Goal: Information Seeking & Learning: Learn about a topic

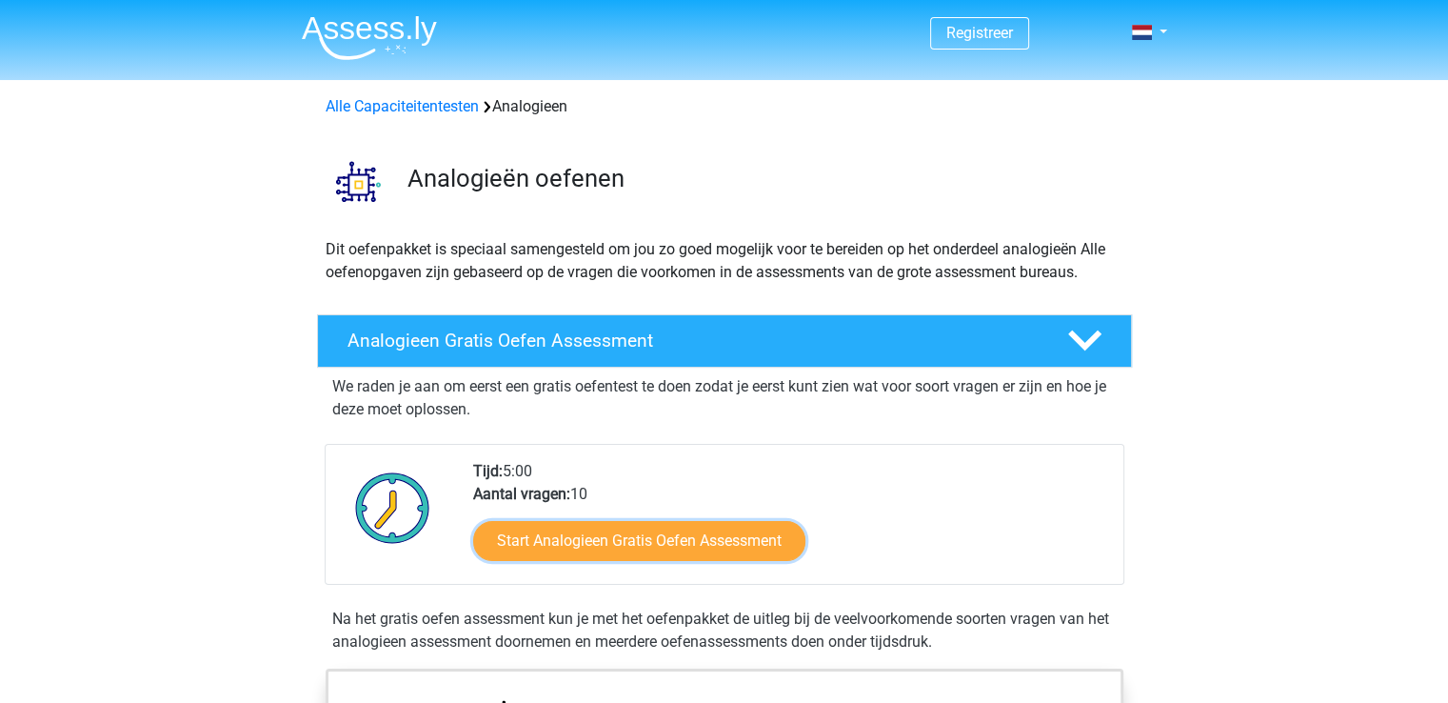
click at [654, 534] on link "Start Analogieen Gratis Oefen Assessment" at bounding box center [639, 541] width 332 height 40
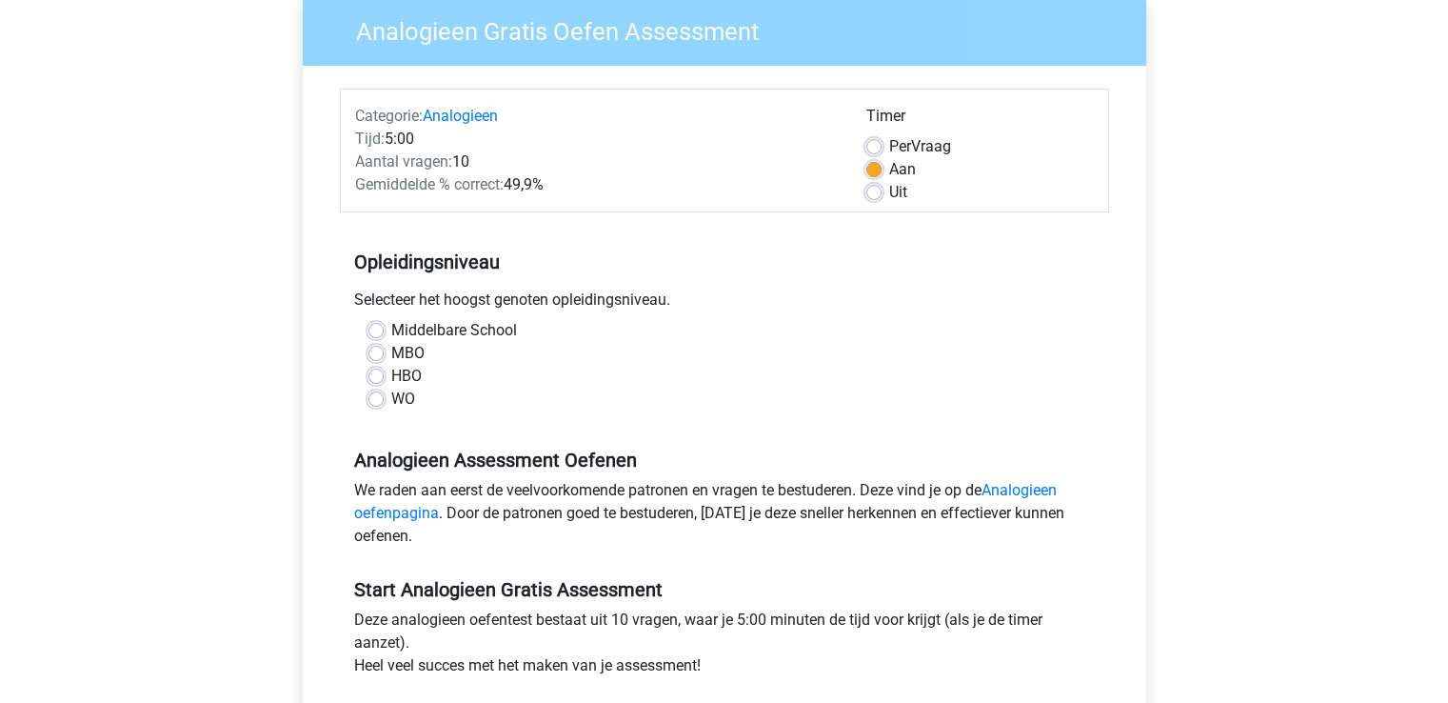
scroll to position [190, 0]
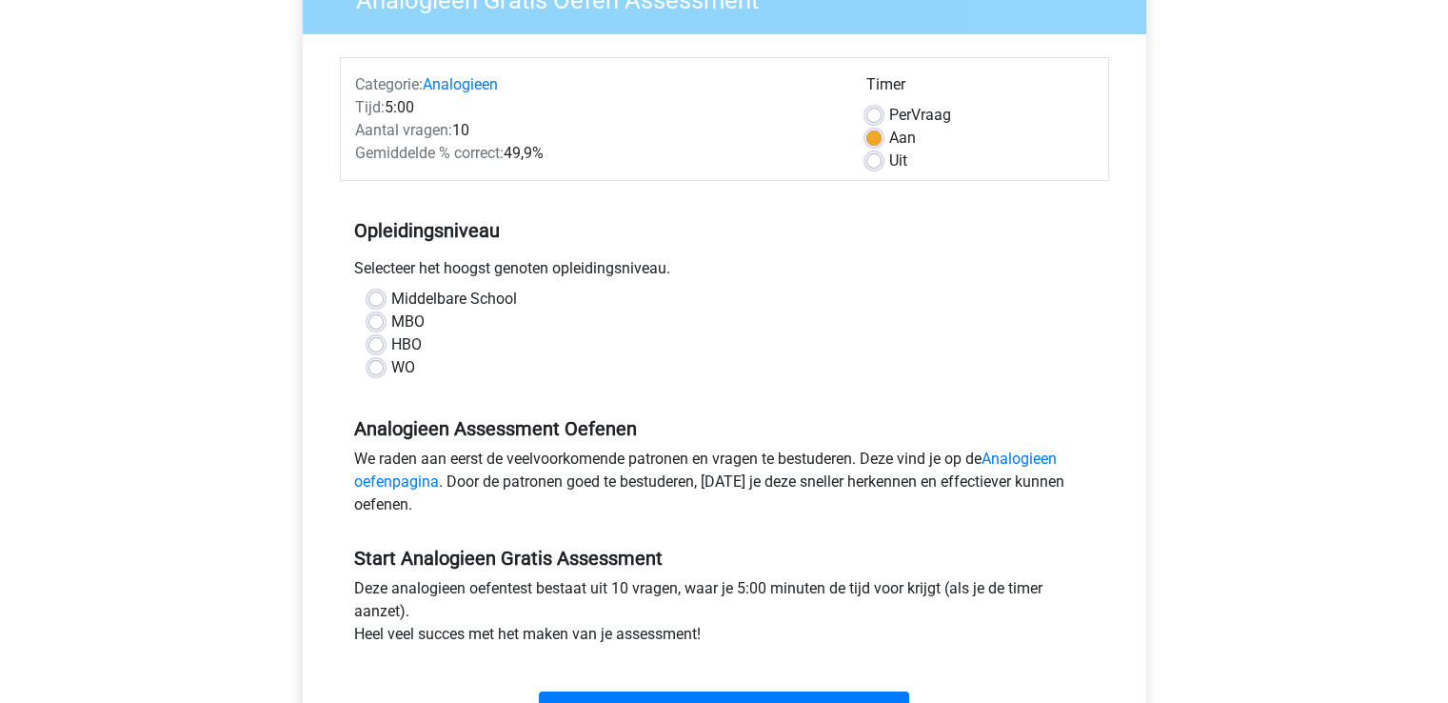
click at [391, 316] on label "MBO" at bounding box center [407, 321] width 33 height 23
click at [371, 316] on input "MBO" at bounding box center [375, 319] width 15 height 19
radio input "true"
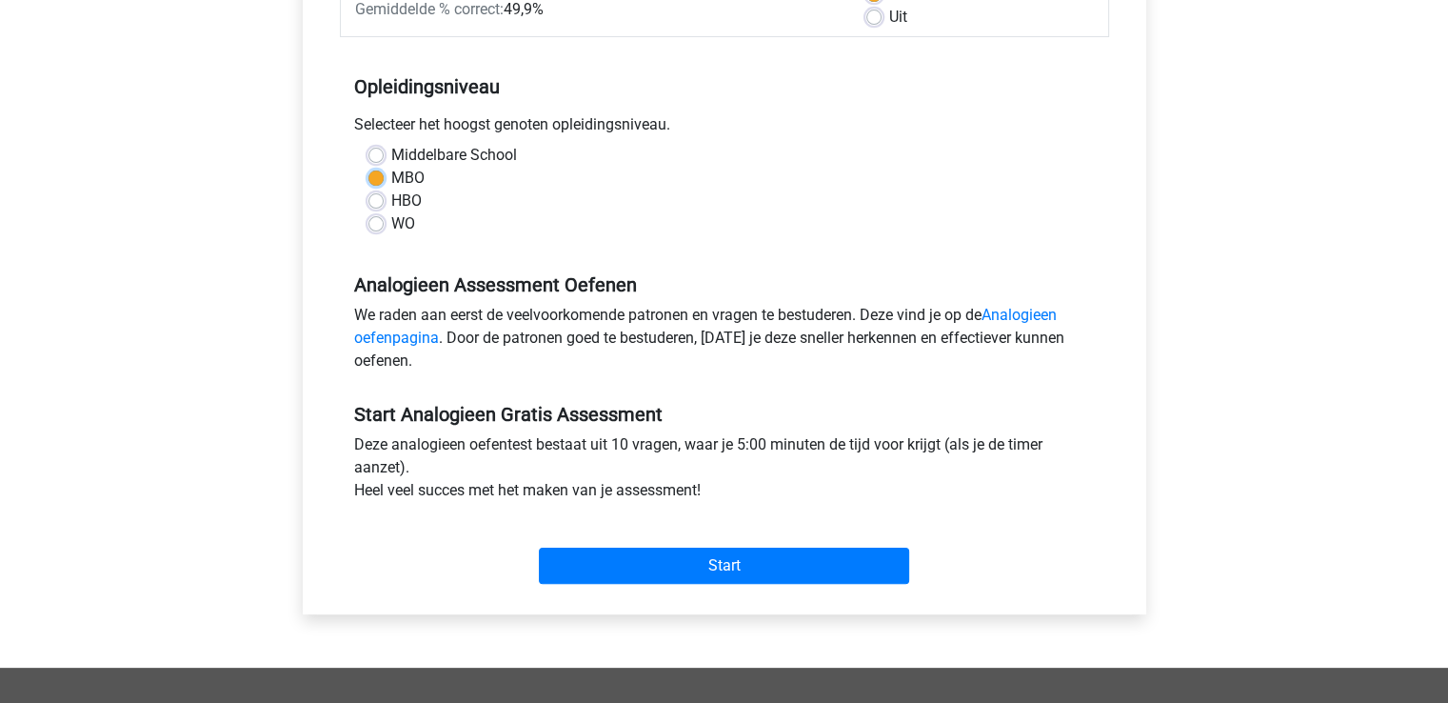
scroll to position [381, 0]
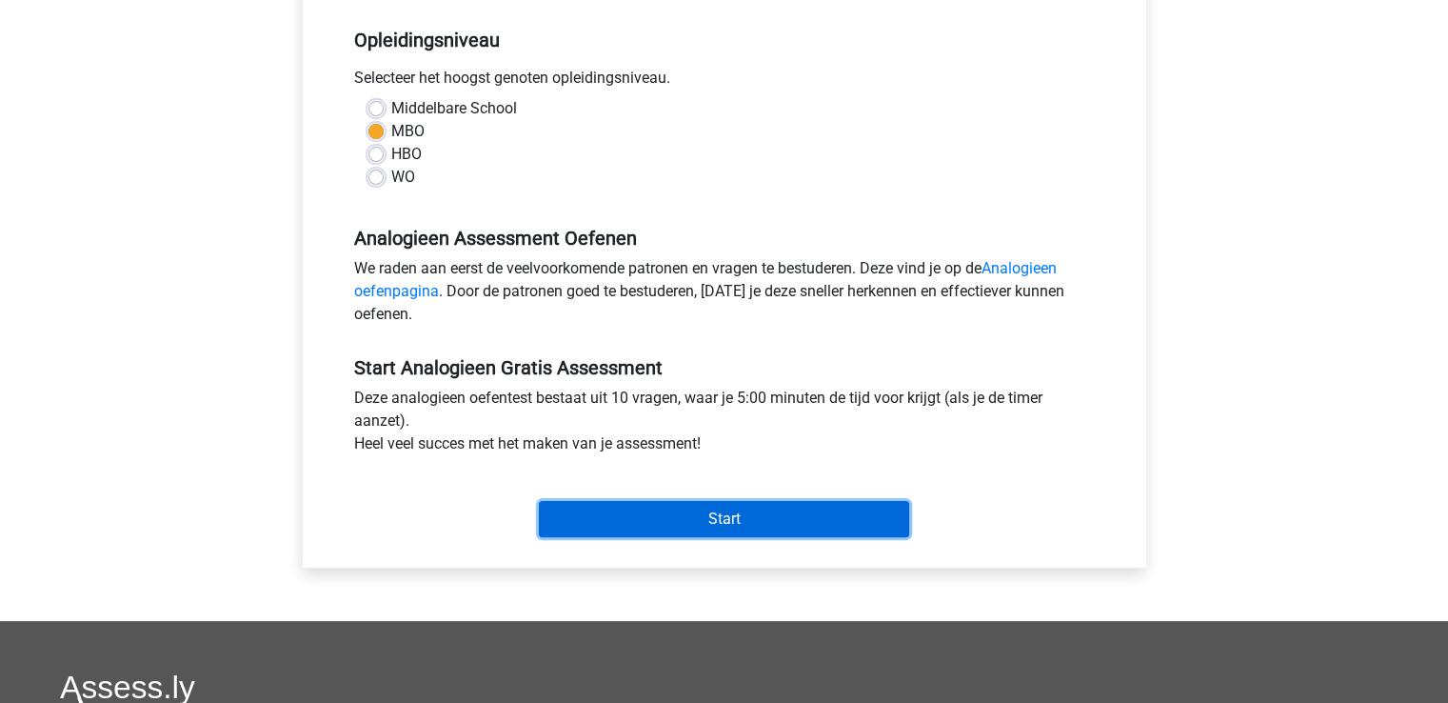
click at [707, 524] on input "Start" at bounding box center [724, 519] width 370 height 36
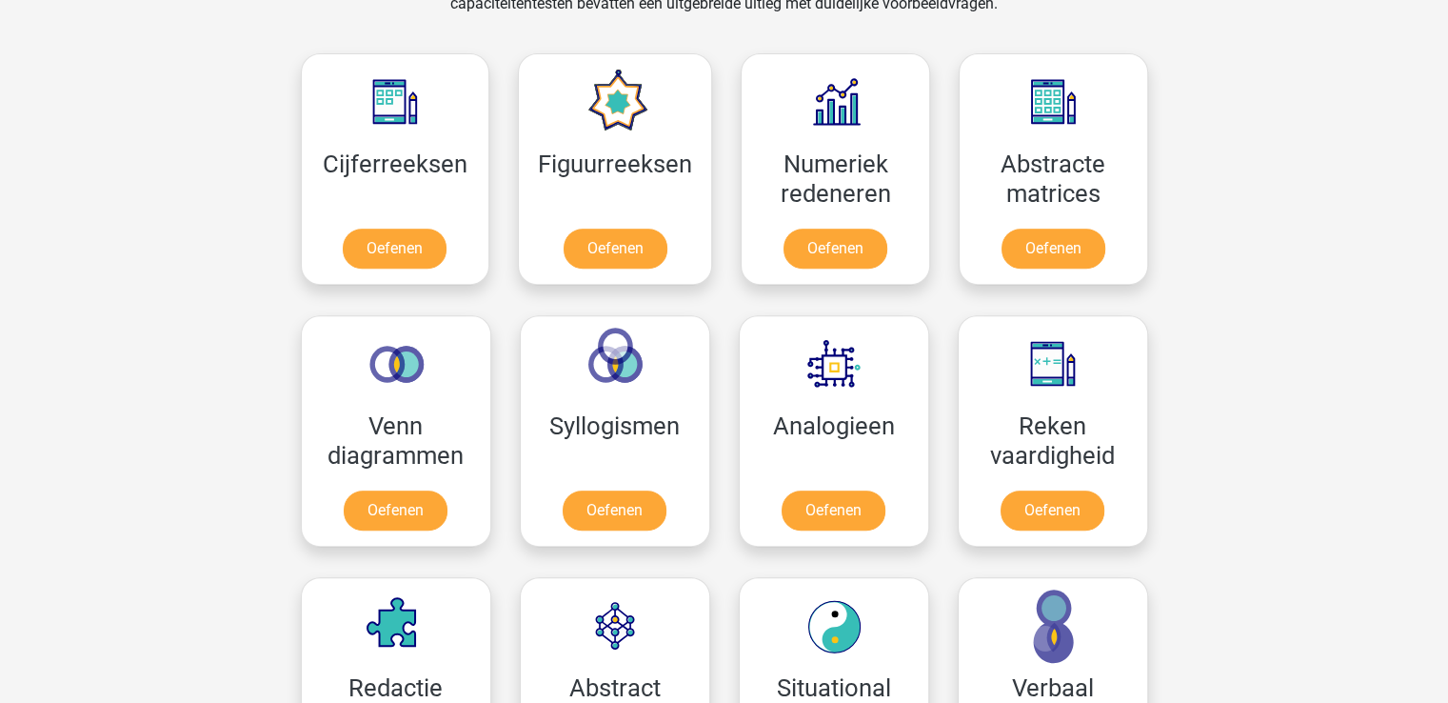
scroll to position [857, 0]
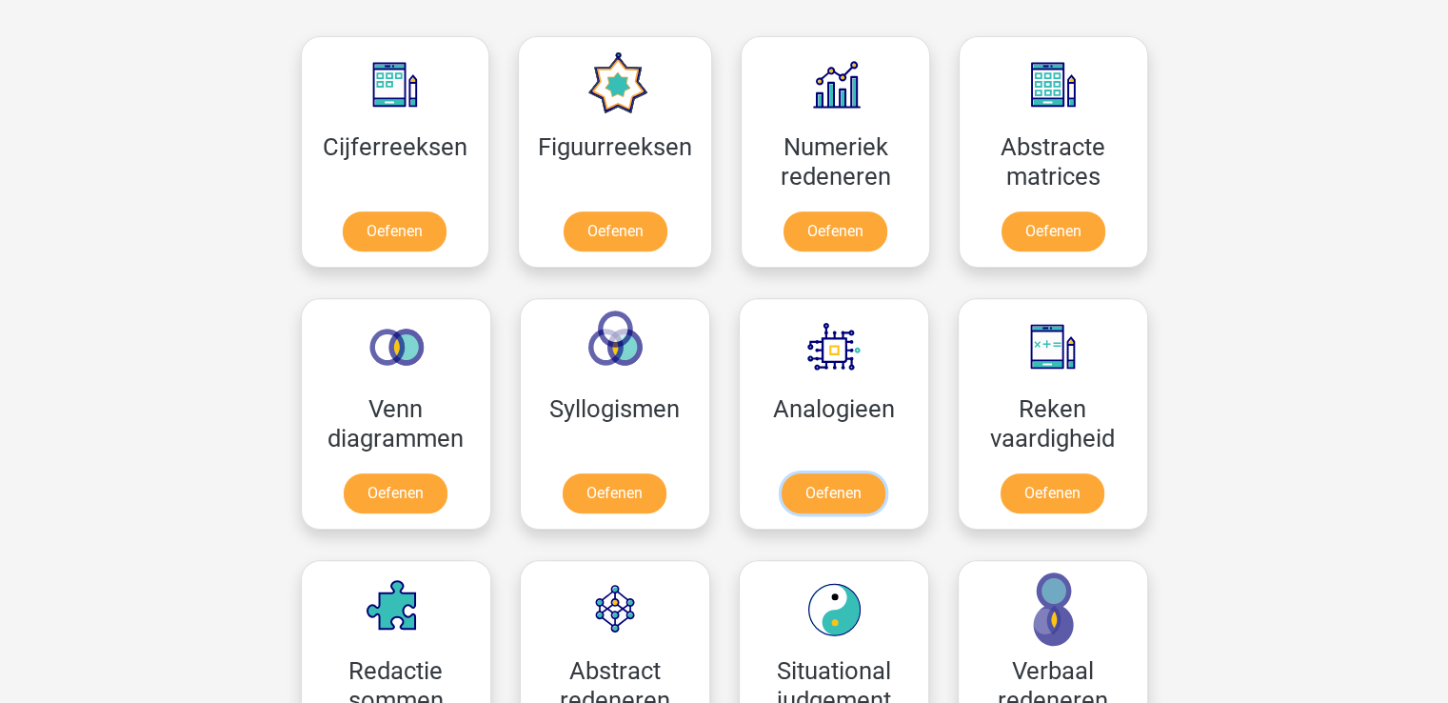
click at [868, 485] on link "Oefenen" at bounding box center [834, 493] width 104 height 40
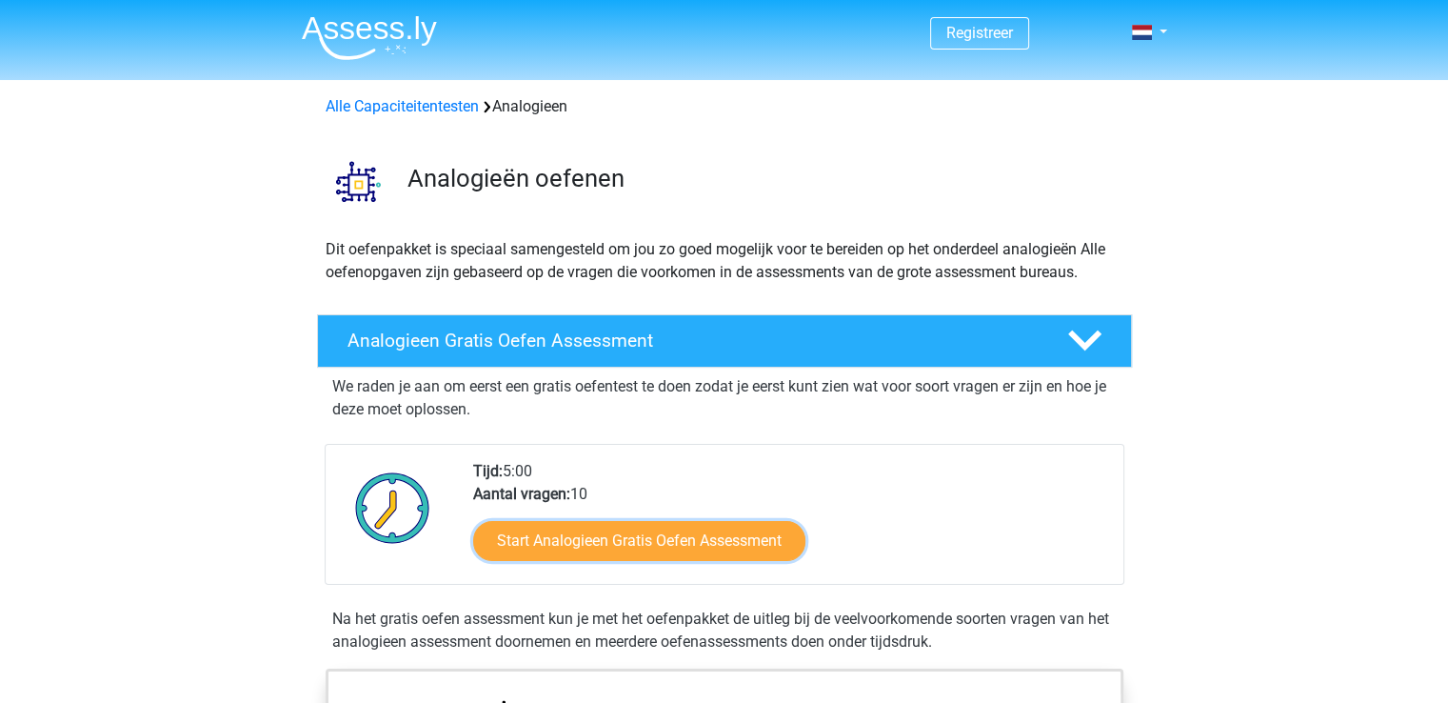
click at [678, 534] on link "Start Analogieen Gratis Oefen Assessment" at bounding box center [639, 541] width 332 height 40
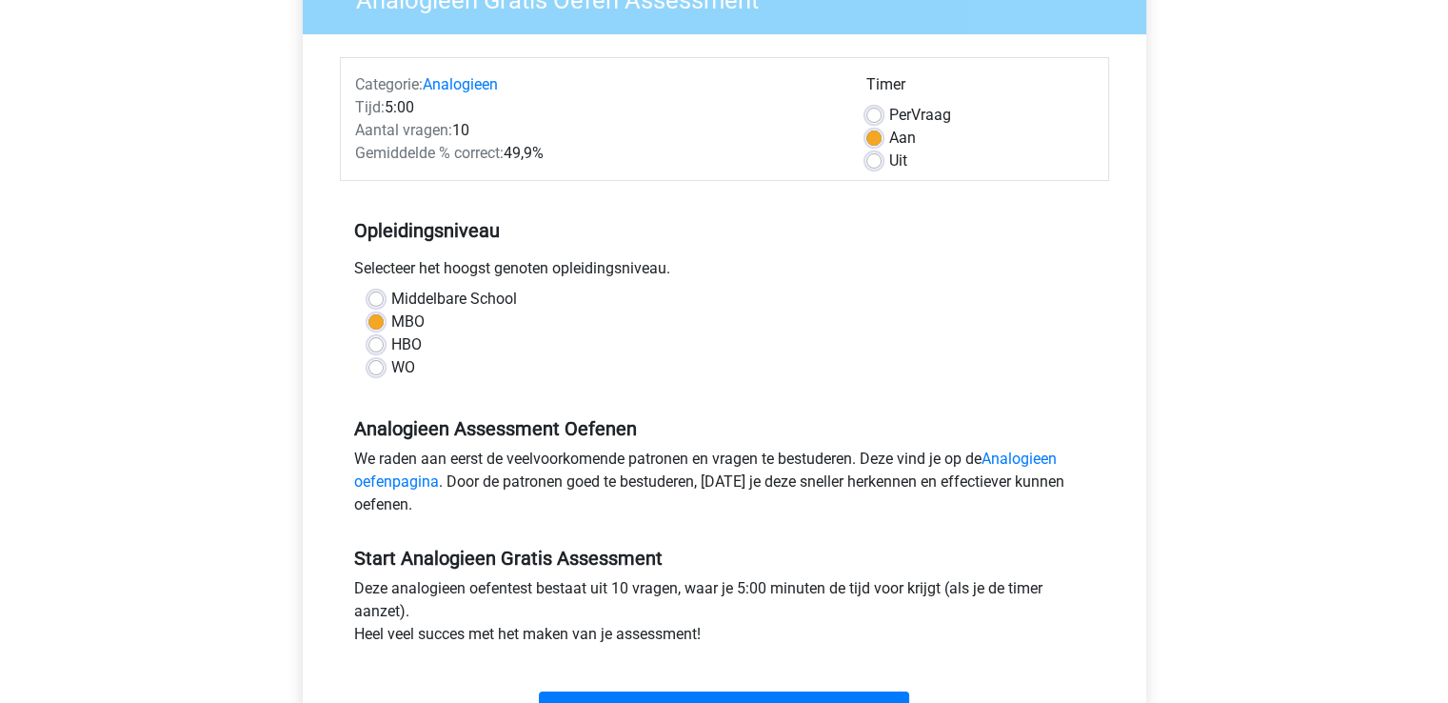
scroll to position [286, 0]
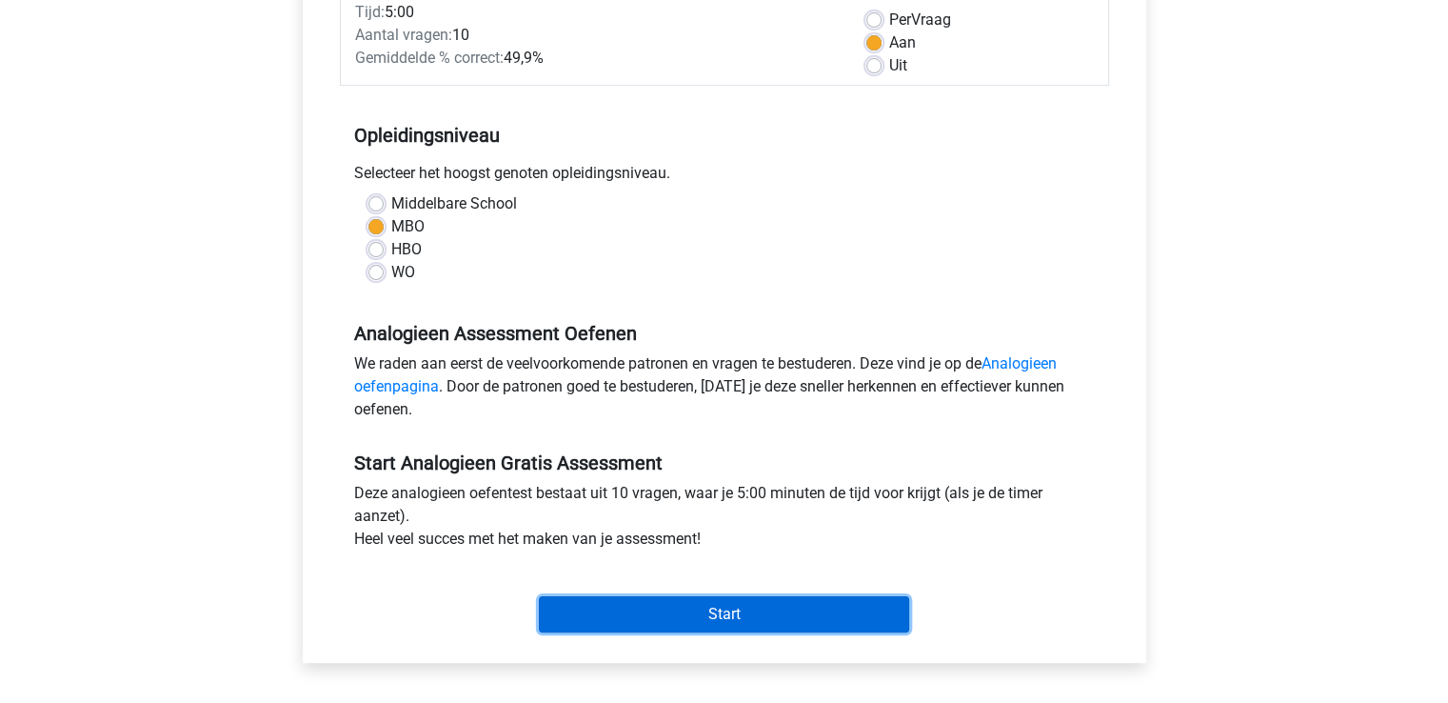
click at [741, 623] on input "Start" at bounding box center [724, 614] width 370 height 36
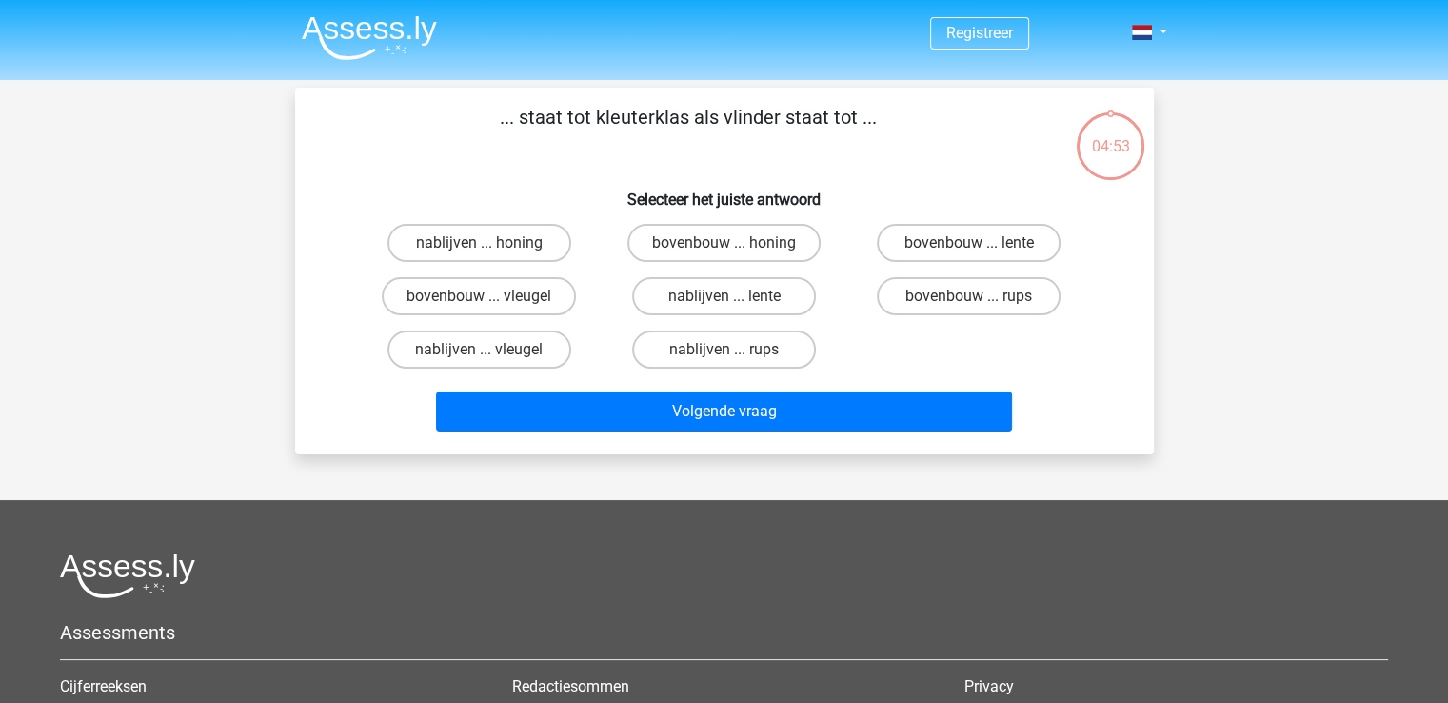
click at [944, 294] on label "bovenbouw ... rups" at bounding box center [969, 296] width 184 height 38
click at [969, 296] on input "bovenbouw ... rups" at bounding box center [975, 302] width 12 height 12
radio input "true"
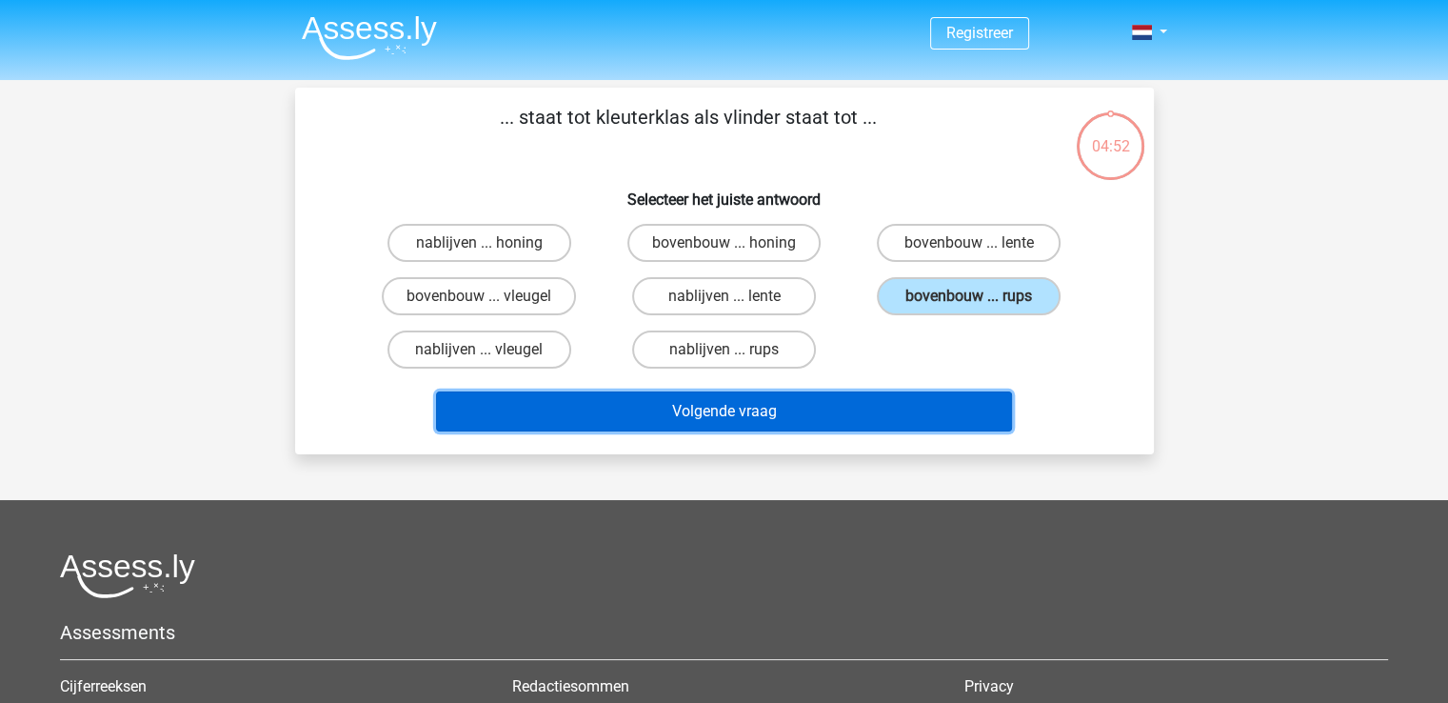
click at [867, 412] on button "Volgende vraag" at bounding box center [724, 411] width 576 height 40
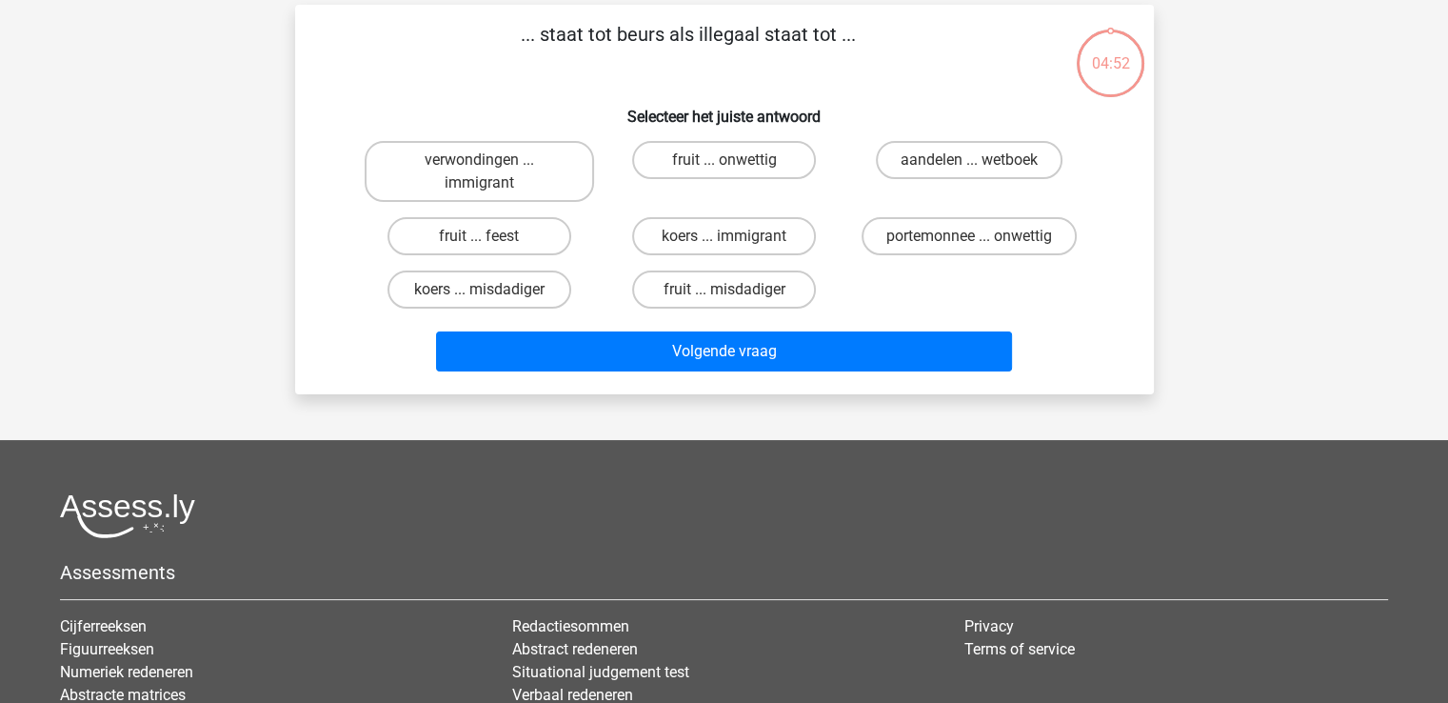
scroll to position [88, 0]
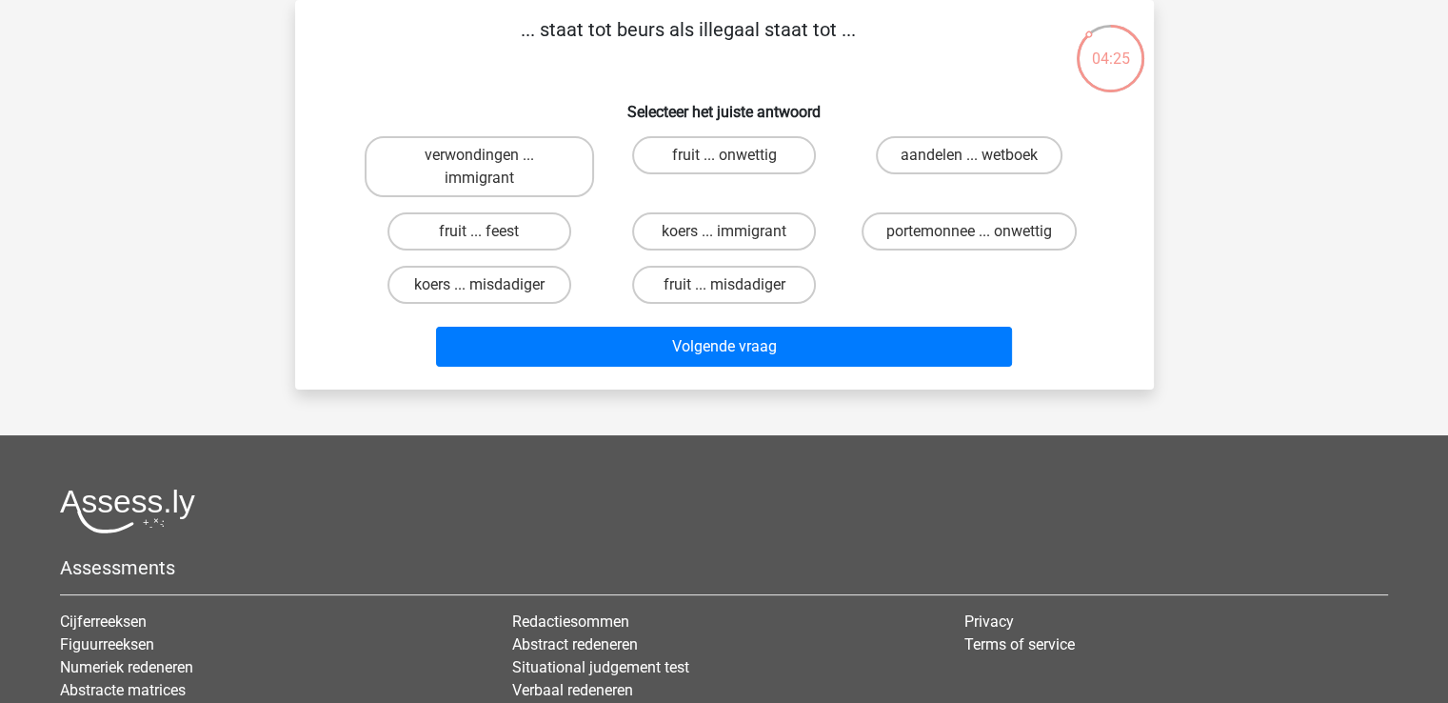
click at [488, 293] on input "koers ... misdadiger" at bounding box center [485, 291] width 12 height 12
radio input "true"
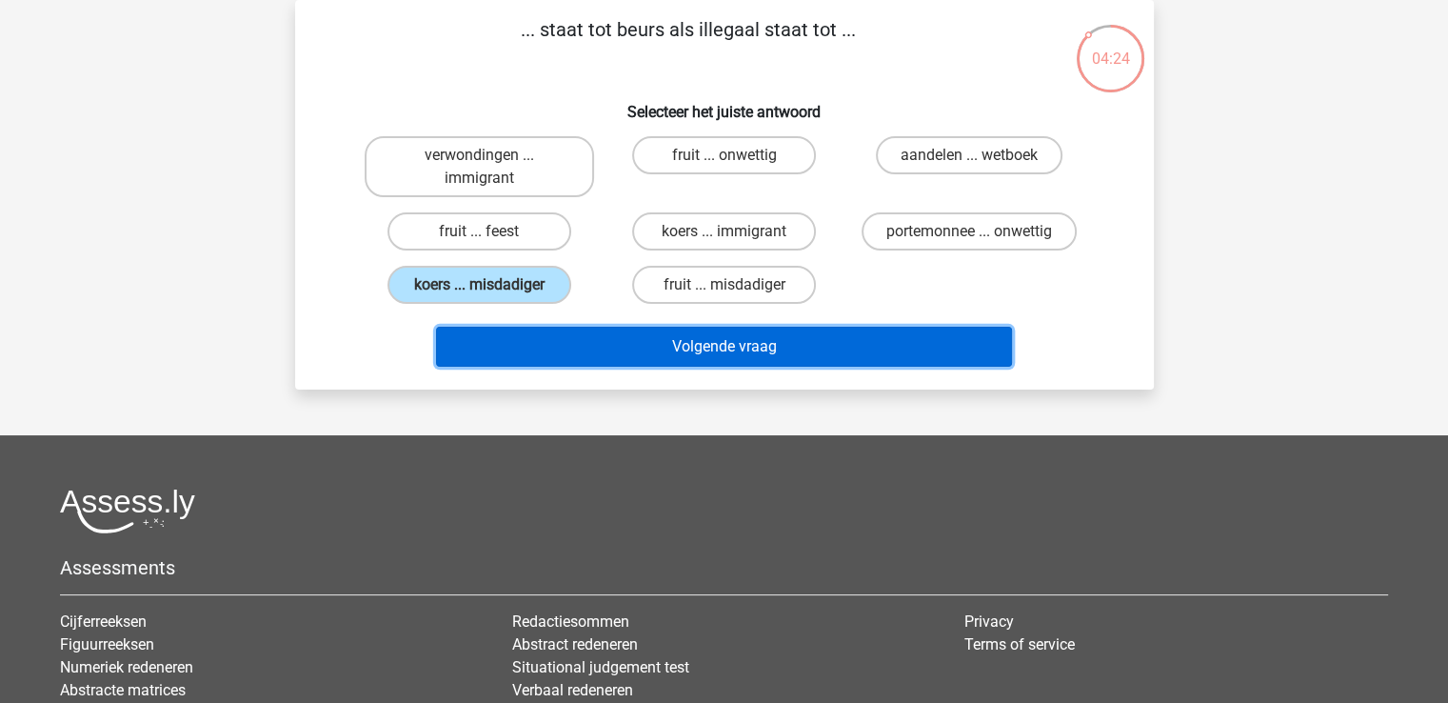
click at [713, 349] on button "Volgende vraag" at bounding box center [724, 347] width 576 height 40
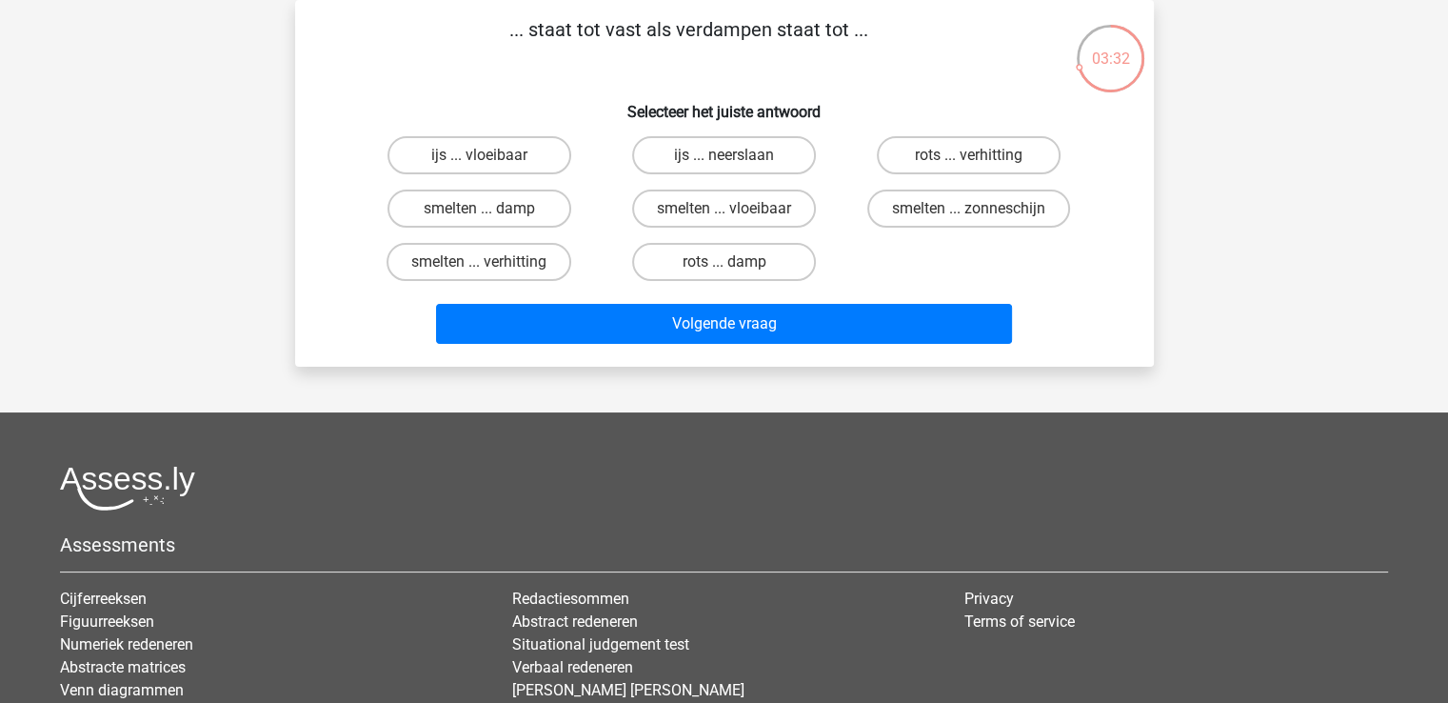
click at [514, 154] on label "ijs ... vloeibaar" at bounding box center [480, 155] width 184 height 38
click at [491, 155] on input "ijs ... vloeibaar" at bounding box center [485, 161] width 12 height 12
radio input "true"
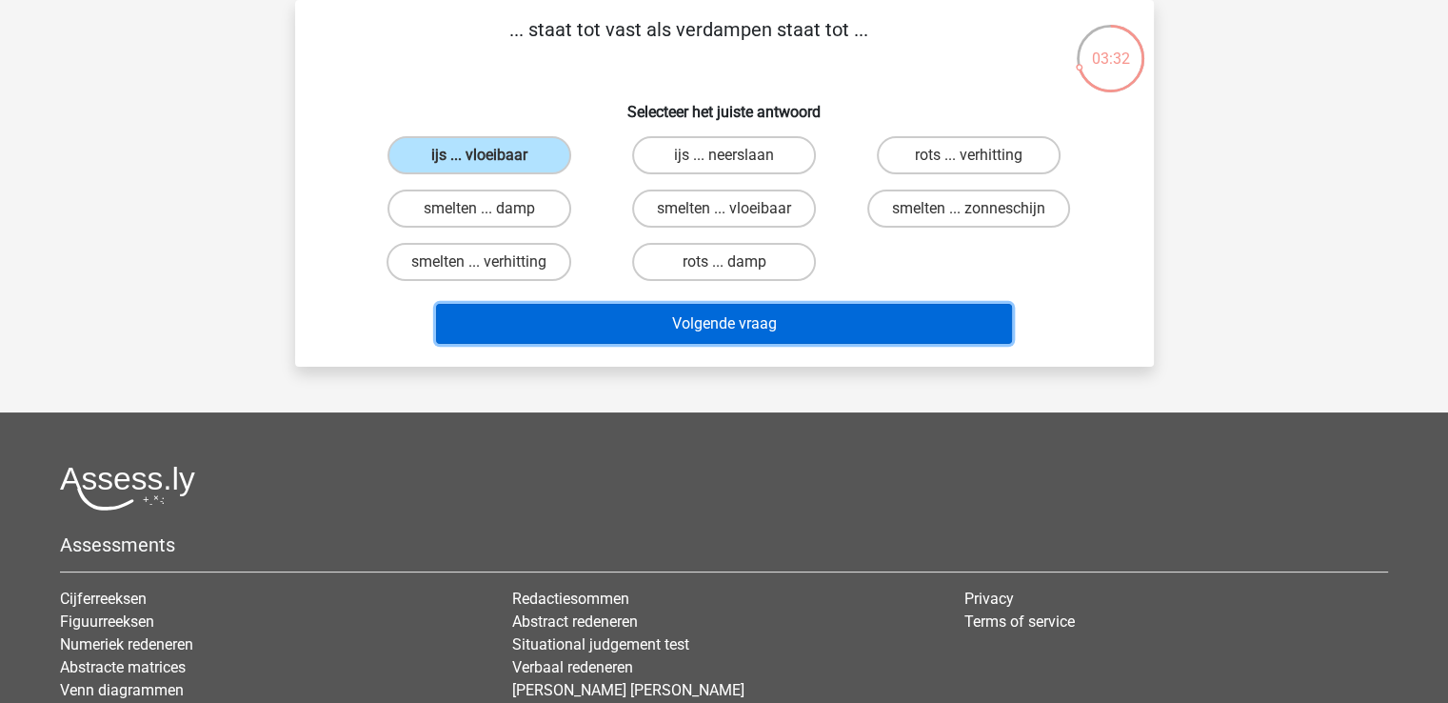
click at [708, 333] on button "Volgende vraag" at bounding box center [724, 324] width 576 height 40
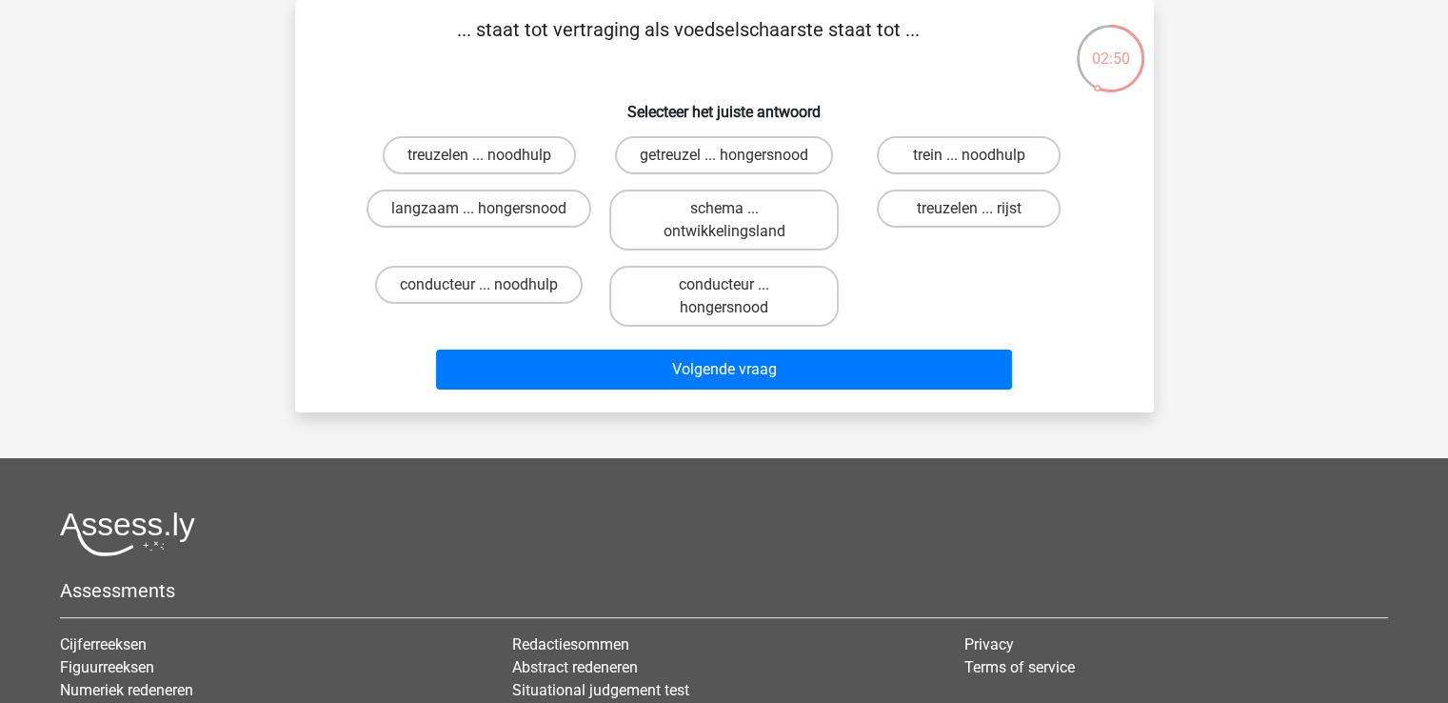
click at [704, 155] on label "getreuzel ... hongersnood" at bounding box center [724, 155] width 218 height 38
click at [724, 155] on input "getreuzel ... hongersnood" at bounding box center [730, 161] width 12 height 12
radio input "true"
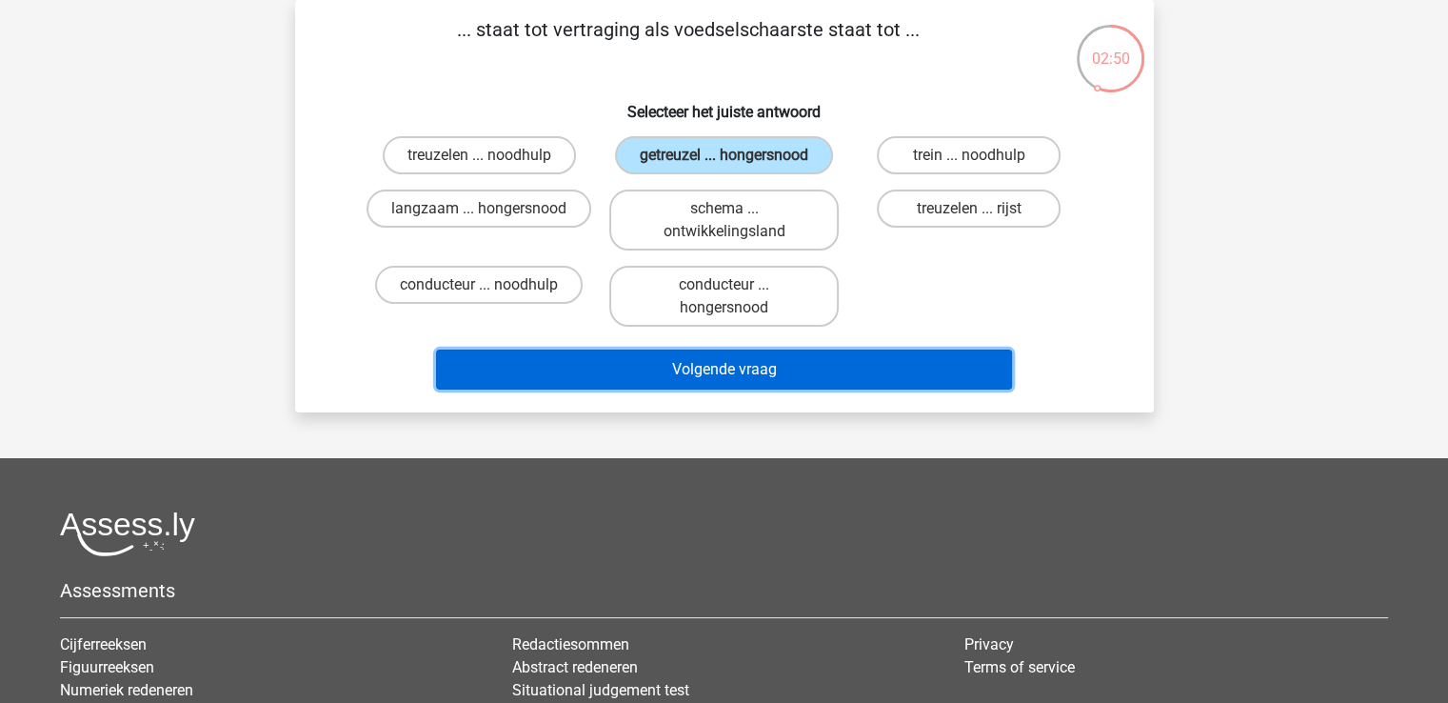
click at [712, 356] on button "Volgende vraag" at bounding box center [724, 369] width 576 height 40
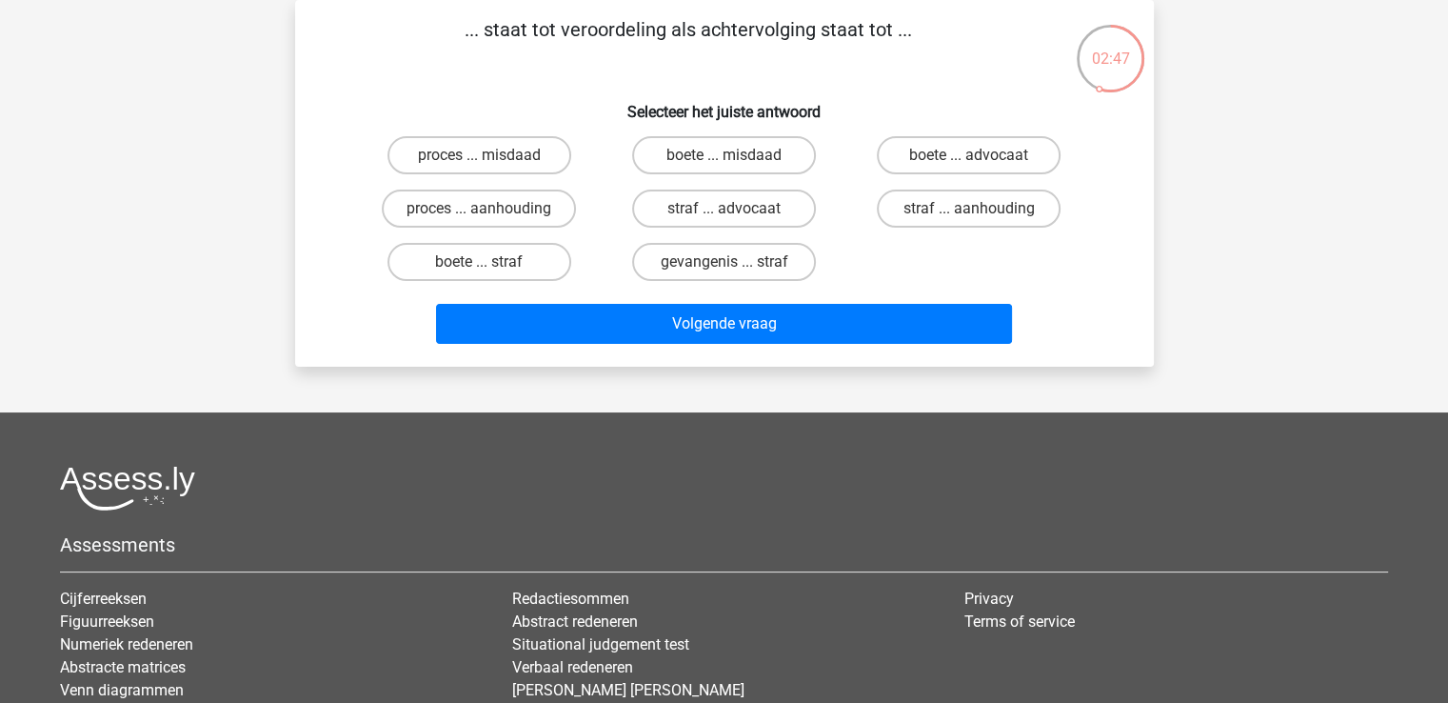
click at [919, 200] on label "straf ... aanhouding" at bounding box center [969, 208] width 184 height 38
click at [969, 209] on input "straf ... aanhouding" at bounding box center [975, 215] width 12 height 12
radio input "true"
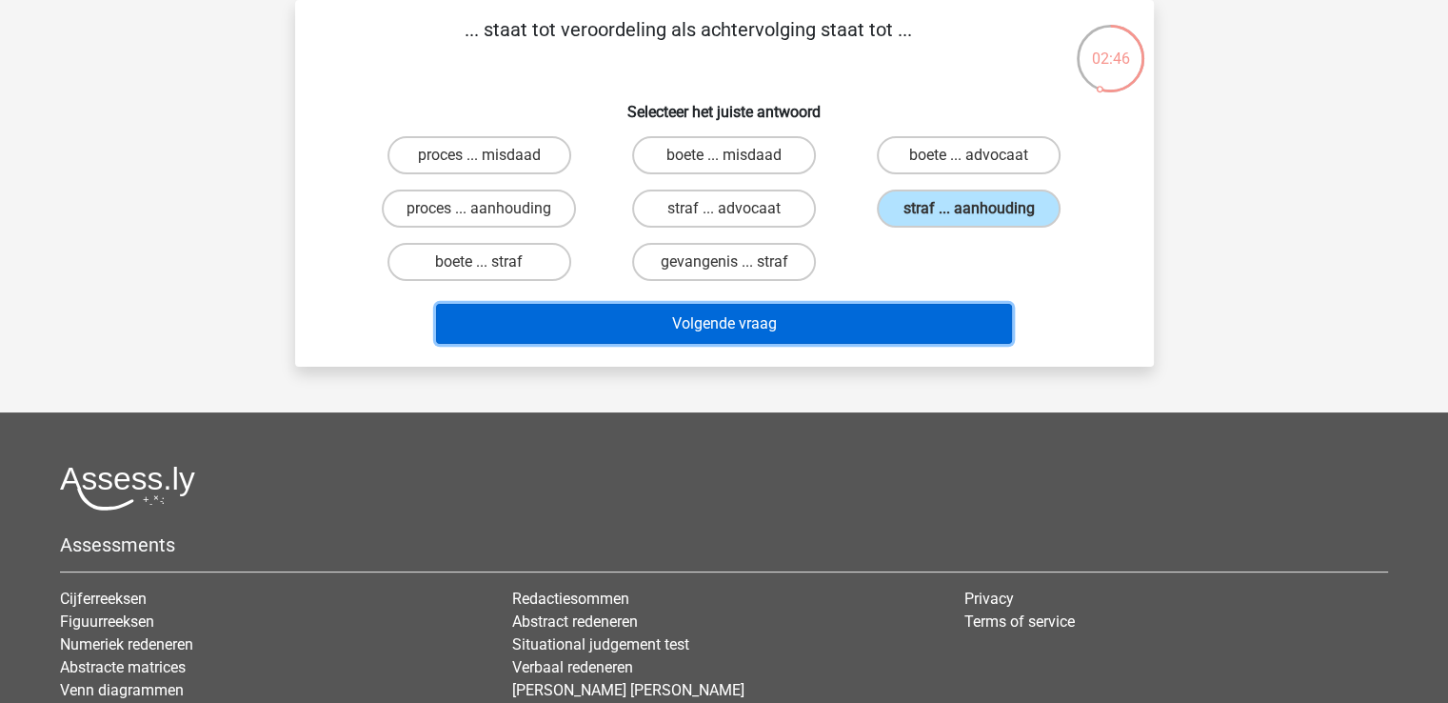
click at [762, 319] on button "Volgende vraag" at bounding box center [724, 324] width 576 height 40
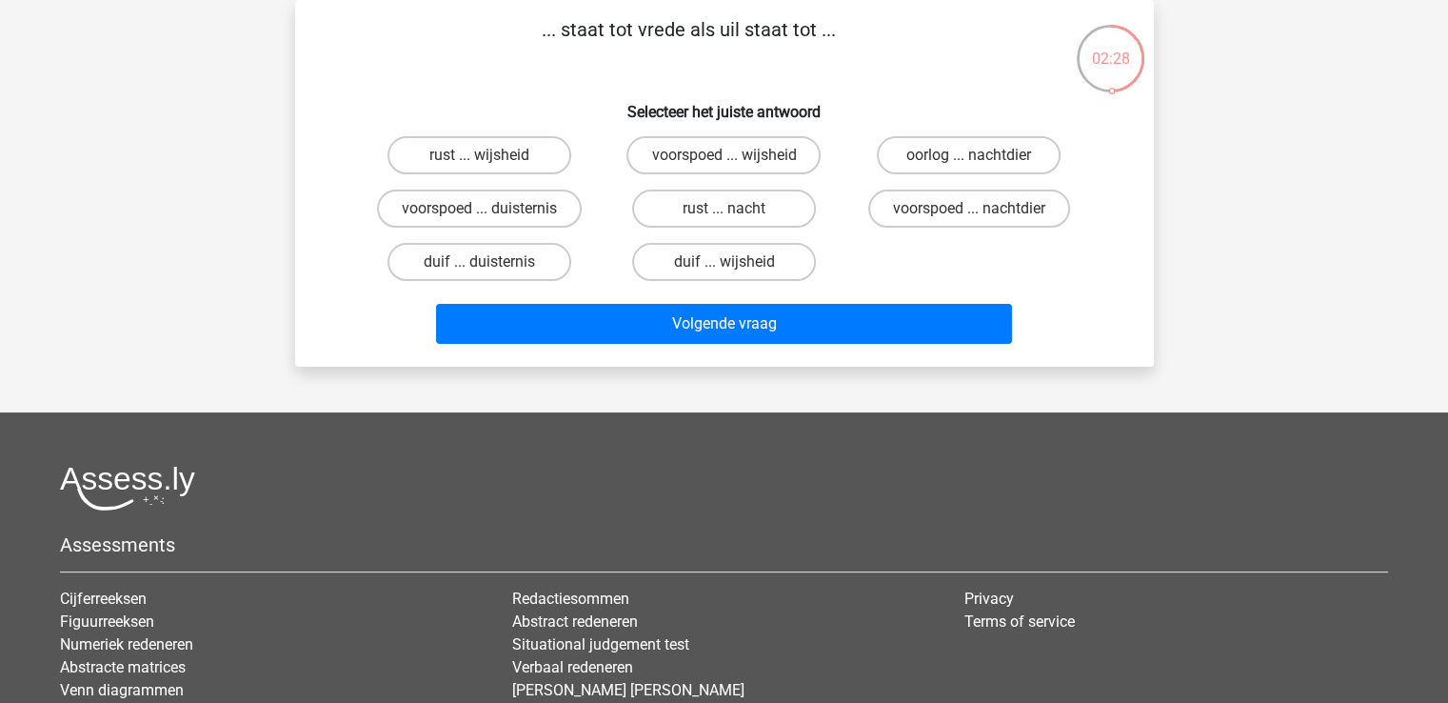
click at [767, 261] on label "duif ... wijsheid" at bounding box center [724, 262] width 184 height 38
click at [736, 262] on input "duif ... wijsheid" at bounding box center [730, 268] width 12 height 12
radio input "true"
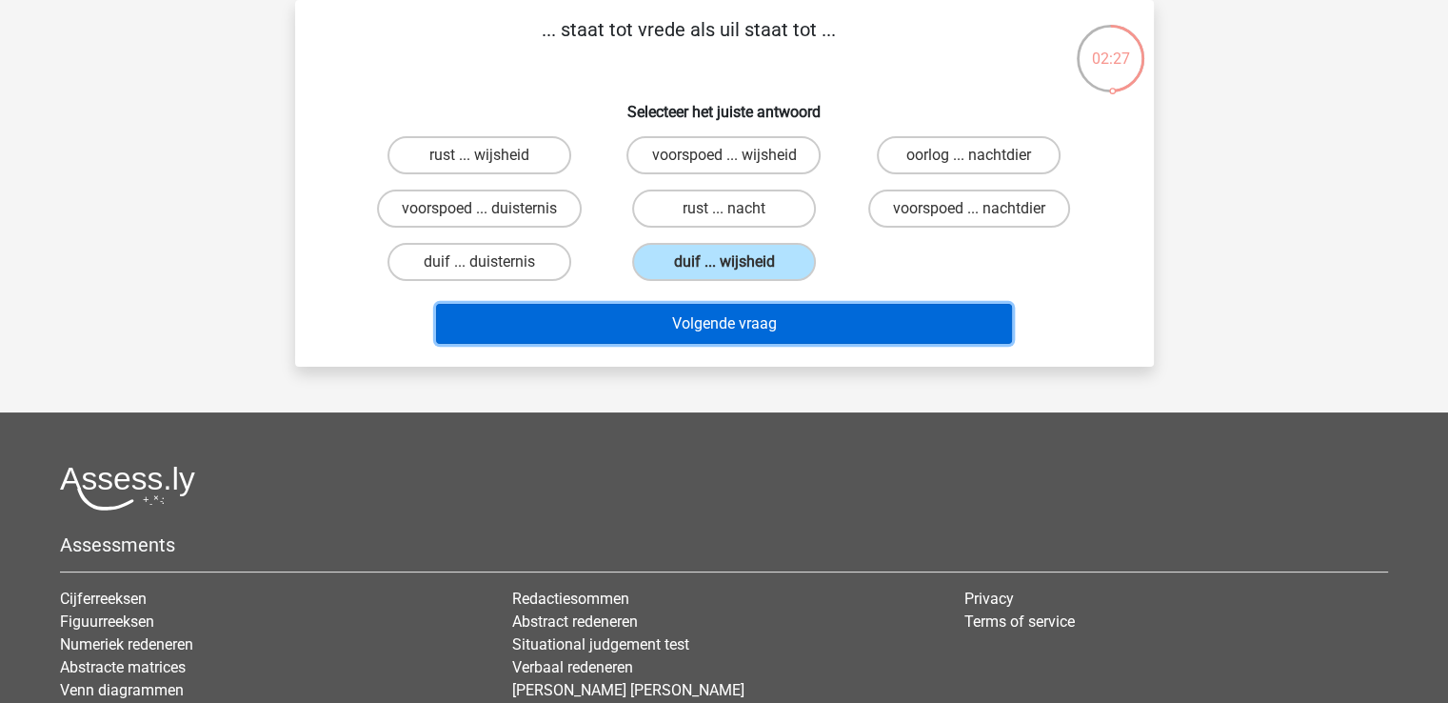
click at [751, 315] on button "Volgende vraag" at bounding box center [724, 324] width 576 height 40
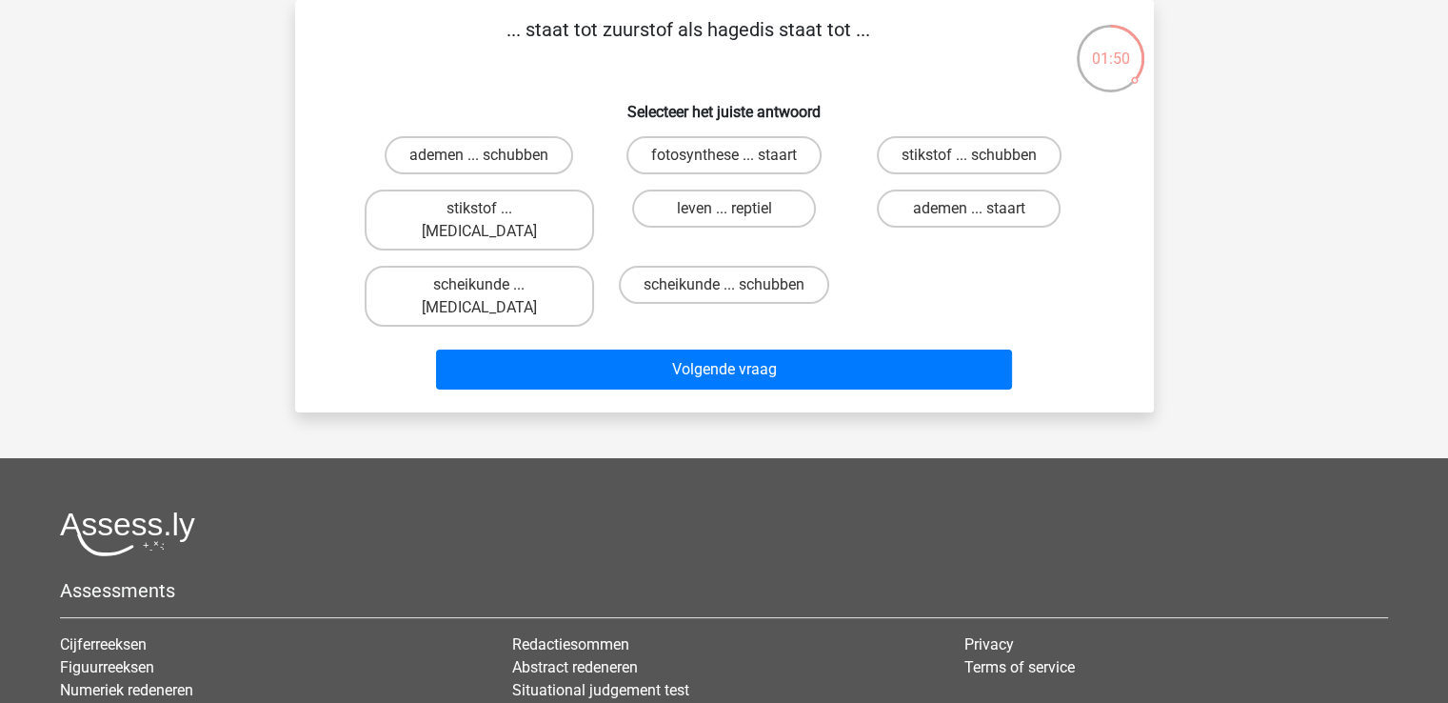
click at [512, 219] on label "stikstof ... krokodil" at bounding box center [479, 219] width 229 height 61
click at [491, 219] on input "stikstof ... krokodil" at bounding box center [485, 215] width 12 height 12
radio input "true"
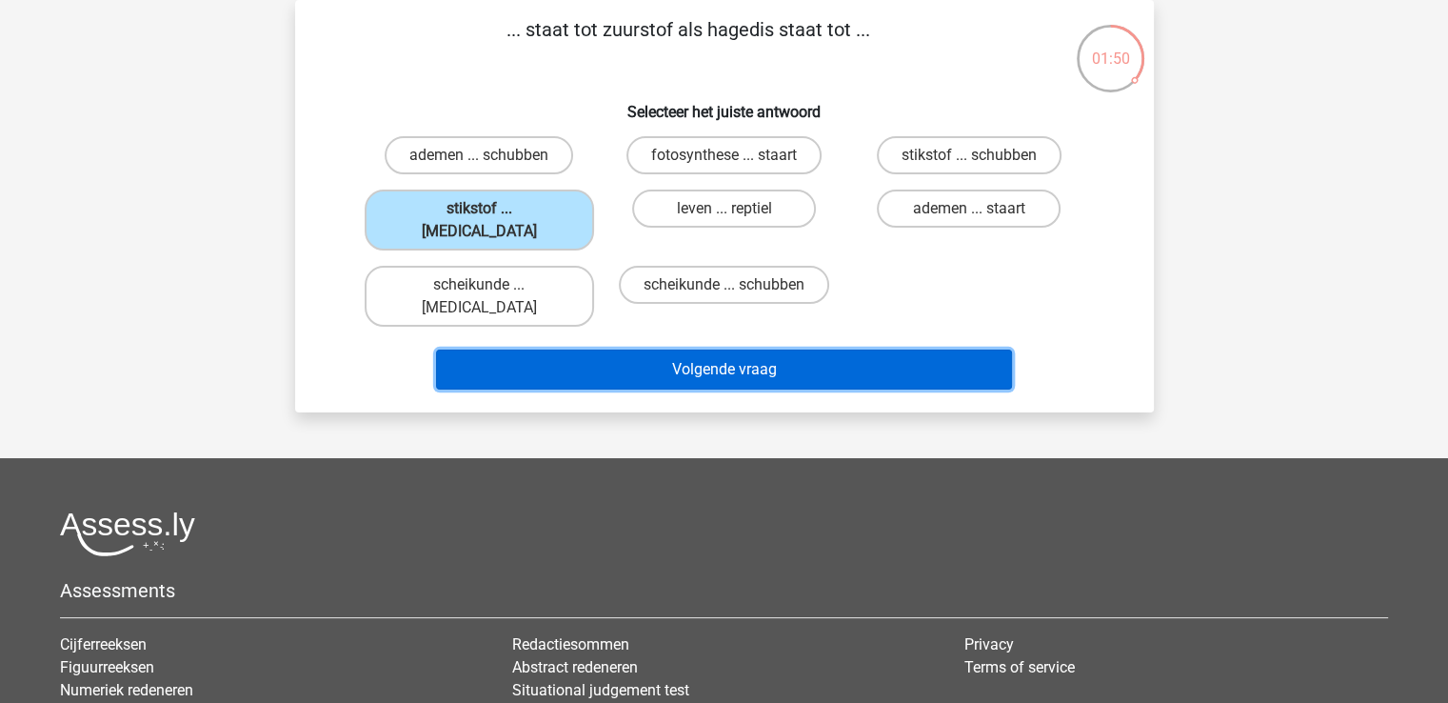
click at [725, 349] on button "Volgende vraag" at bounding box center [724, 369] width 576 height 40
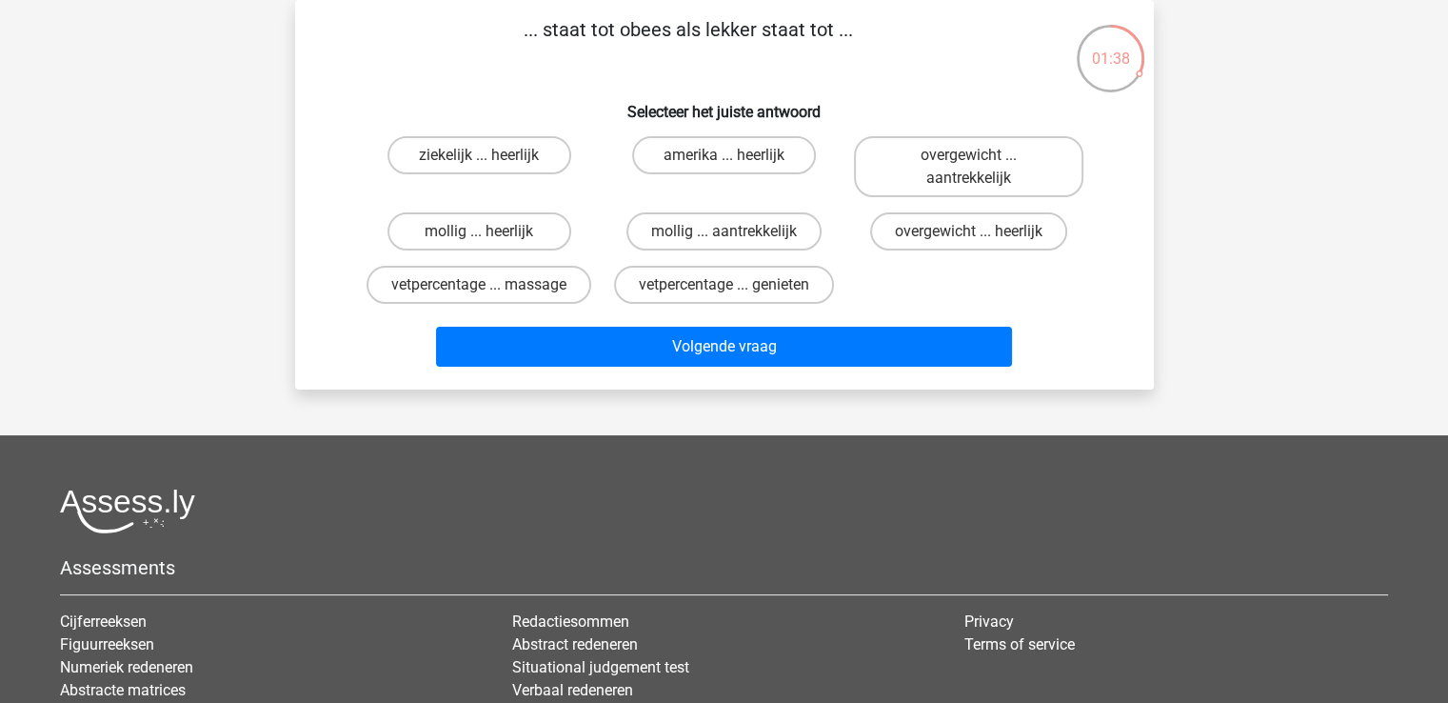
click at [943, 234] on label "overgewicht ... heerlijk" at bounding box center [968, 231] width 197 height 38
click at [969, 234] on input "overgewicht ... heerlijk" at bounding box center [975, 237] width 12 height 12
radio input "true"
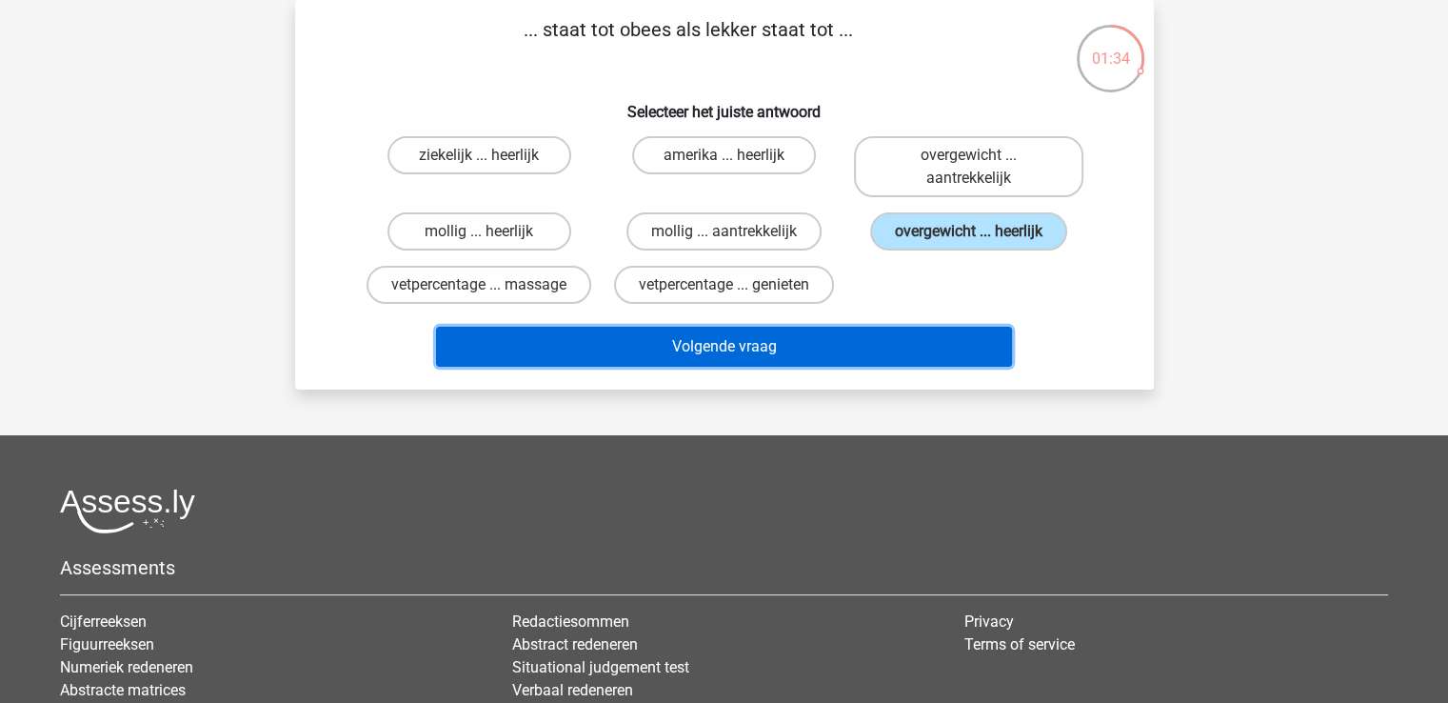
click at [807, 345] on button "Volgende vraag" at bounding box center [724, 347] width 576 height 40
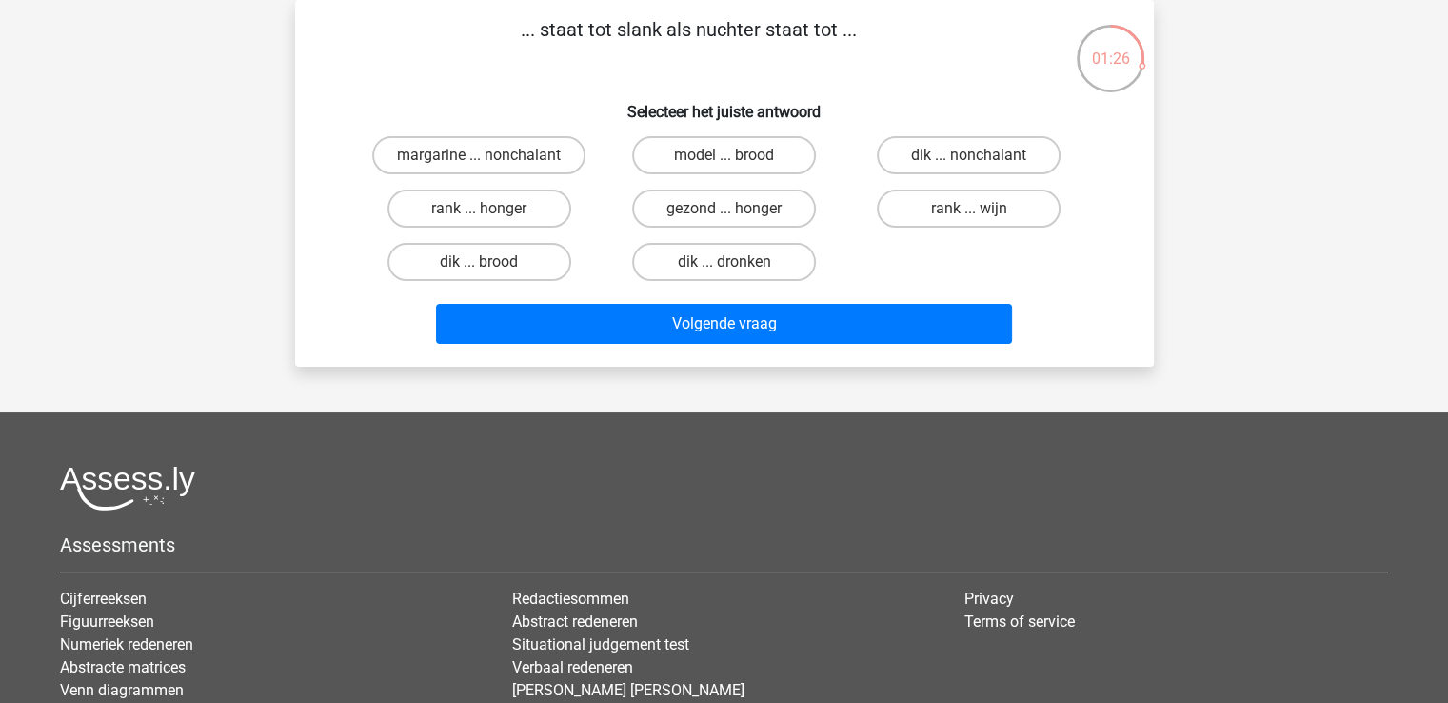
click at [759, 266] on label "dik ... dronken" at bounding box center [724, 262] width 184 height 38
click at [736, 266] on input "dik ... dronken" at bounding box center [730, 268] width 12 height 12
radio input "true"
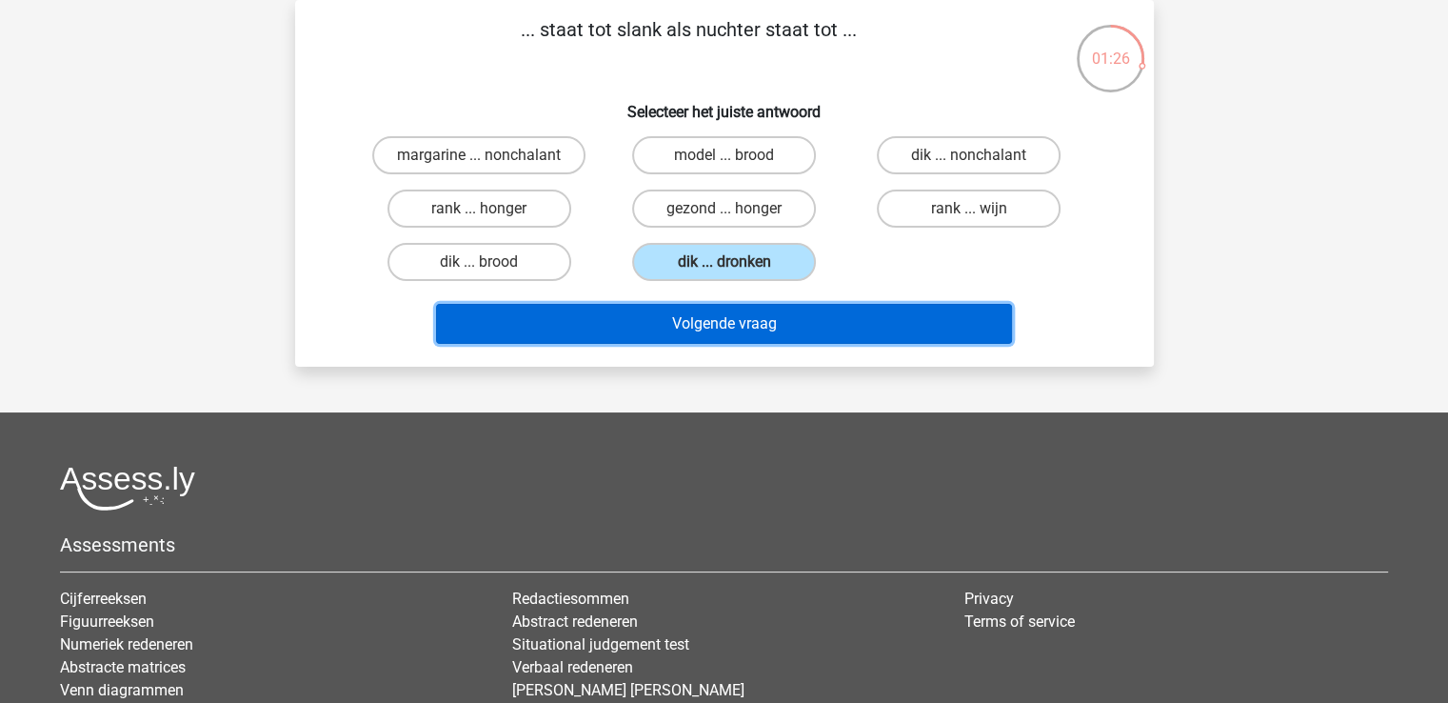
click at [758, 323] on button "Volgende vraag" at bounding box center [724, 324] width 576 height 40
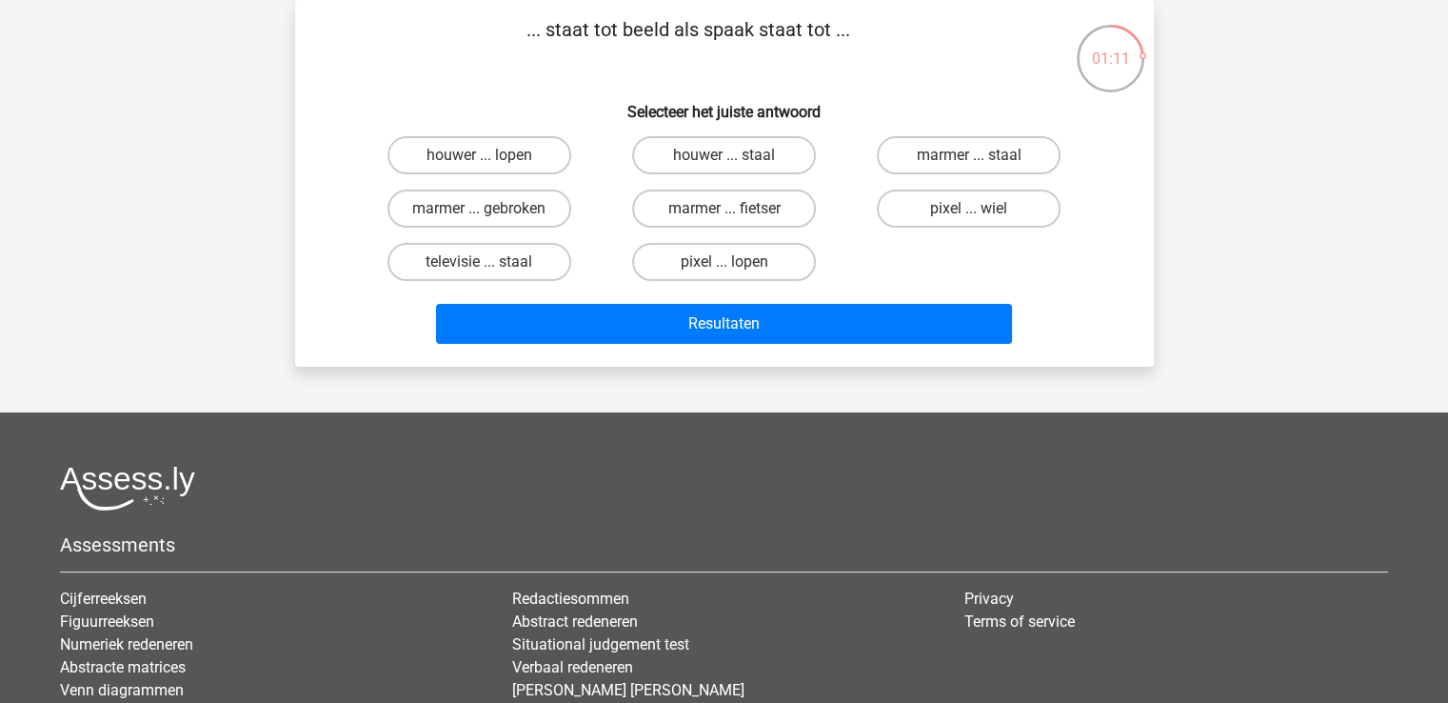
click at [948, 217] on label "pixel ... wiel" at bounding box center [969, 208] width 184 height 38
click at [969, 217] on input "pixel ... wiel" at bounding box center [975, 215] width 12 height 12
radio input "true"
click at [707, 348] on div "Resultaten" at bounding box center [724, 328] width 735 height 48
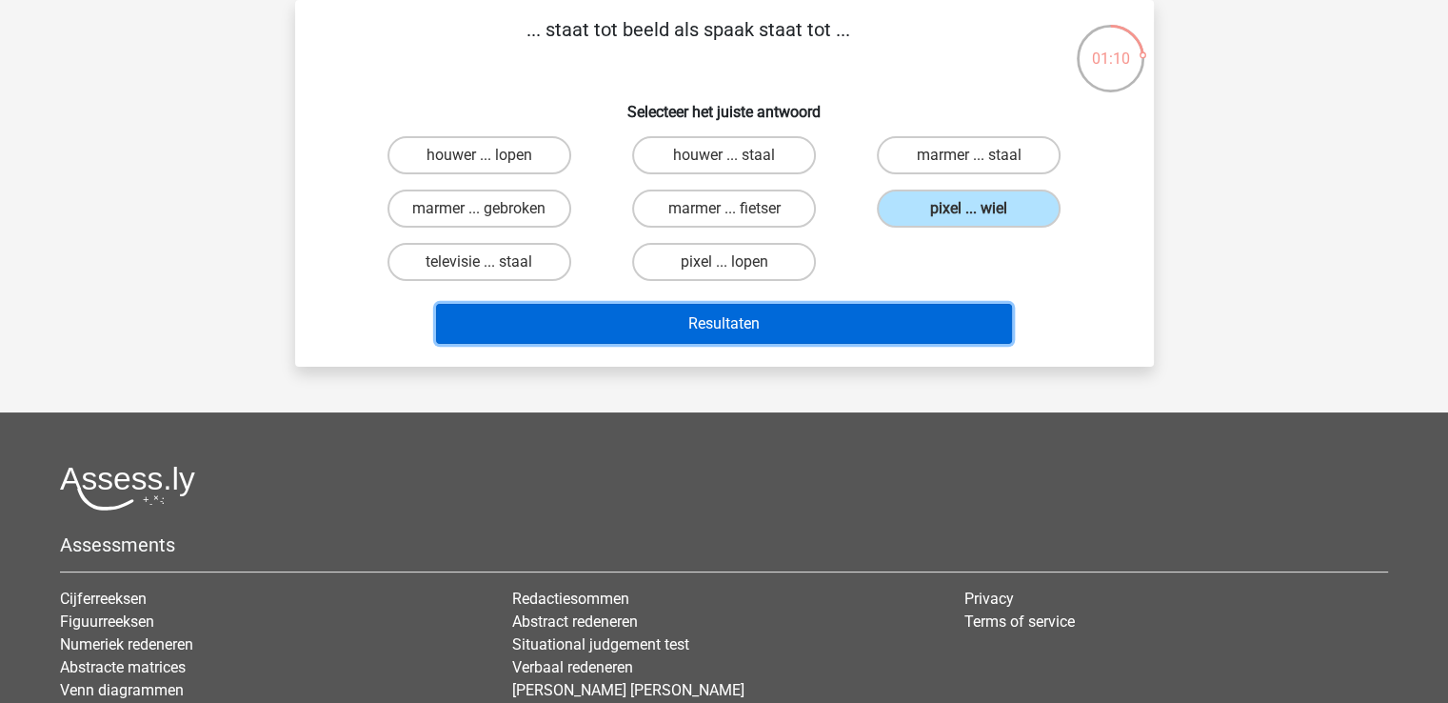
click at [711, 329] on button "Resultaten" at bounding box center [724, 324] width 576 height 40
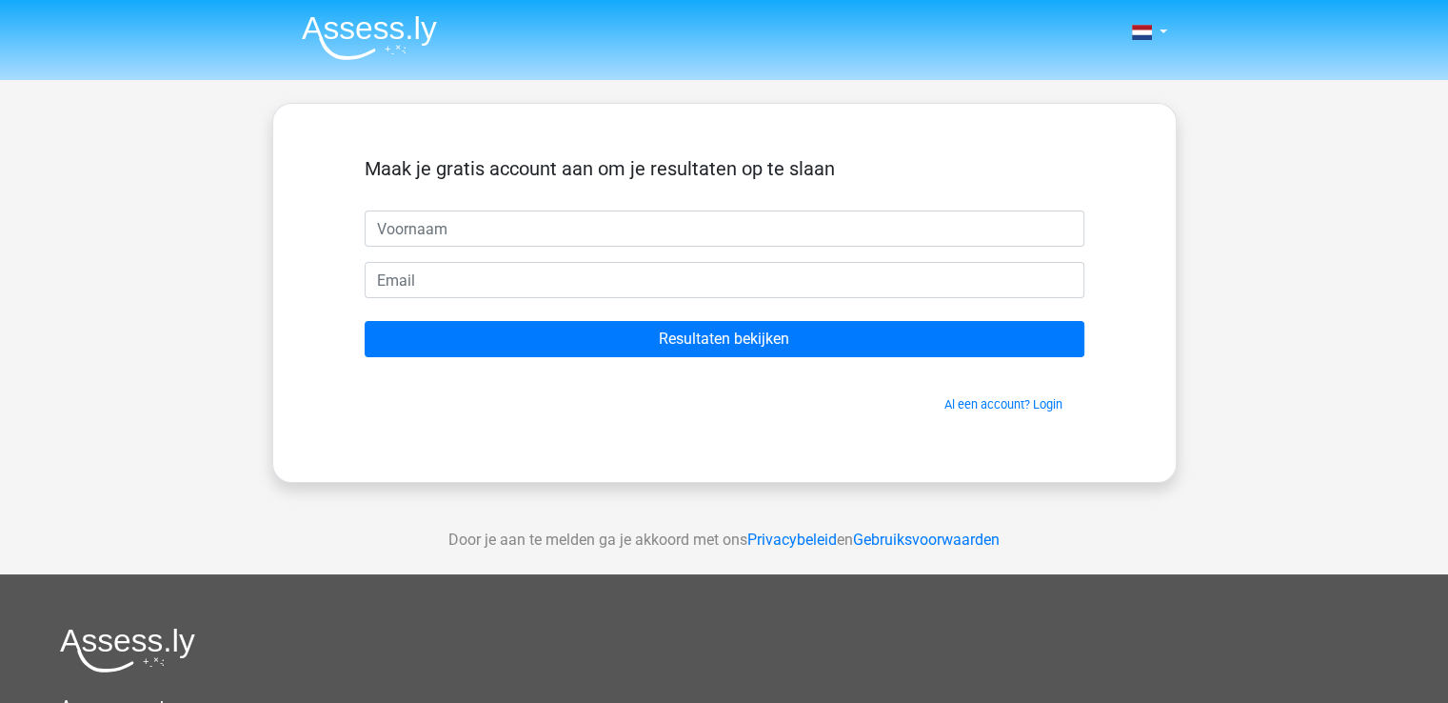
click at [698, 237] on input "text" at bounding box center [725, 228] width 720 height 36
type input "Joy"
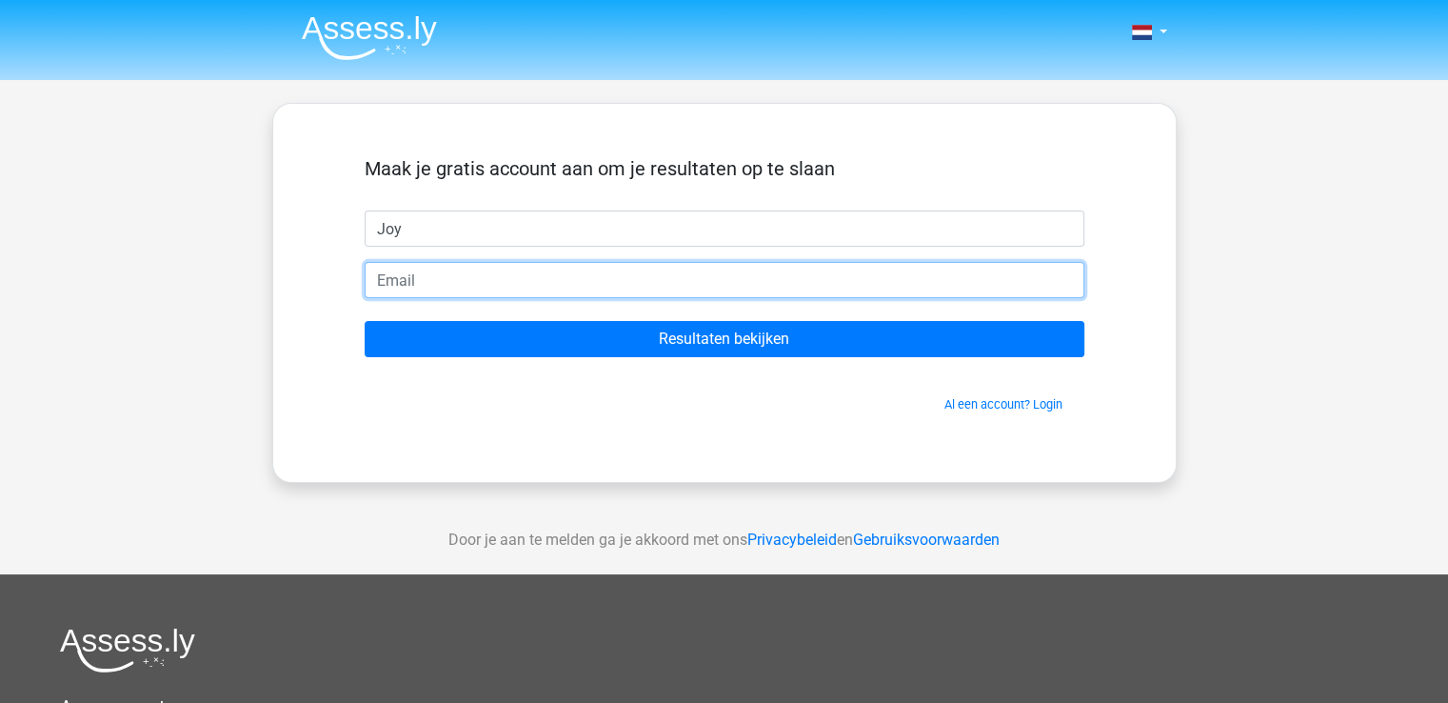
click at [552, 285] on input "email" at bounding box center [725, 280] width 720 height 36
type input "[EMAIL_ADDRESS][DOMAIN_NAME]"
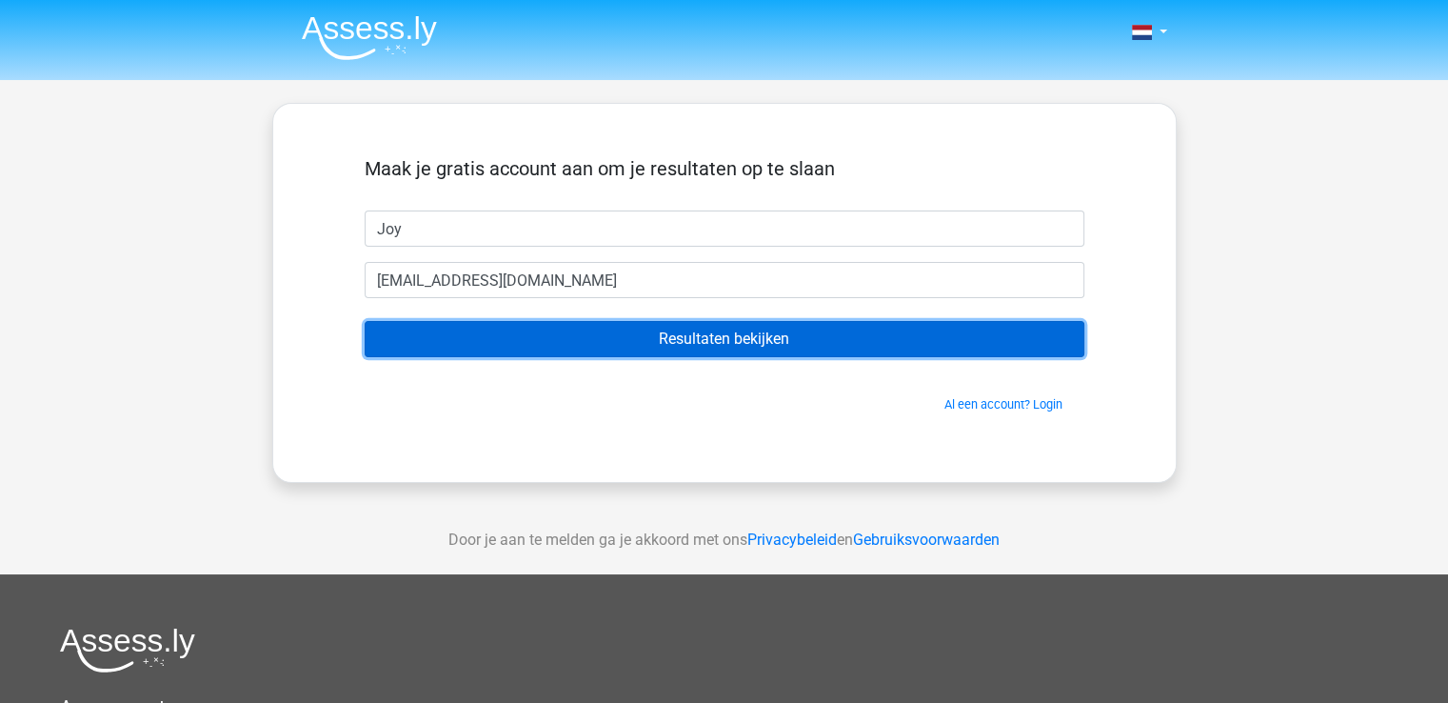
click at [684, 341] on input "Resultaten bekijken" at bounding box center [725, 339] width 720 height 36
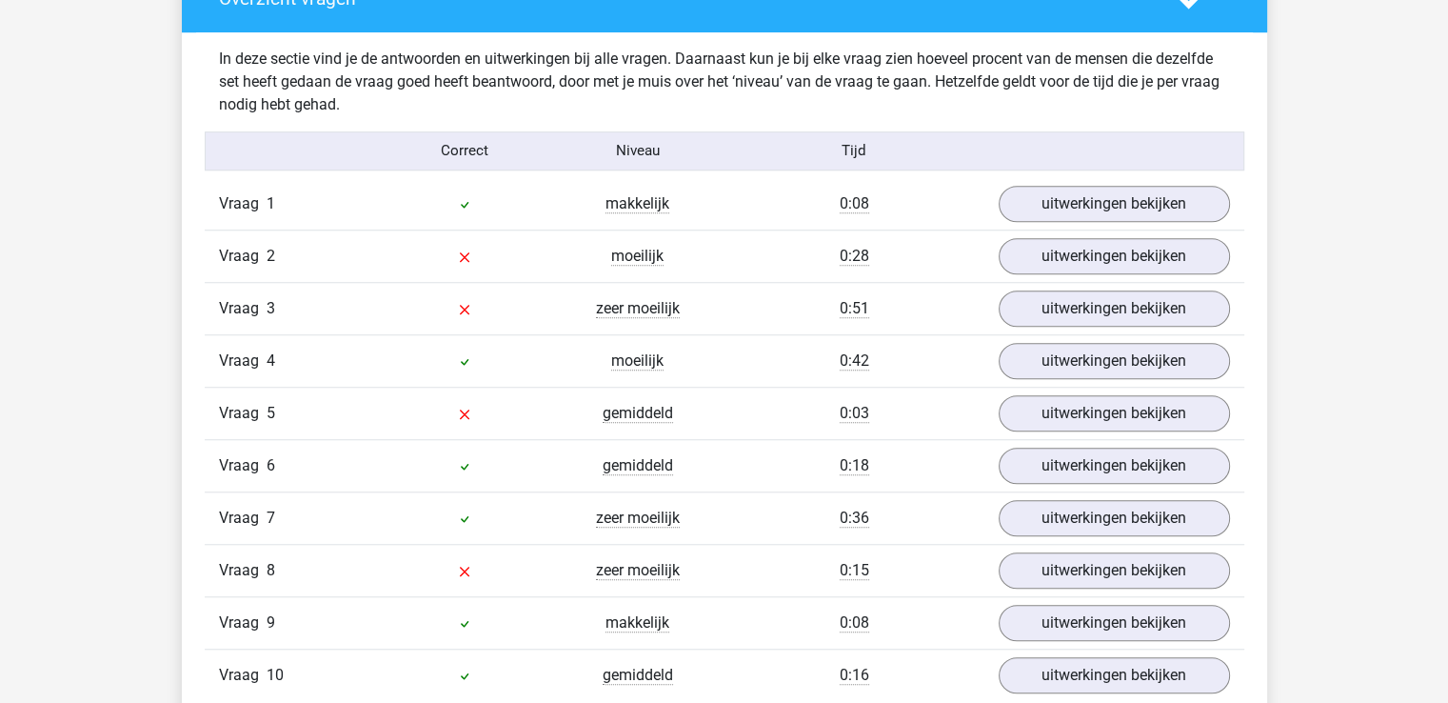
scroll to position [1524, 0]
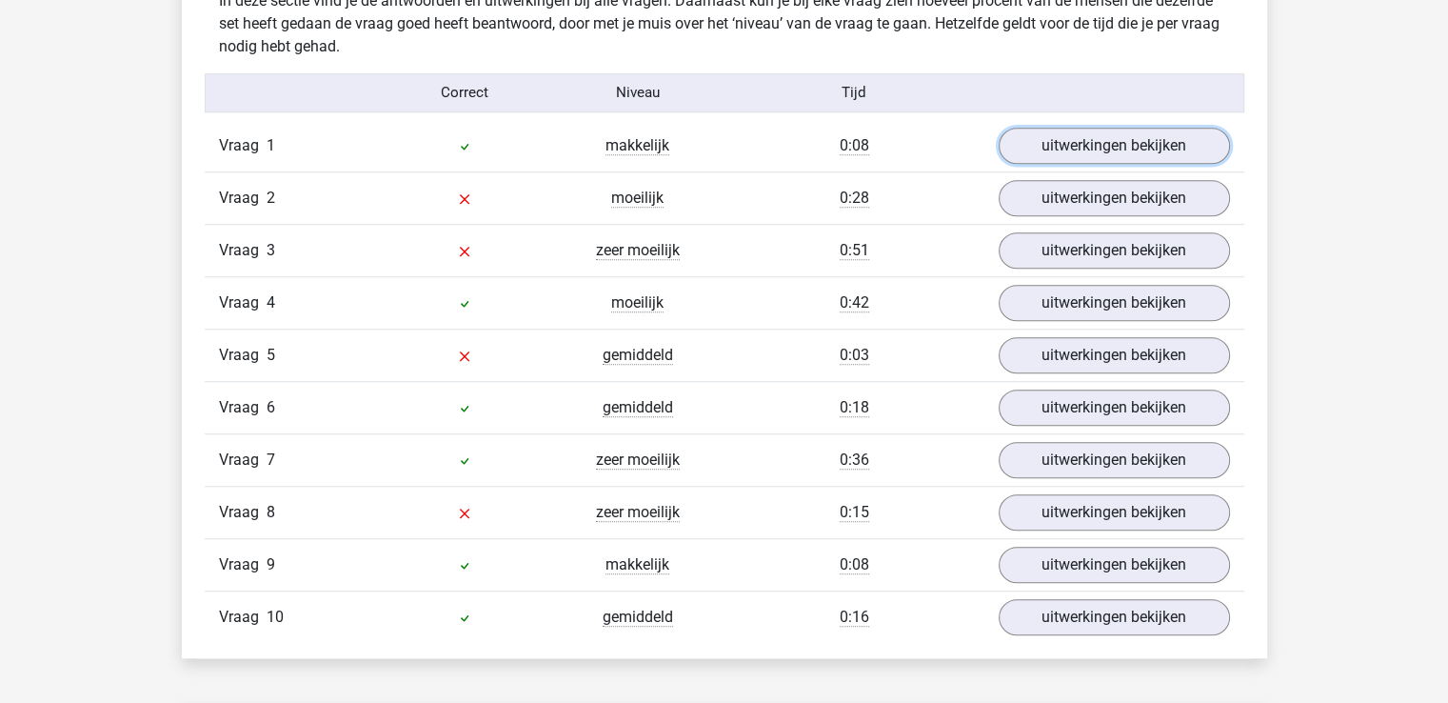
click at [1112, 137] on link "uitwerkingen bekijken" at bounding box center [1114, 146] width 231 height 36
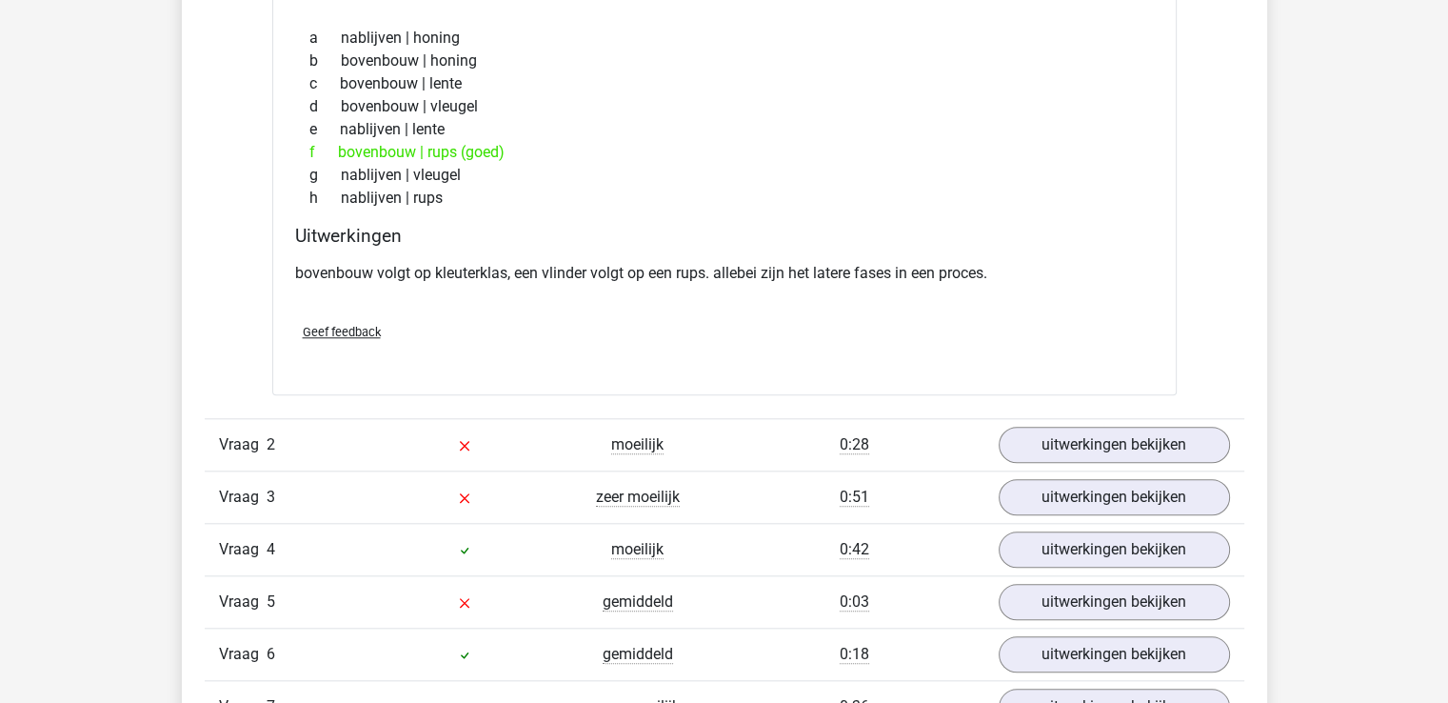
scroll to position [1809, 0]
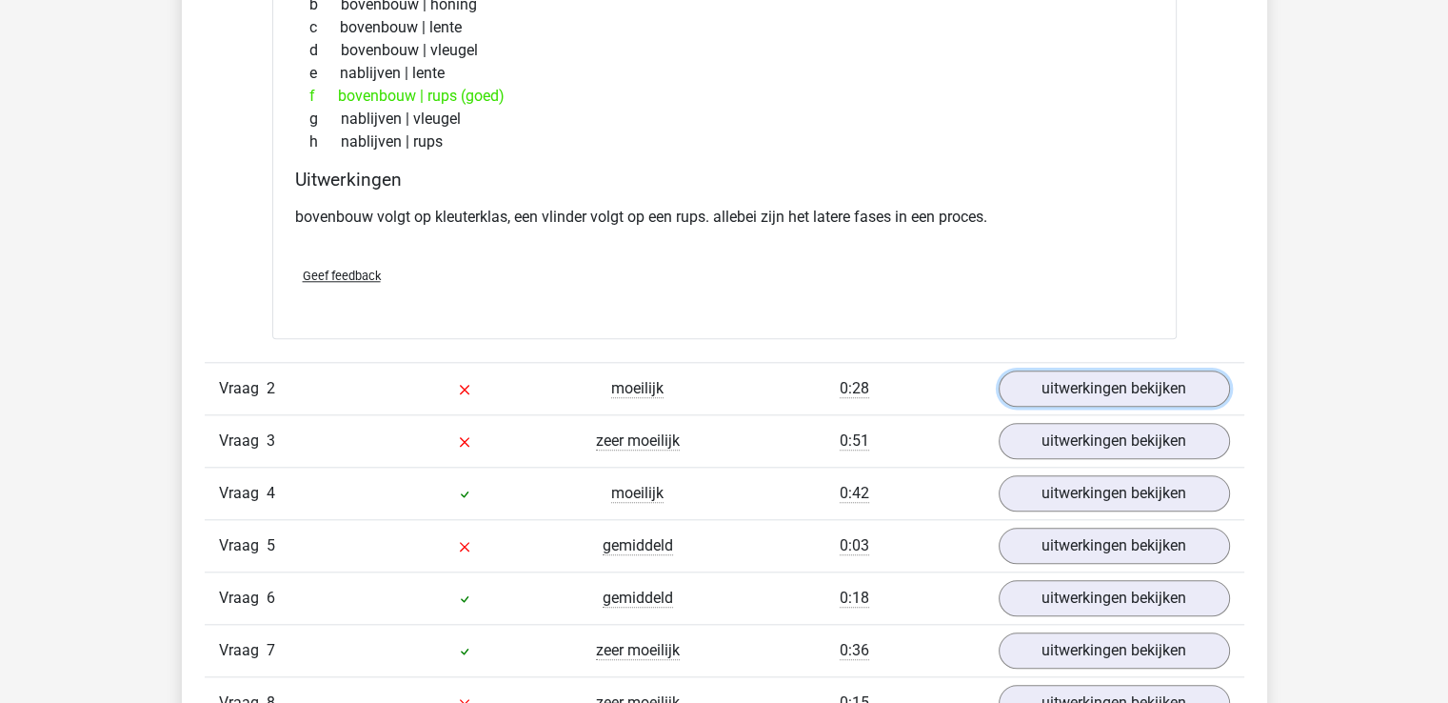
click at [1047, 405] on link "uitwerkingen bekijken" at bounding box center [1114, 388] width 231 height 36
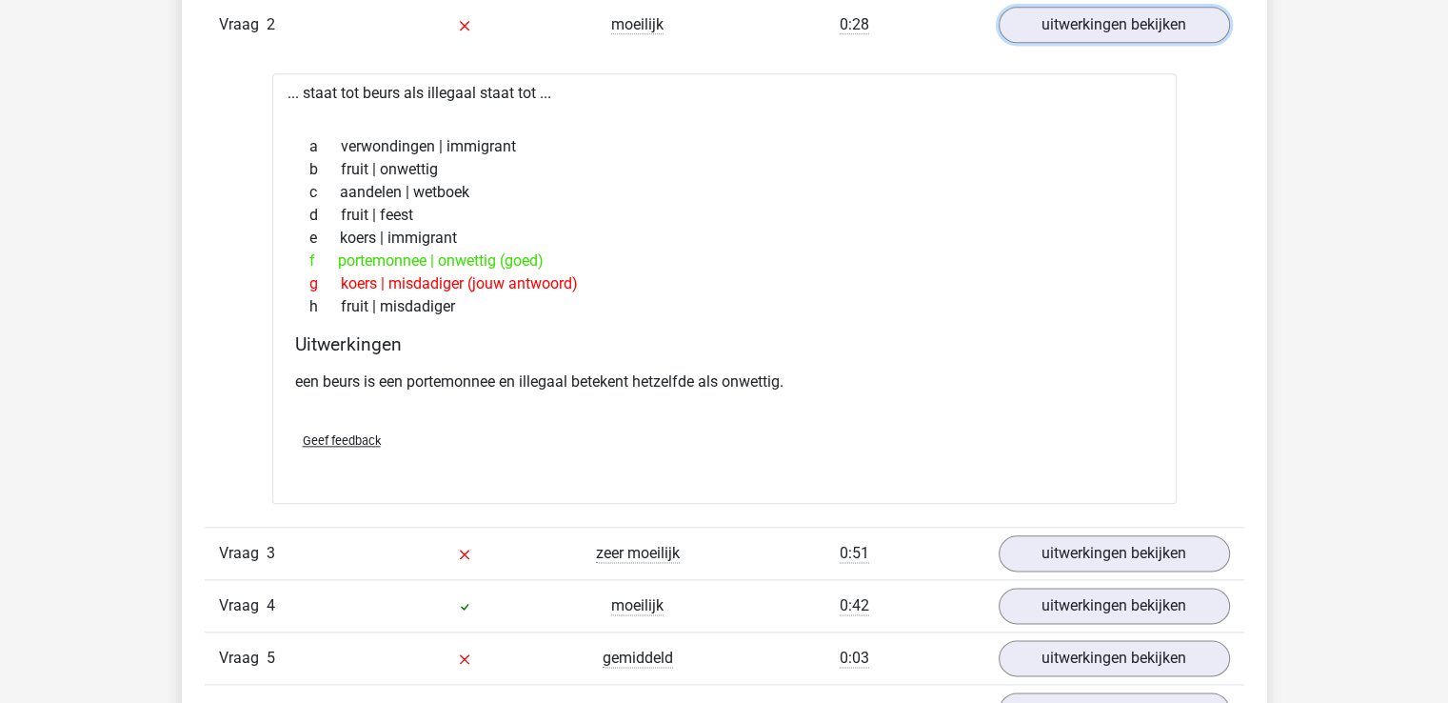
scroll to position [2285, 0]
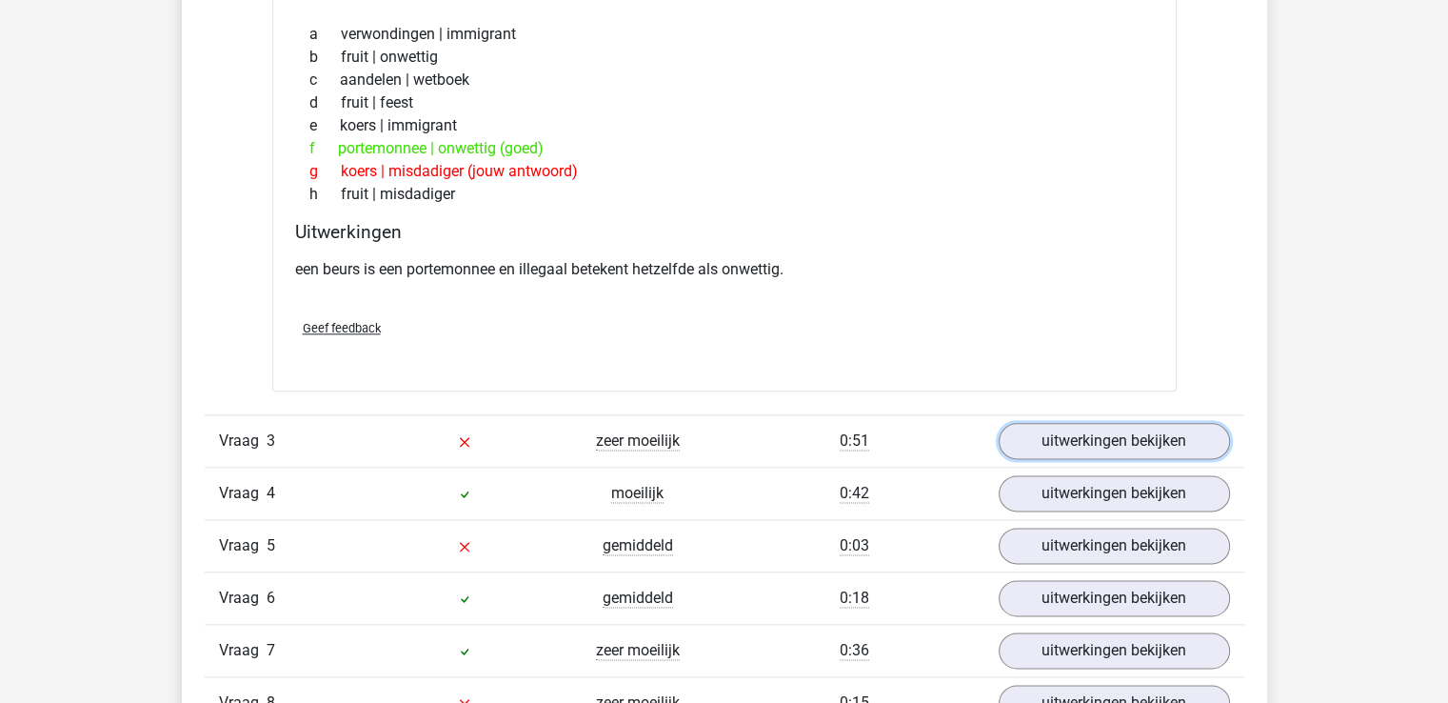
click at [1143, 450] on link "uitwerkingen bekijken" at bounding box center [1114, 441] width 231 height 36
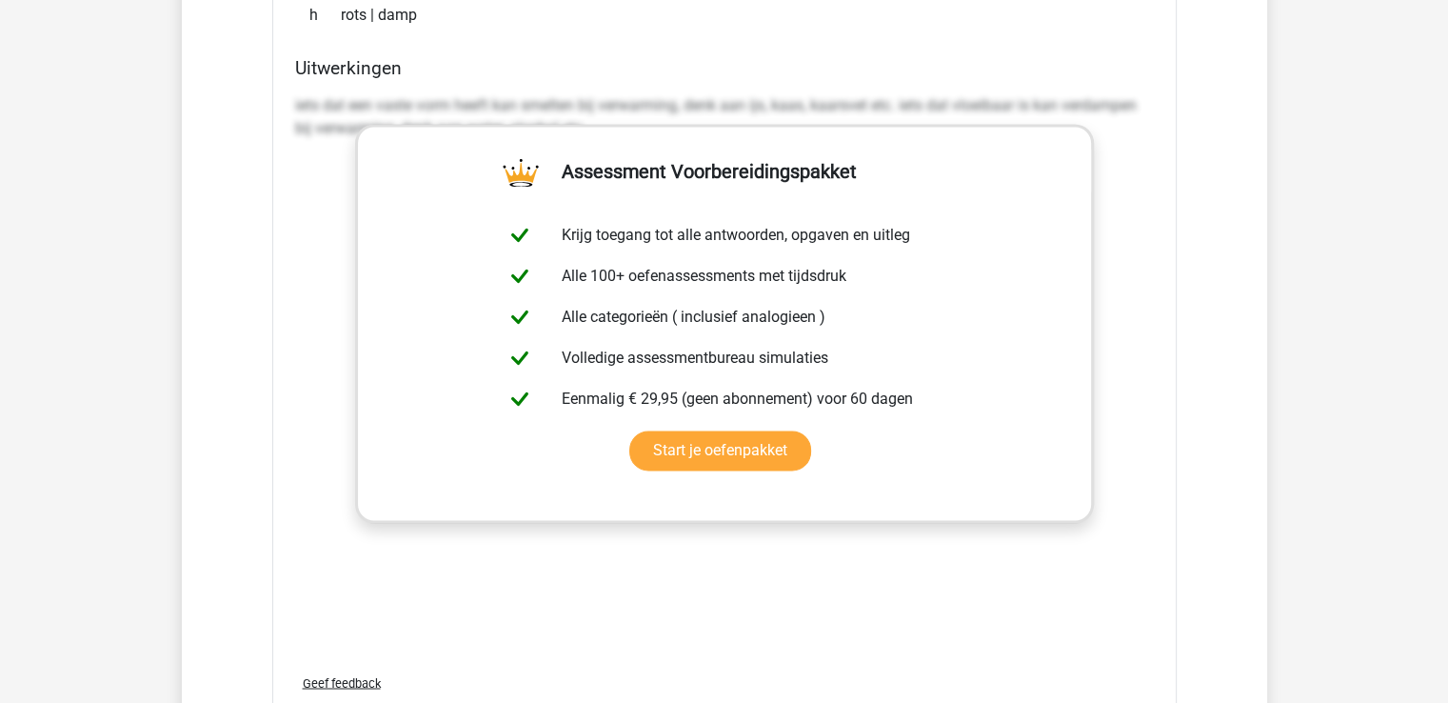
scroll to position [2761, 0]
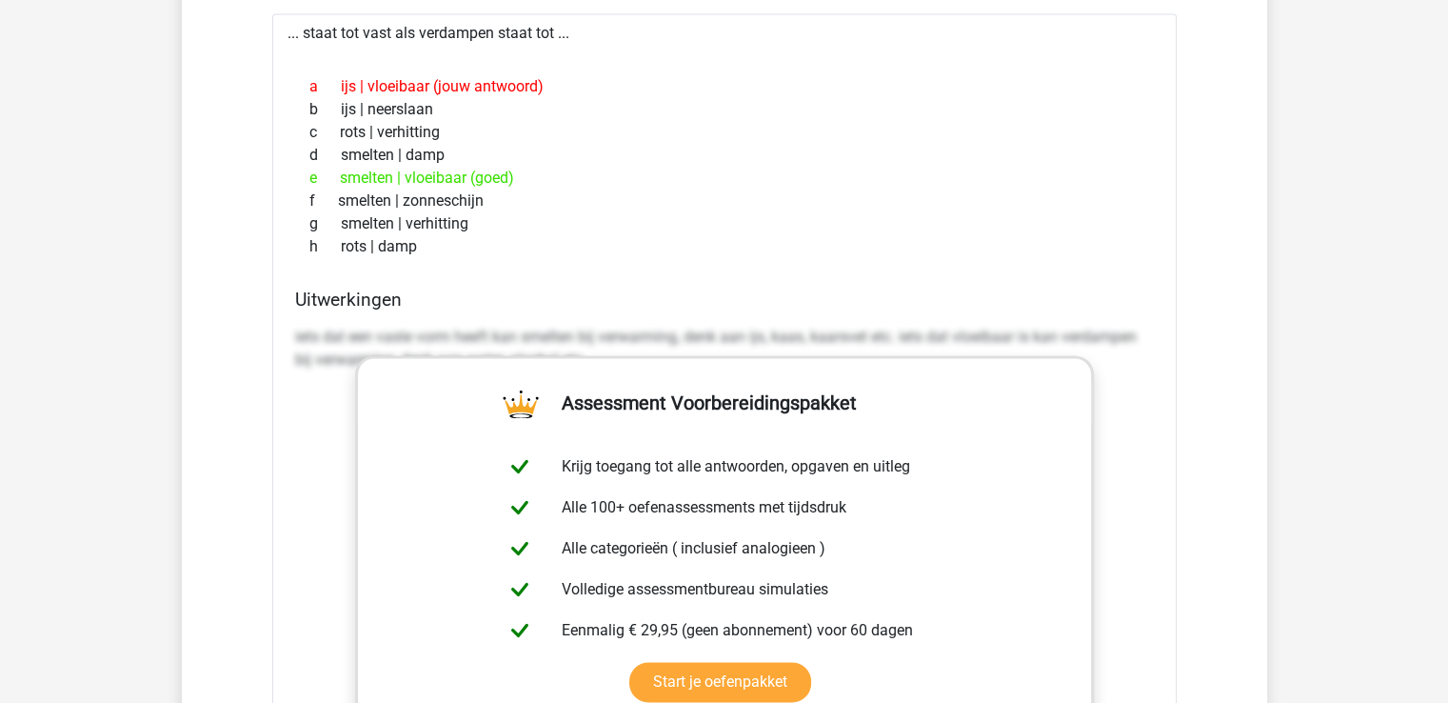
click at [573, 289] on h4 "Uitwerkingen" at bounding box center [724, 300] width 859 height 22
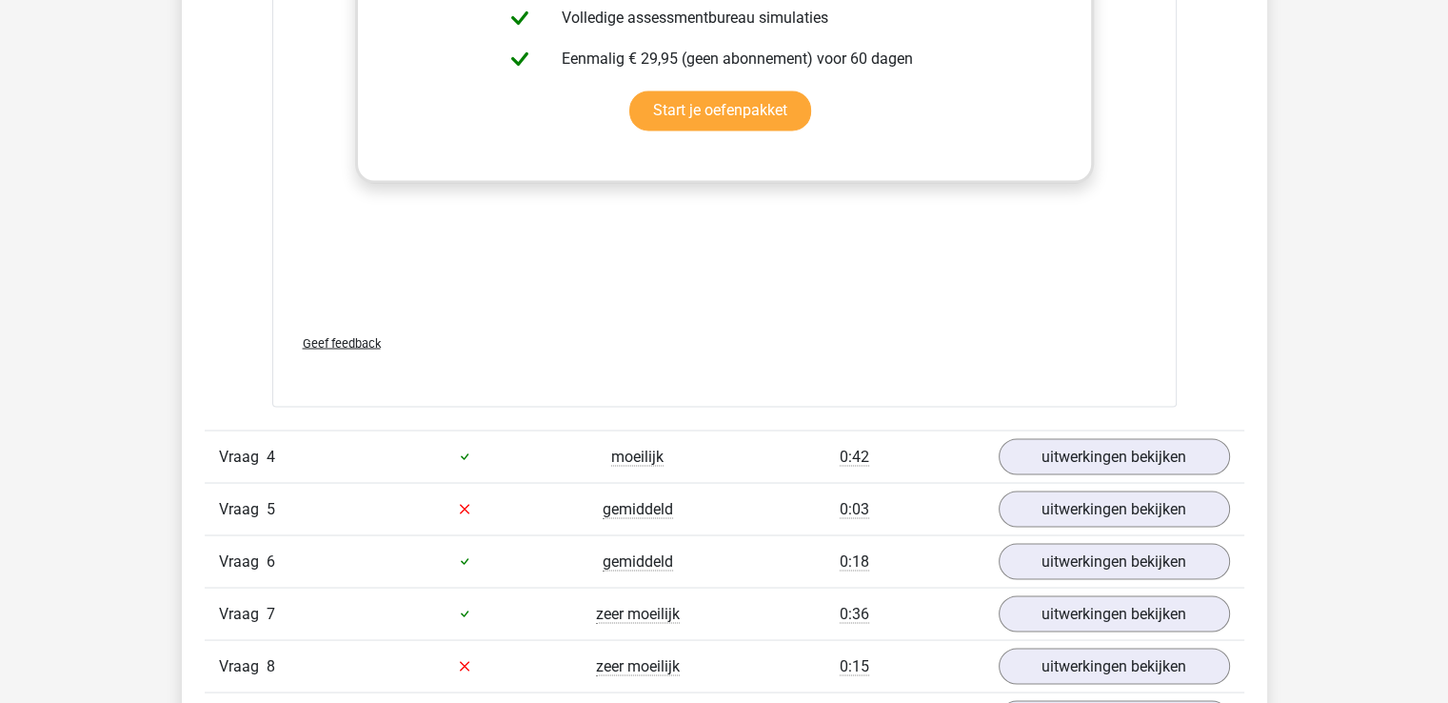
scroll to position [3523, 0]
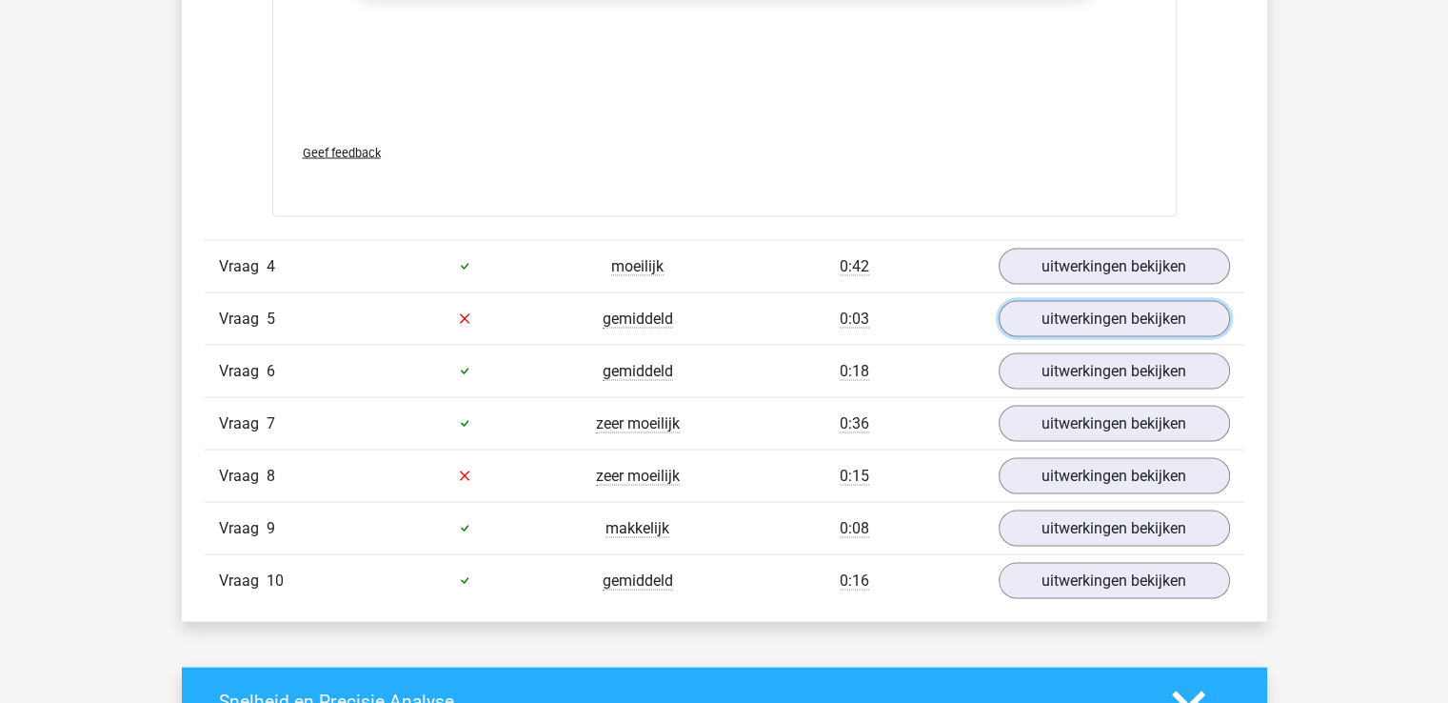
click at [1105, 327] on link "uitwerkingen bekijken" at bounding box center [1114, 318] width 231 height 36
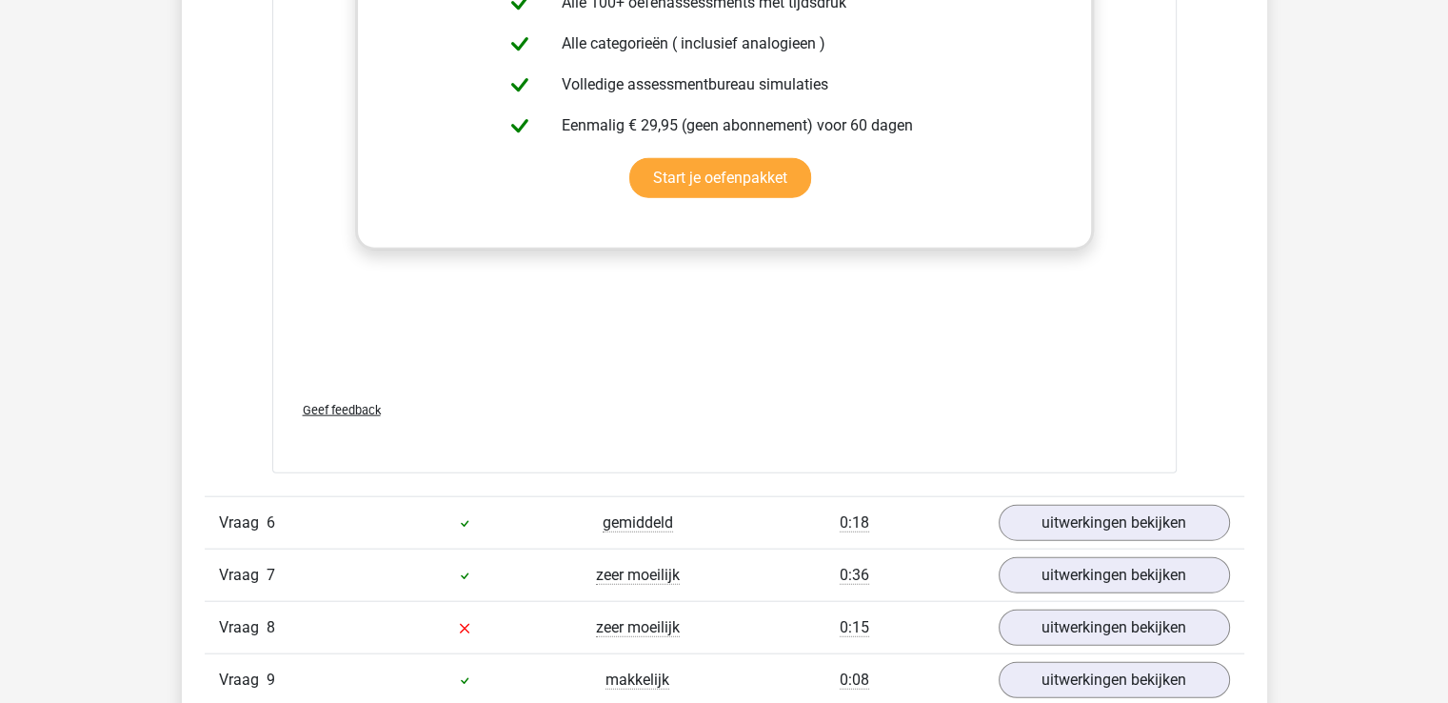
scroll to position [4761, 0]
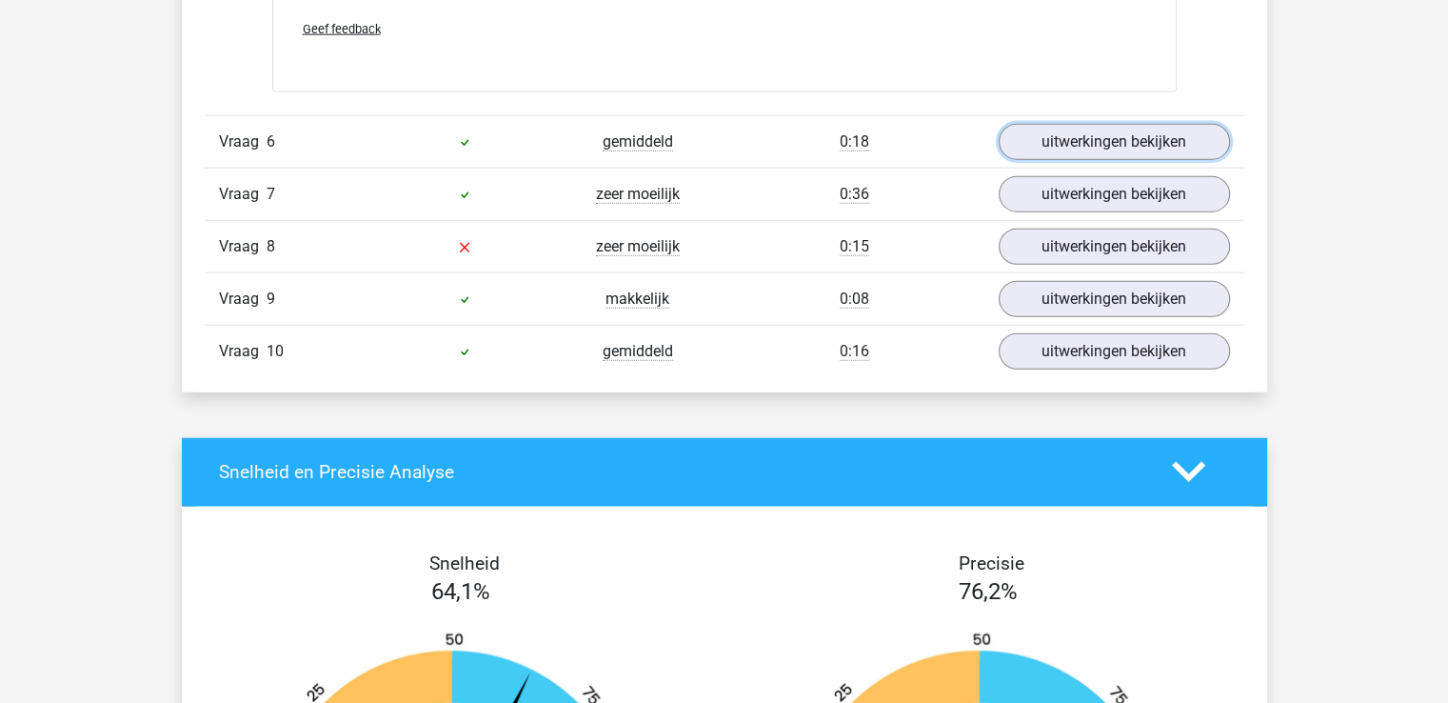
click at [1070, 149] on link "uitwerkingen bekijken" at bounding box center [1114, 142] width 231 height 36
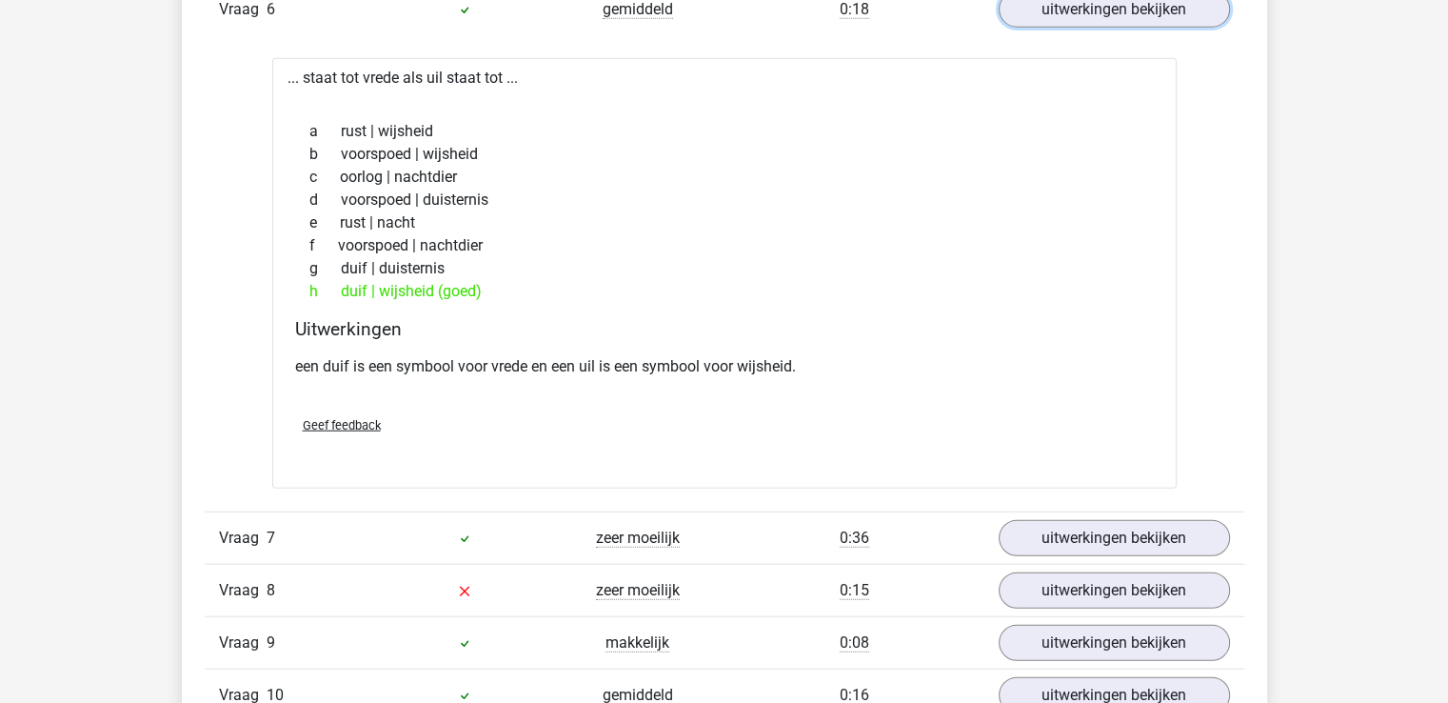
scroll to position [4951, 0]
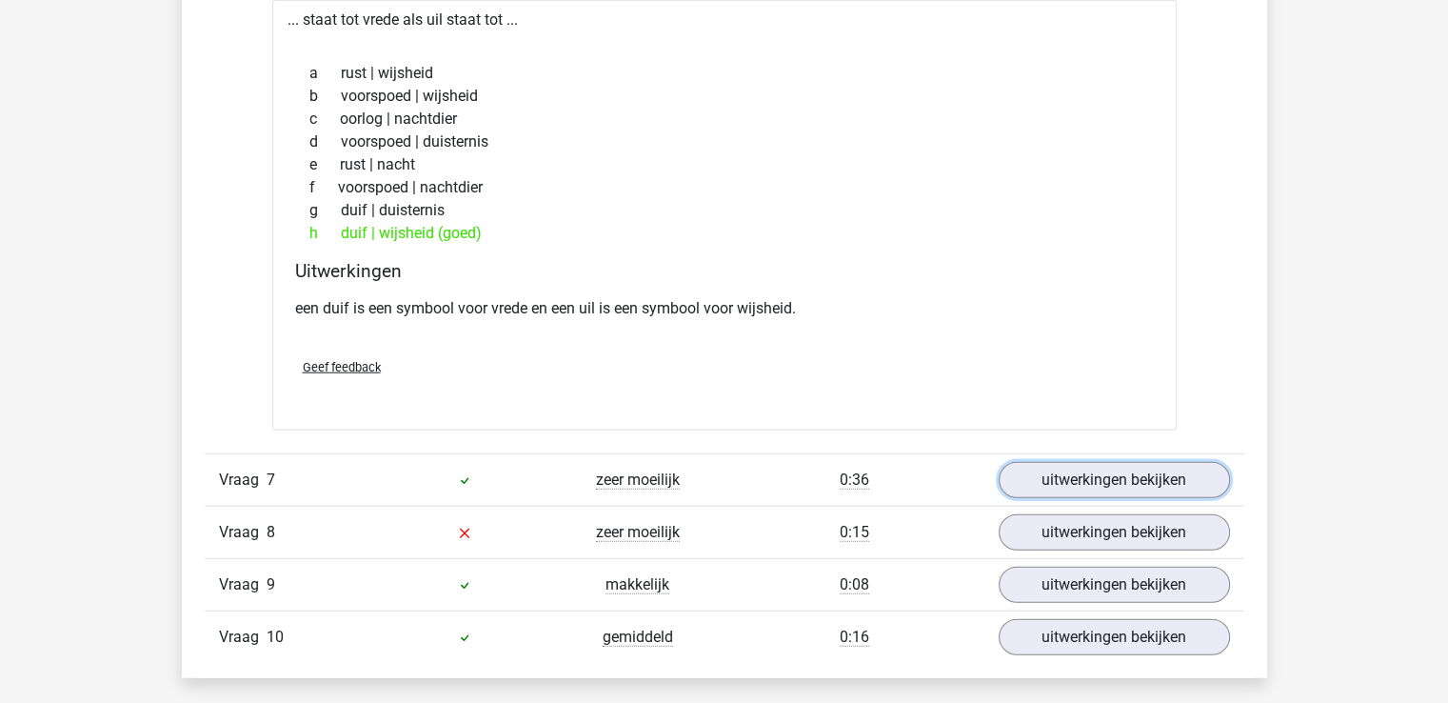
click at [1121, 466] on link "uitwerkingen bekijken" at bounding box center [1114, 480] width 231 height 36
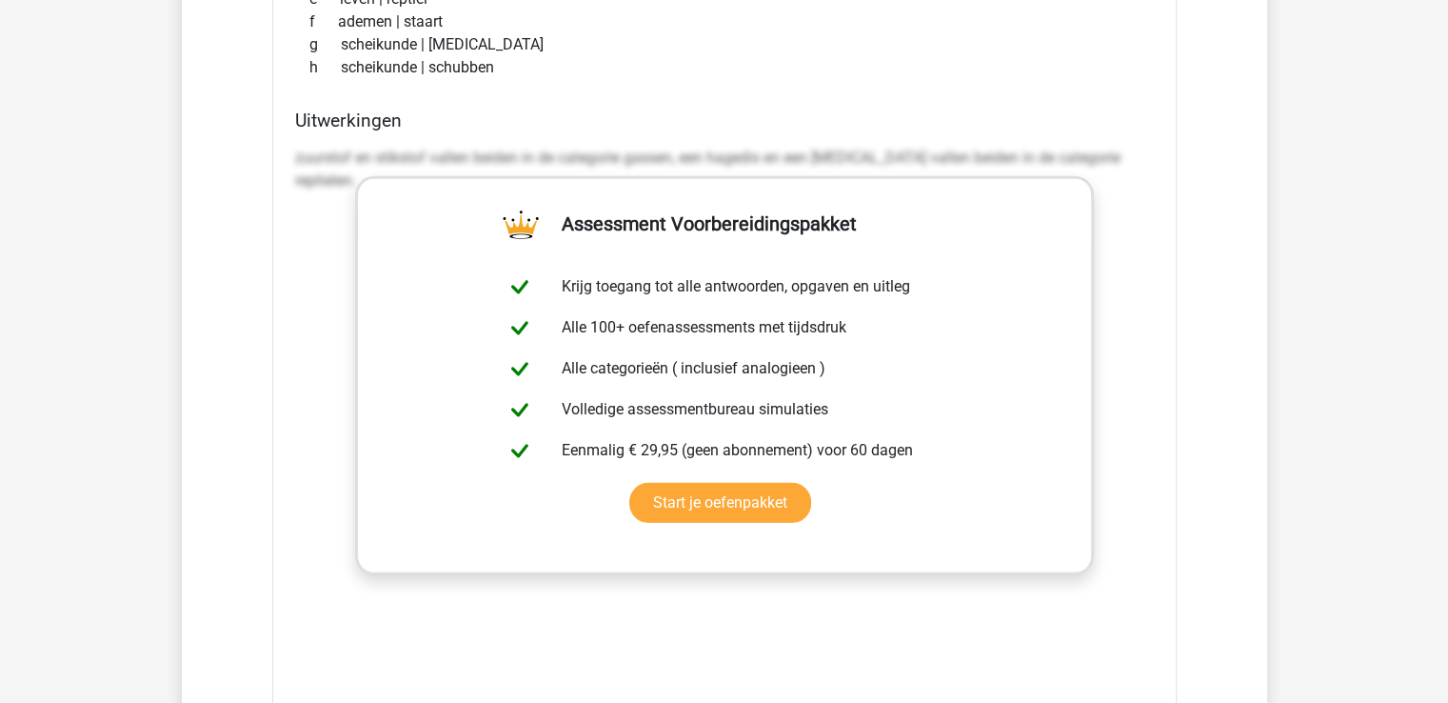
scroll to position [5808, 0]
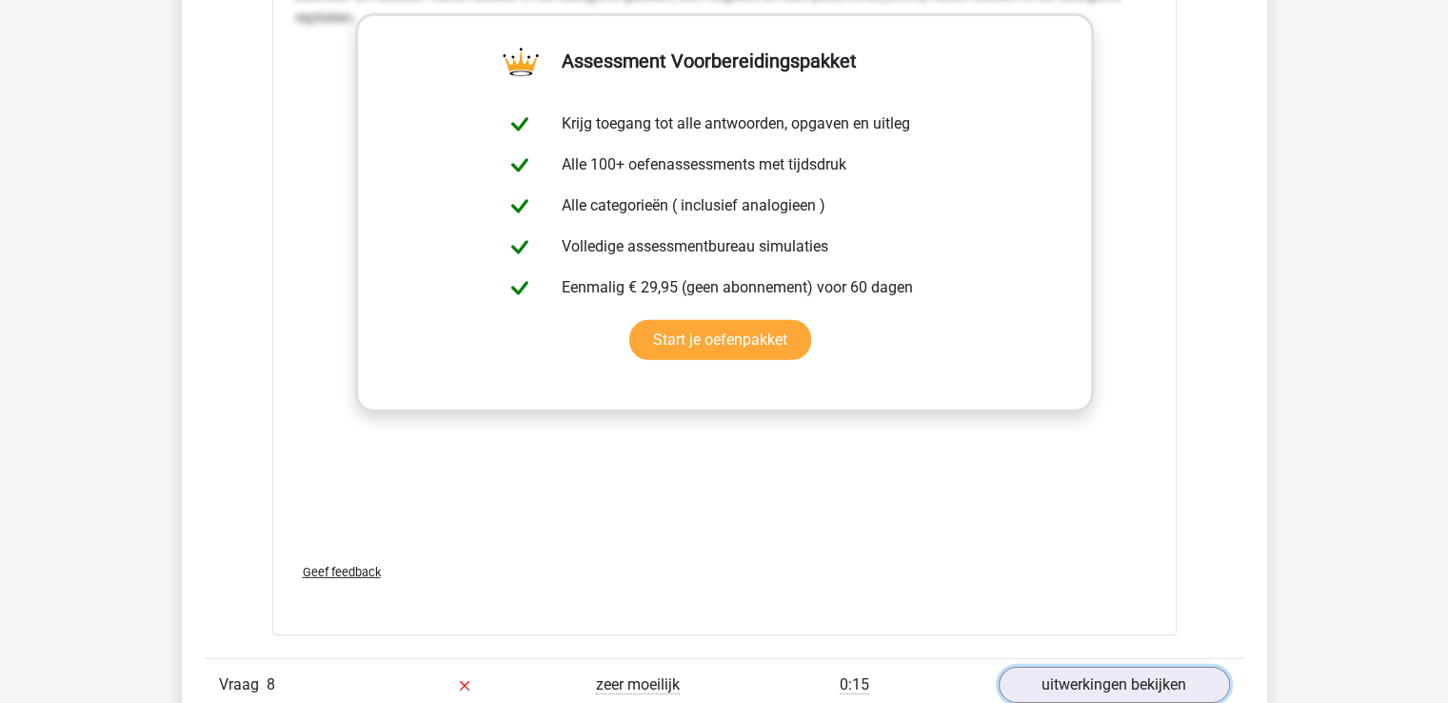
click at [1090, 668] on link "uitwerkingen bekijken" at bounding box center [1114, 685] width 231 height 36
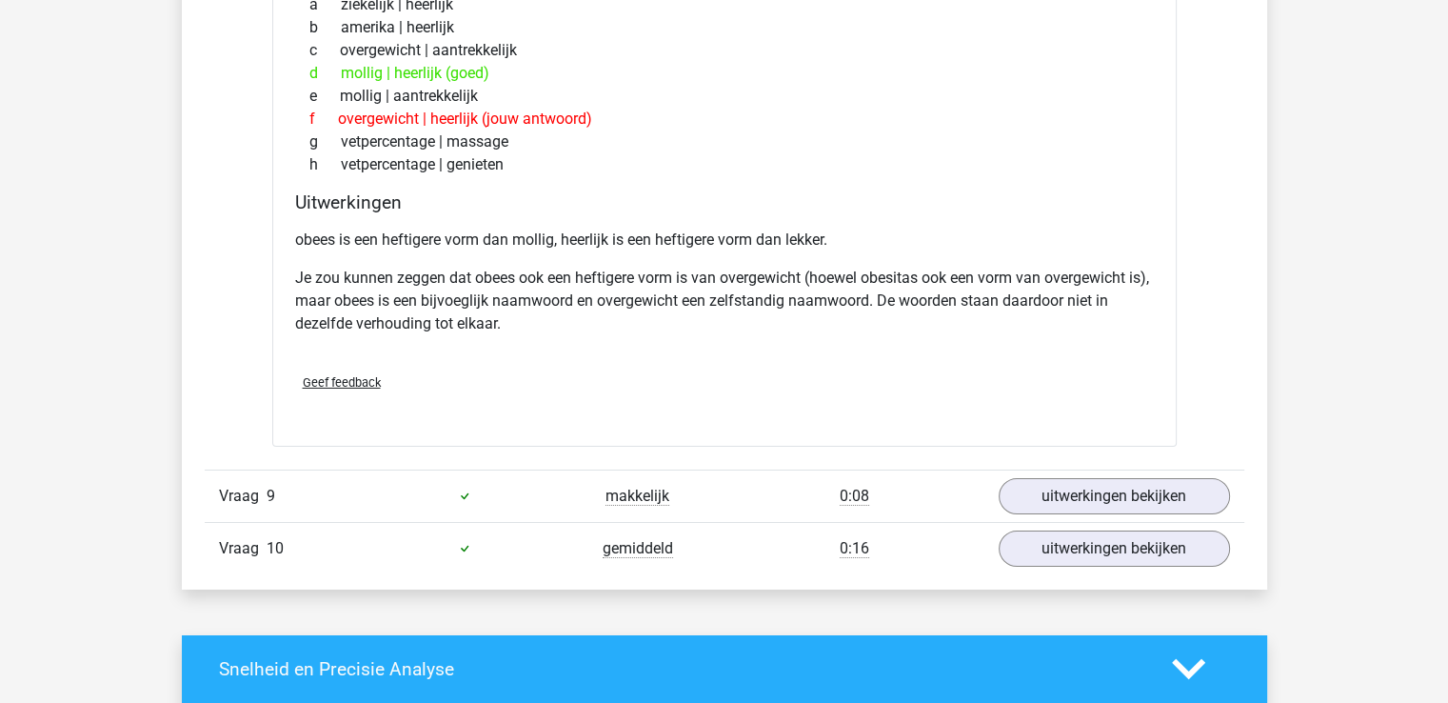
scroll to position [6665, 0]
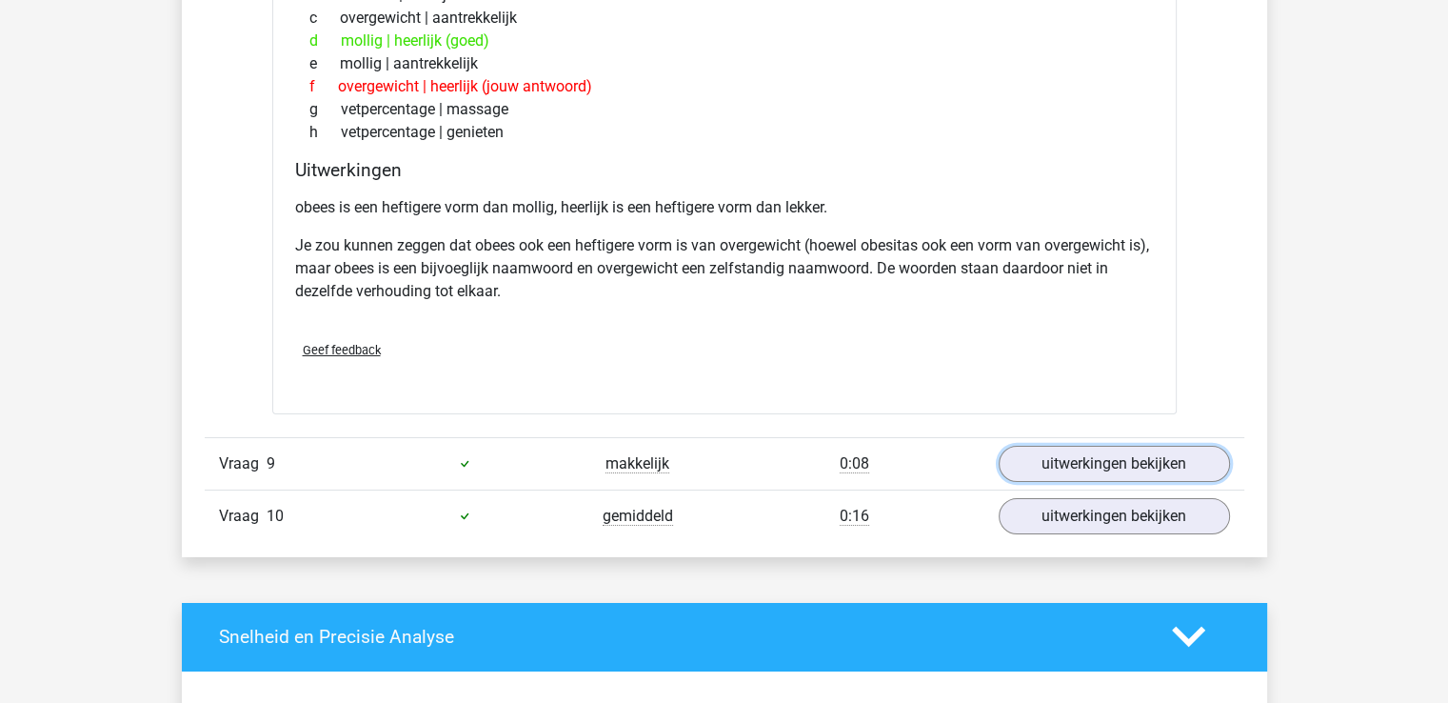
click at [1118, 466] on link "uitwerkingen bekijken" at bounding box center [1114, 464] width 231 height 36
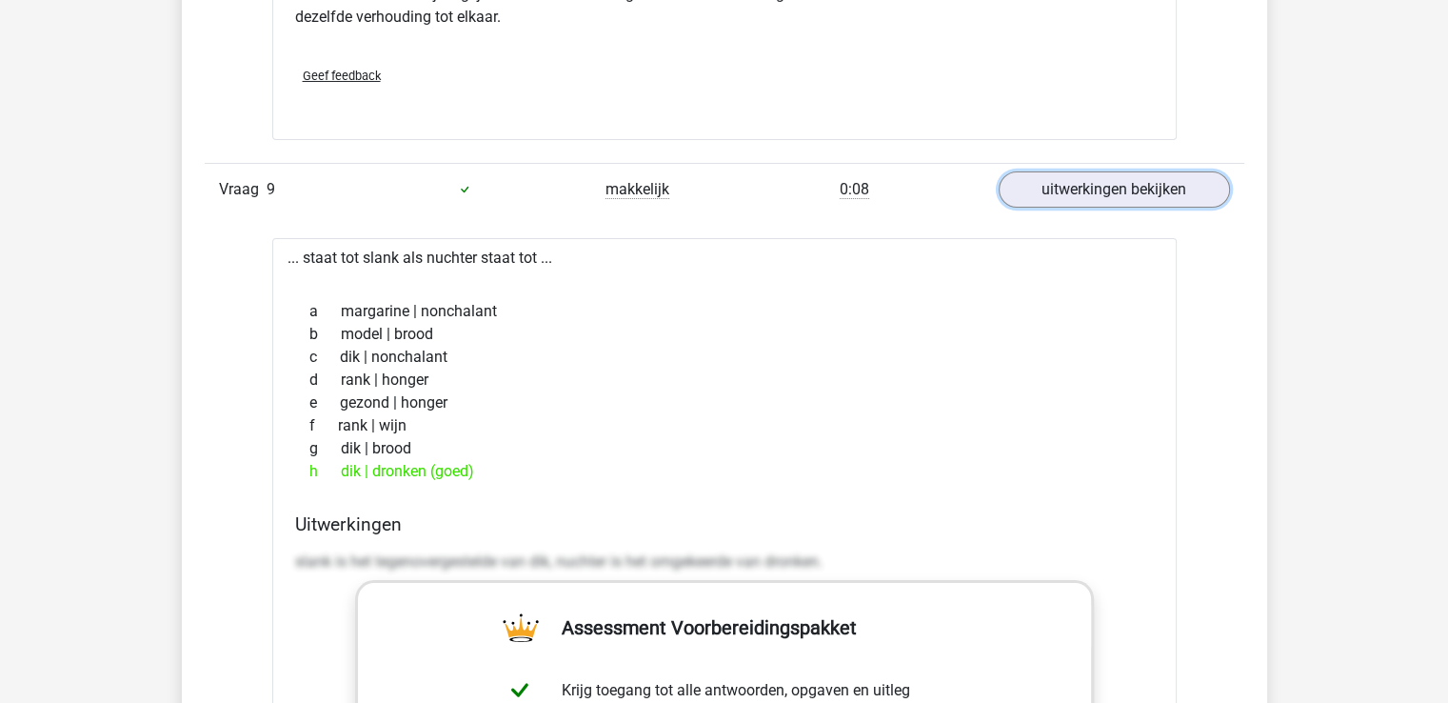
scroll to position [6951, 0]
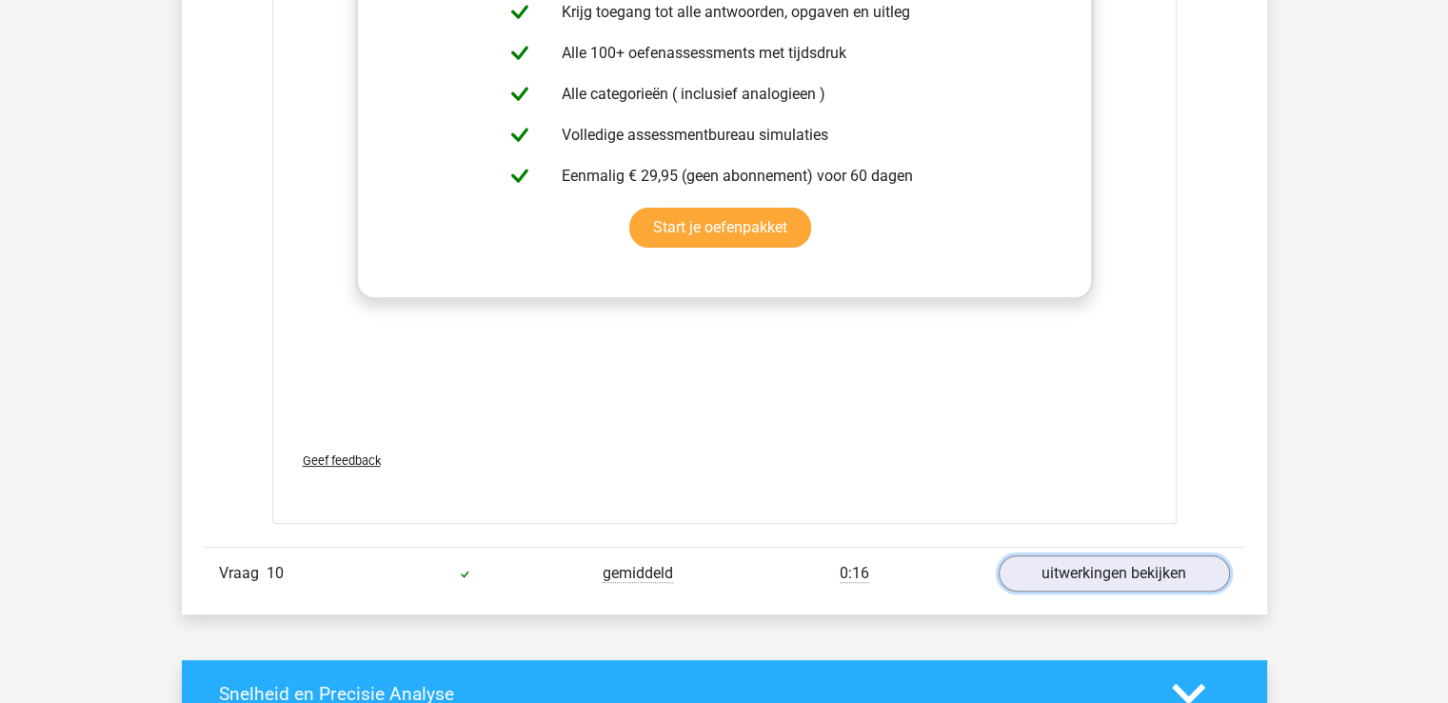
click at [1125, 556] on link "uitwerkingen bekijken" at bounding box center [1114, 573] width 231 height 36
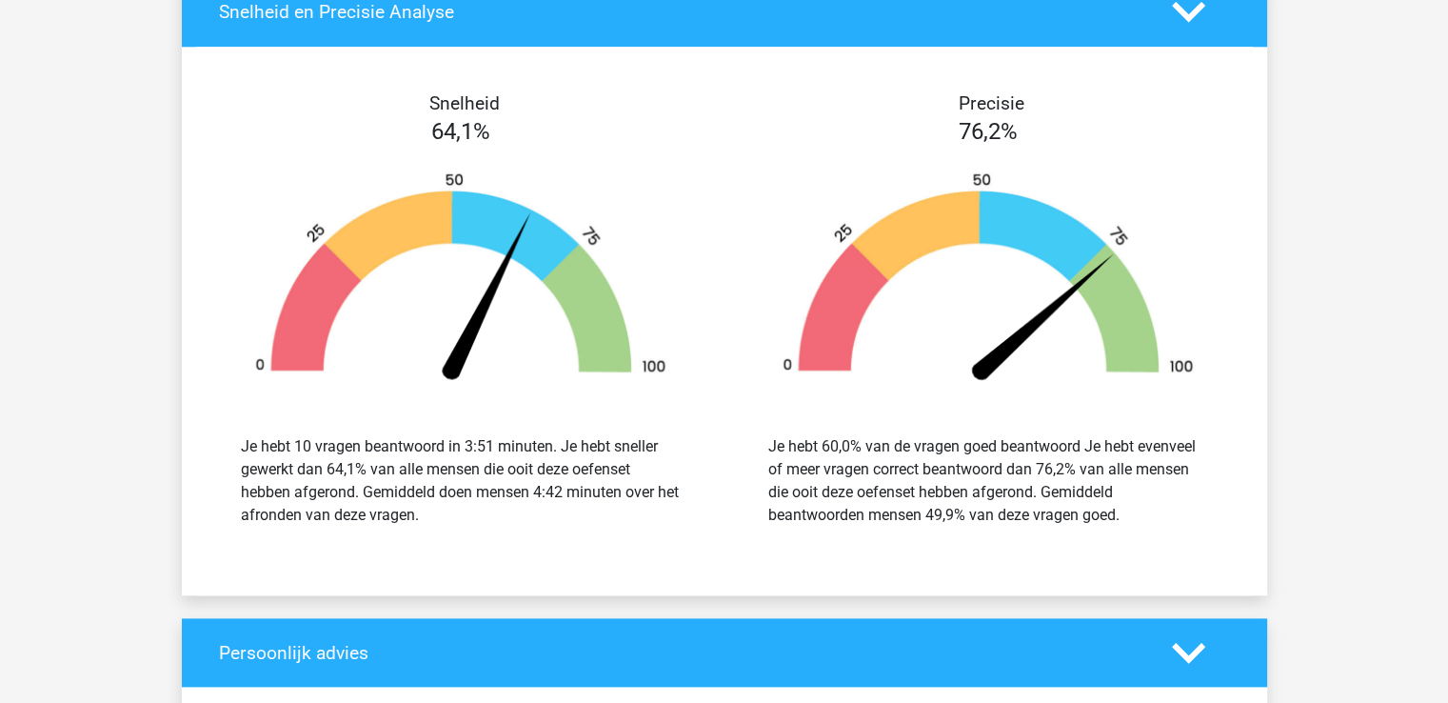
scroll to position [9236, 0]
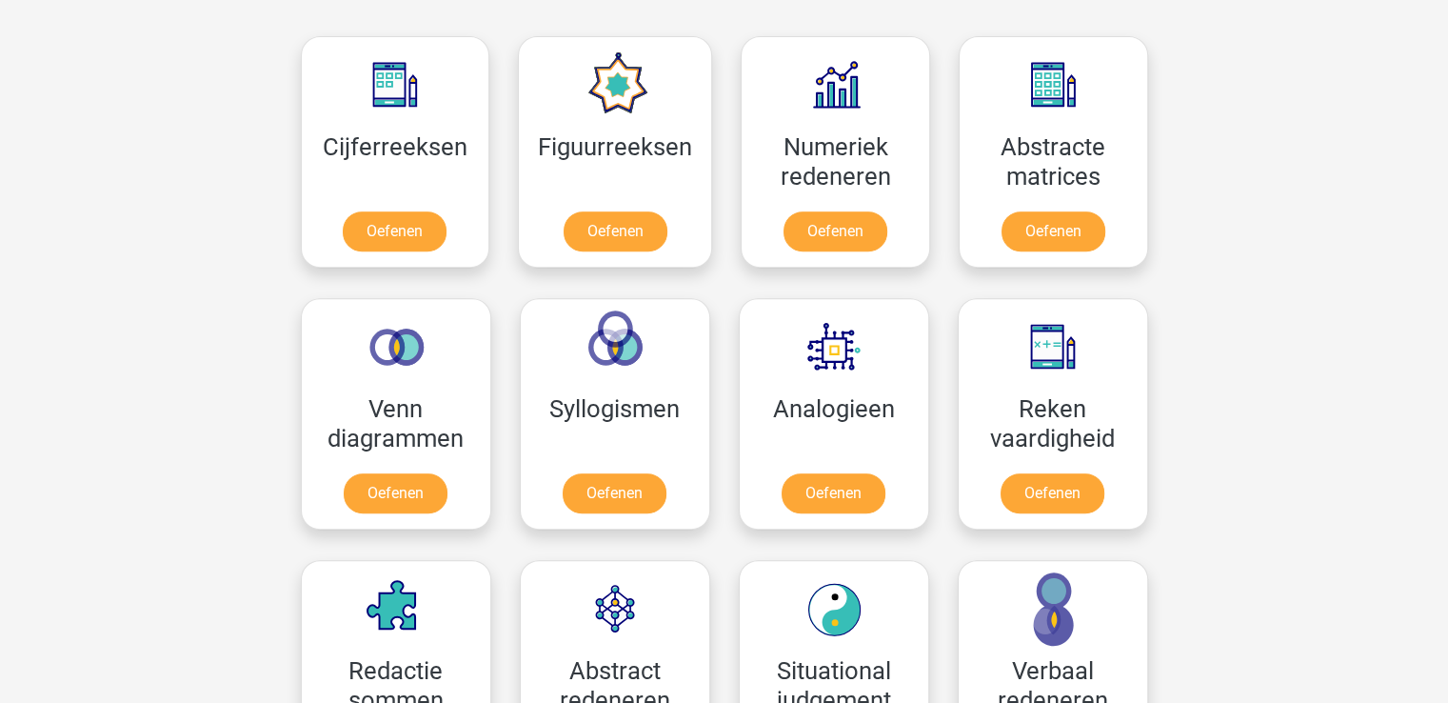
scroll to position [762, 0]
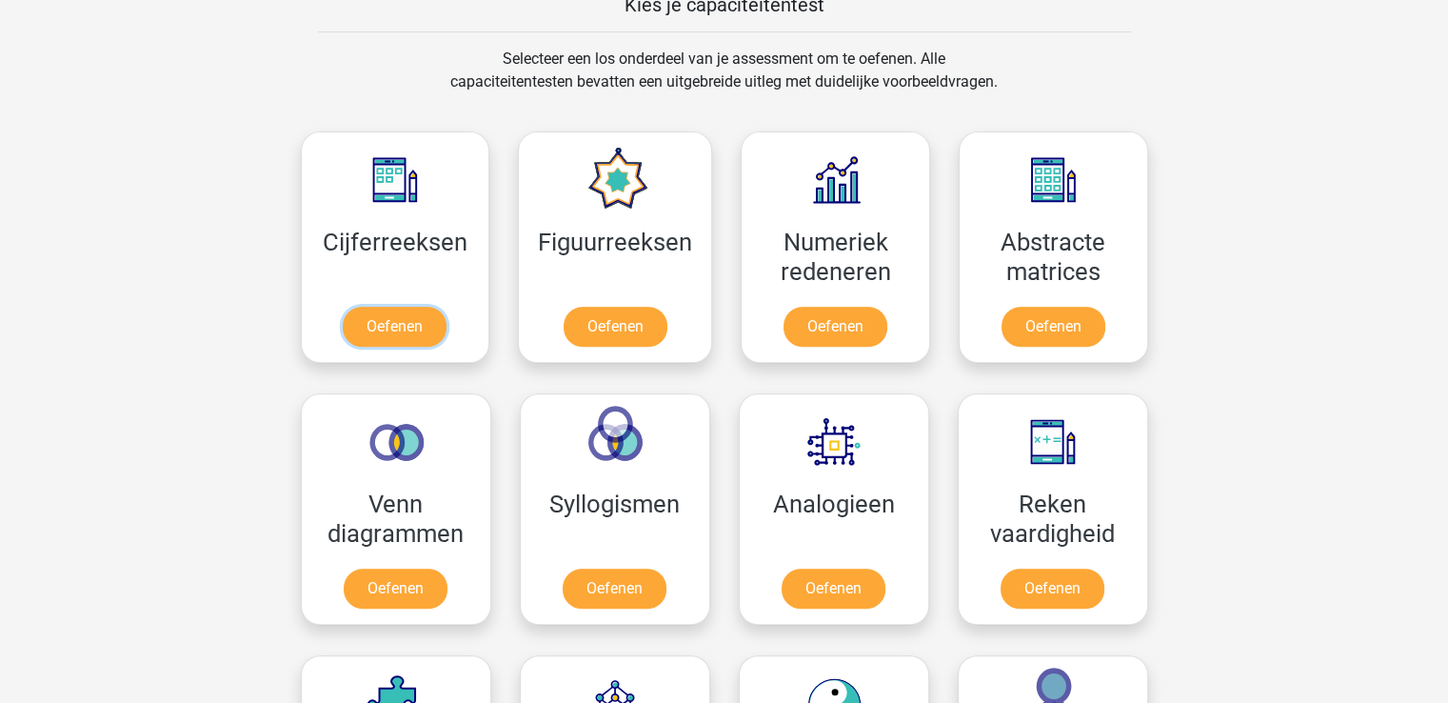
click at [426, 325] on link "Oefenen" at bounding box center [395, 327] width 104 height 40
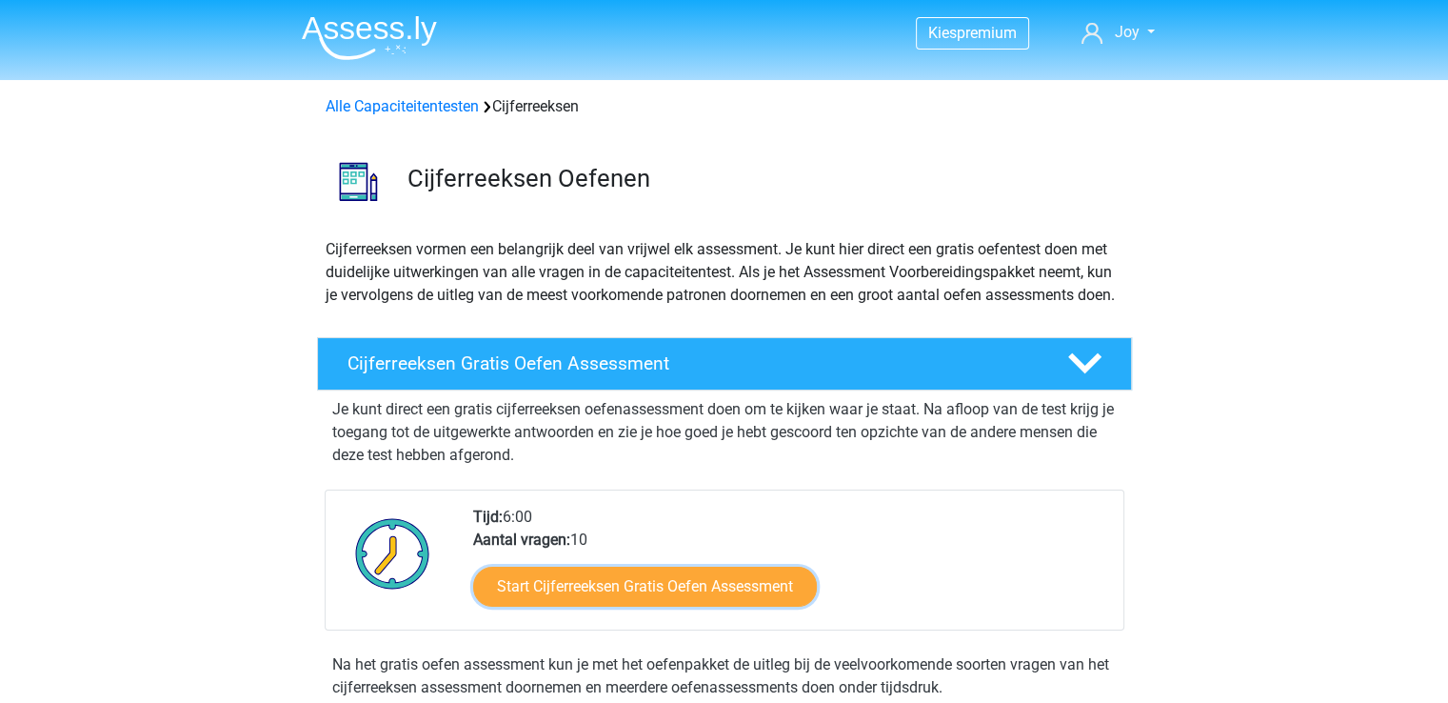
click at [700, 606] on link "Start Cijferreeksen Gratis Oefen Assessment" at bounding box center [645, 587] width 344 height 40
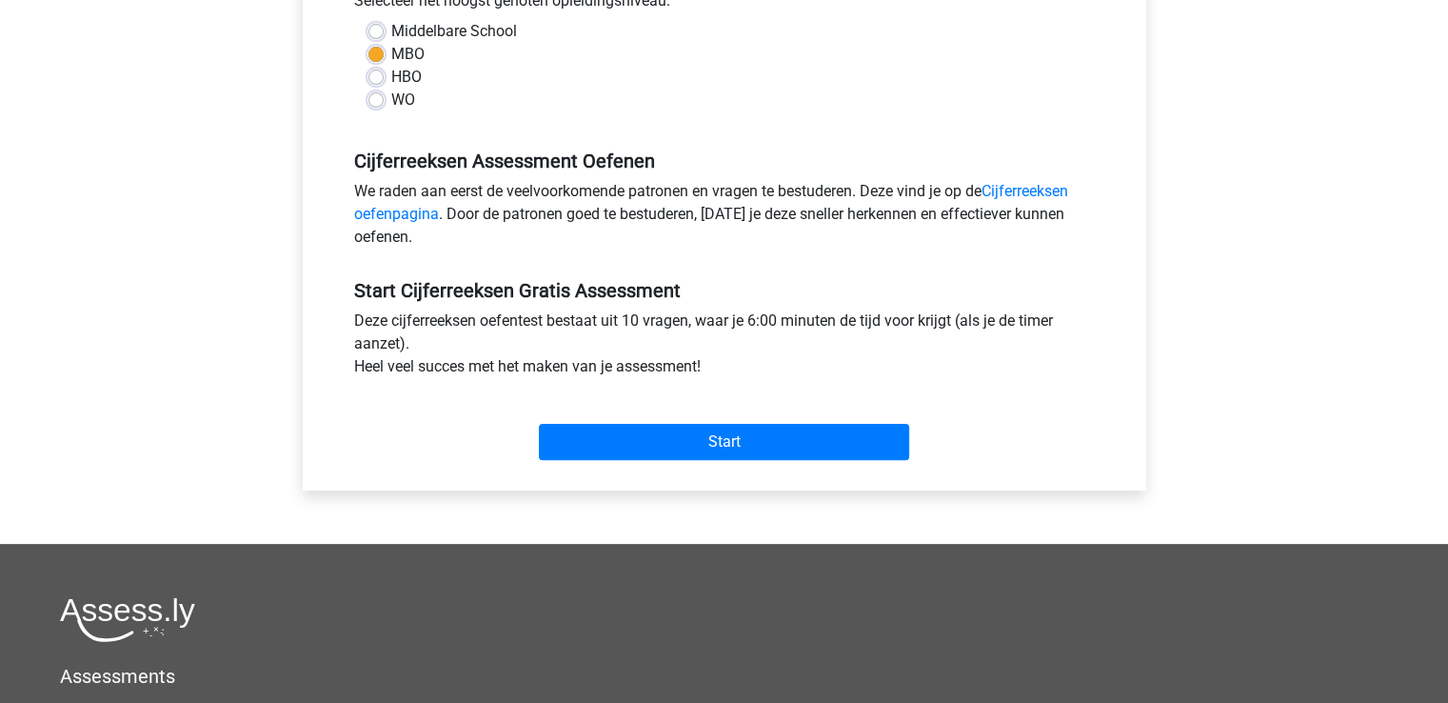
scroll to position [476, 0]
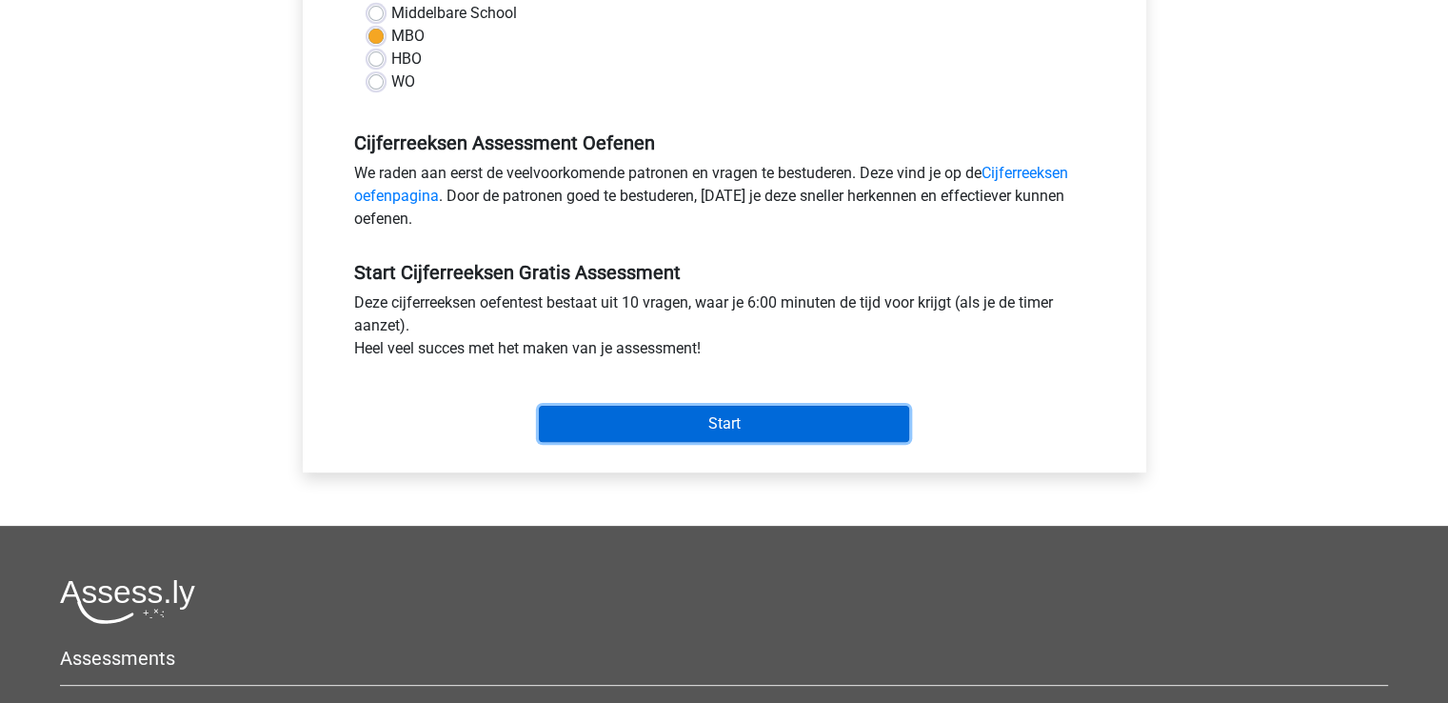
click at [769, 424] on input "Start" at bounding box center [724, 424] width 370 height 36
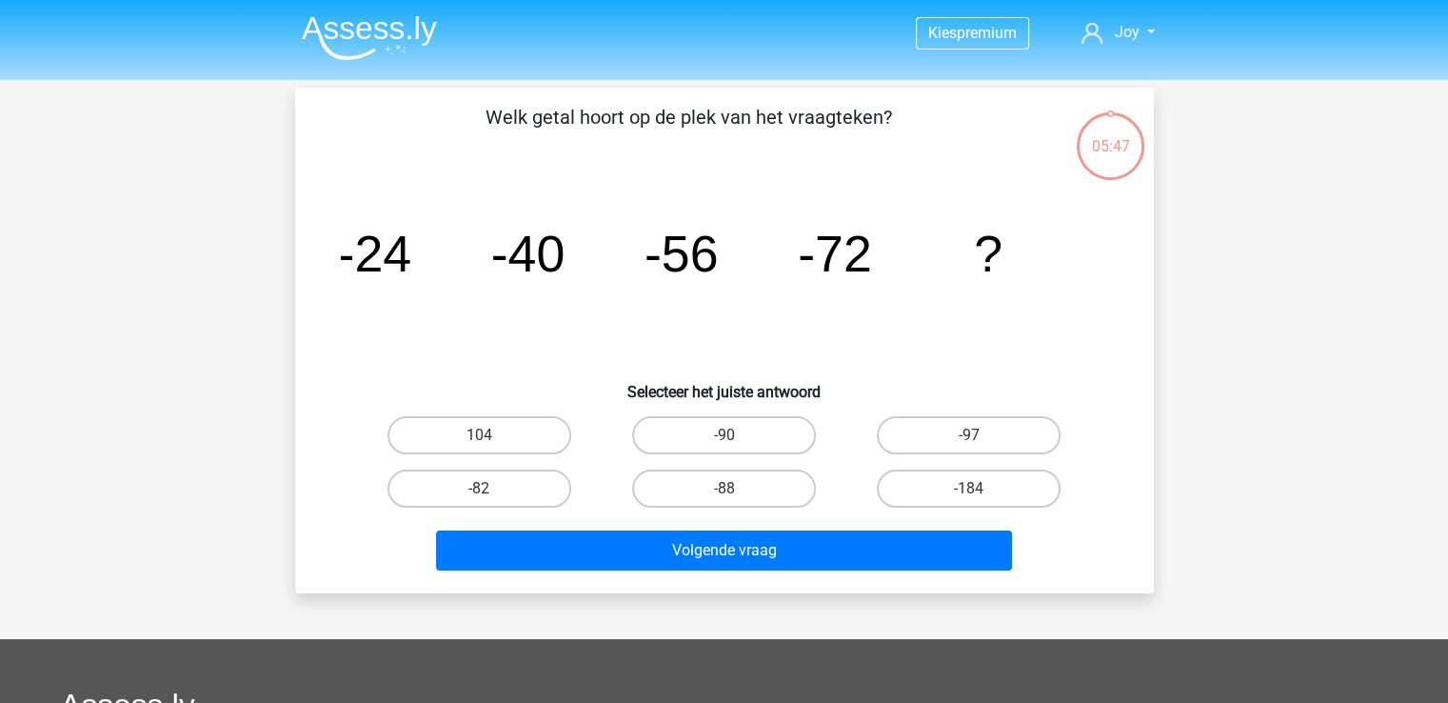
click at [714, 486] on label "-88" at bounding box center [724, 488] width 184 height 38
click at [724, 488] on input "-88" at bounding box center [730, 494] width 12 height 12
radio input "true"
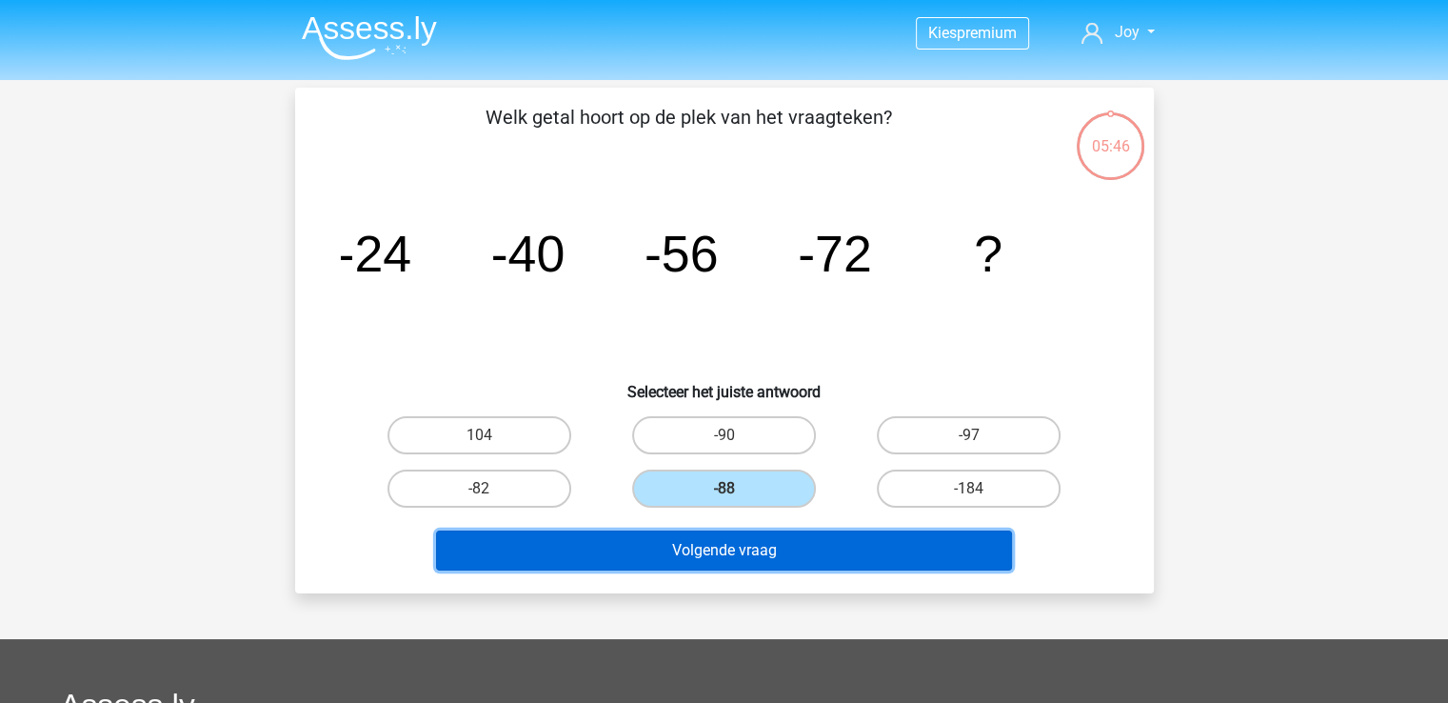
click at [747, 546] on button "Volgende vraag" at bounding box center [724, 550] width 576 height 40
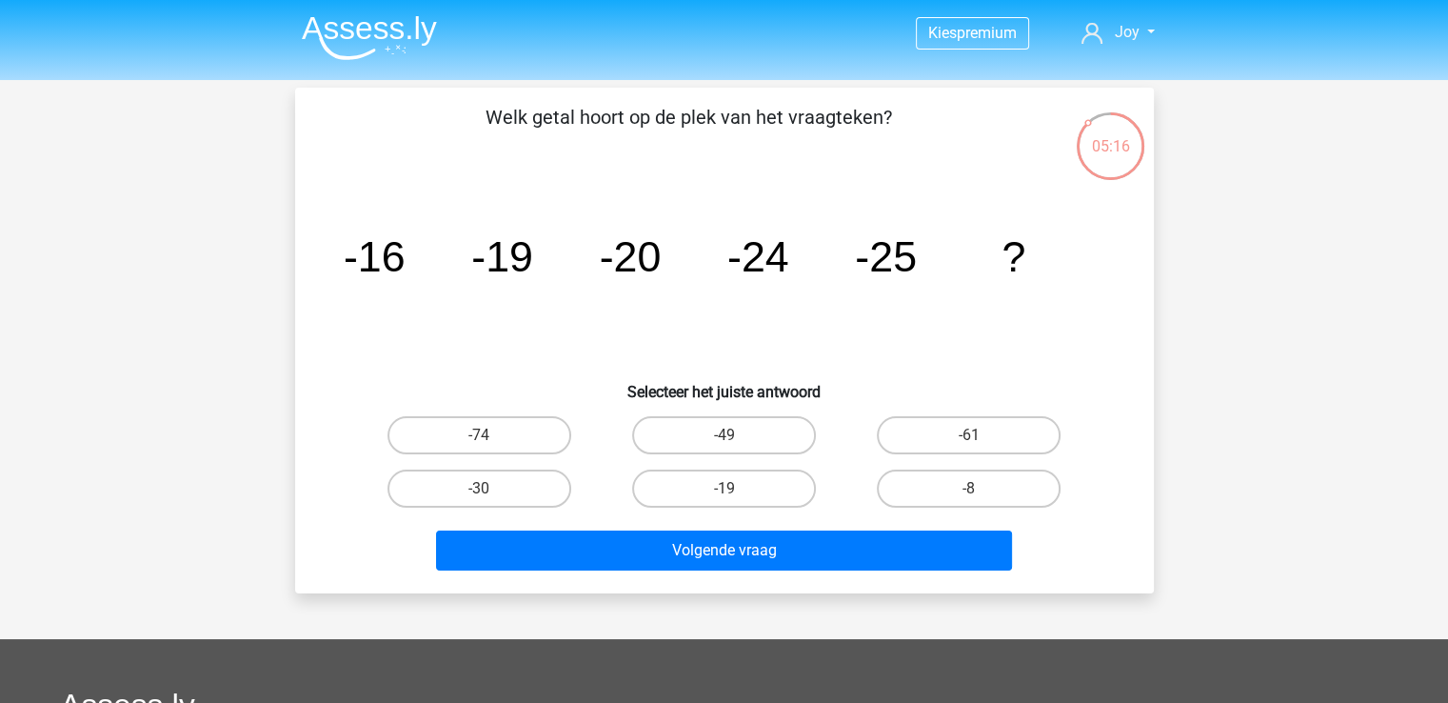
click at [524, 481] on label "-30" at bounding box center [480, 488] width 184 height 38
click at [491, 488] on input "-30" at bounding box center [485, 494] width 12 height 12
radio input "true"
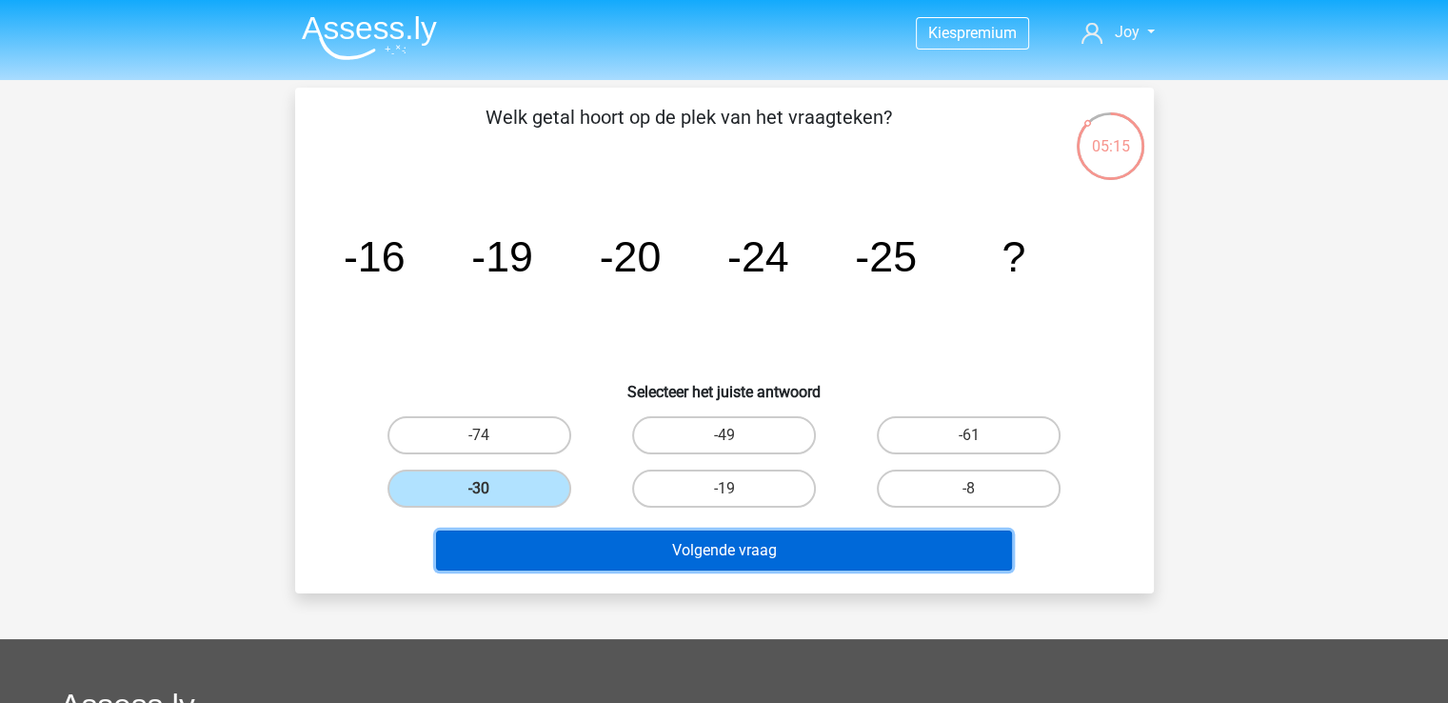
click at [703, 543] on button "Volgende vraag" at bounding box center [724, 550] width 576 height 40
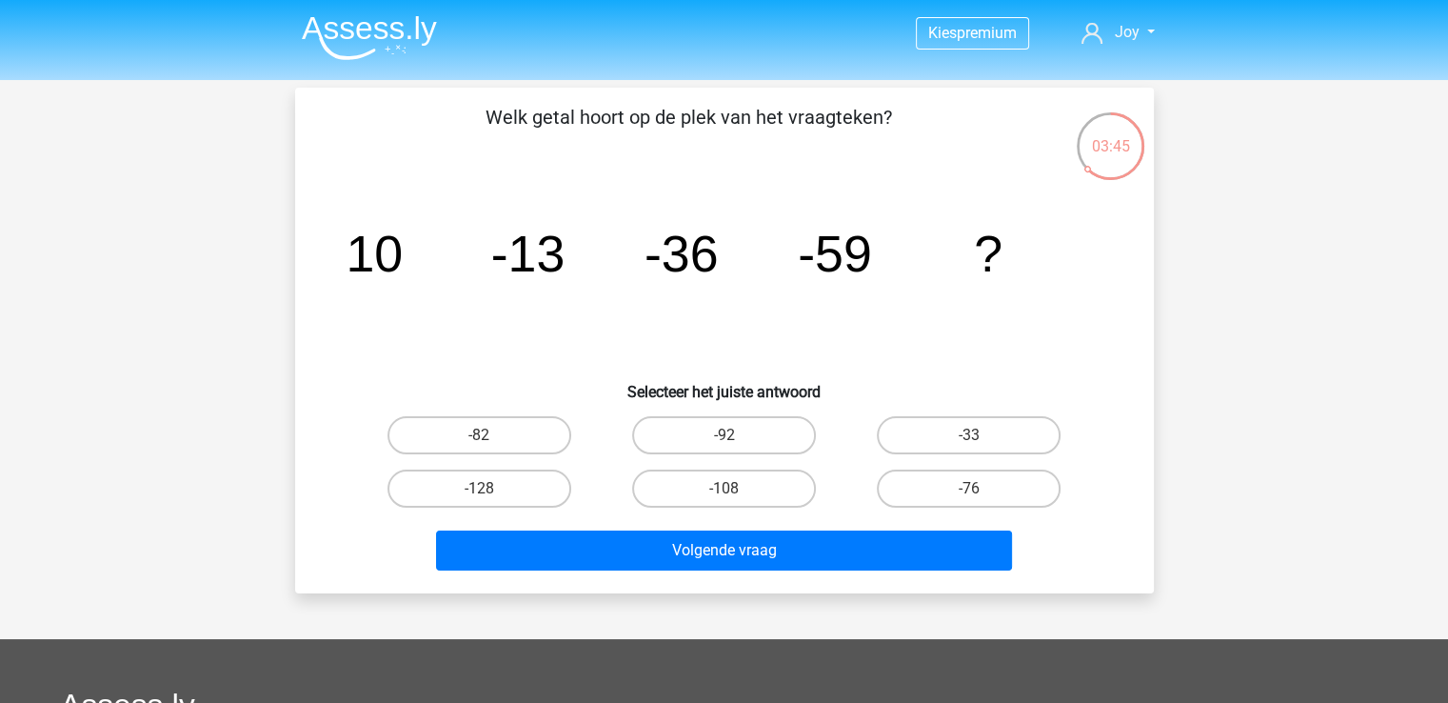
click at [742, 491] on label "-108" at bounding box center [724, 488] width 184 height 38
click at [736, 491] on input "-108" at bounding box center [730, 494] width 12 height 12
radio input "true"
click at [708, 492] on label "-108" at bounding box center [724, 488] width 184 height 38
click at [724, 492] on input "-108" at bounding box center [730, 494] width 12 height 12
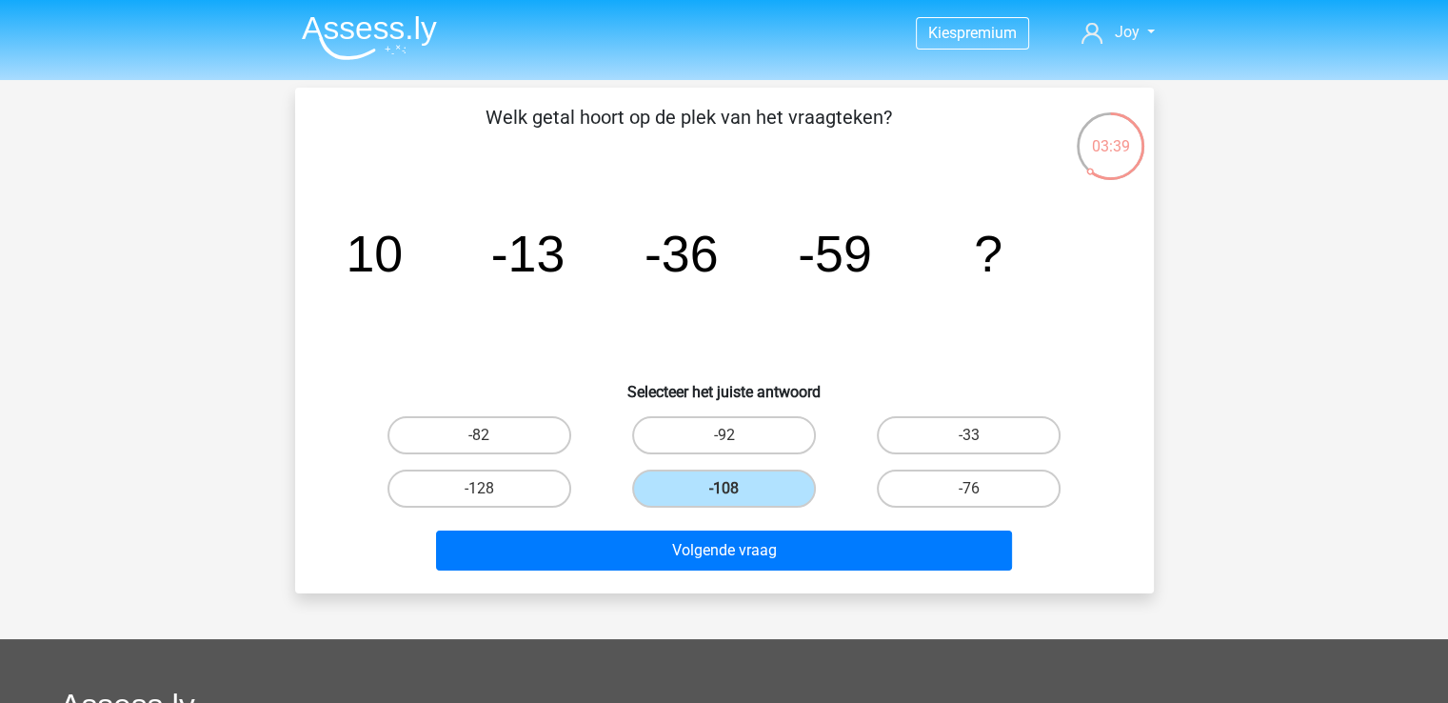
click at [555, 492] on label "-128" at bounding box center [480, 488] width 184 height 38
click at [491, 492] on input "-128" at bounding box center [485, 494] width 12 height 12
radio input "true"
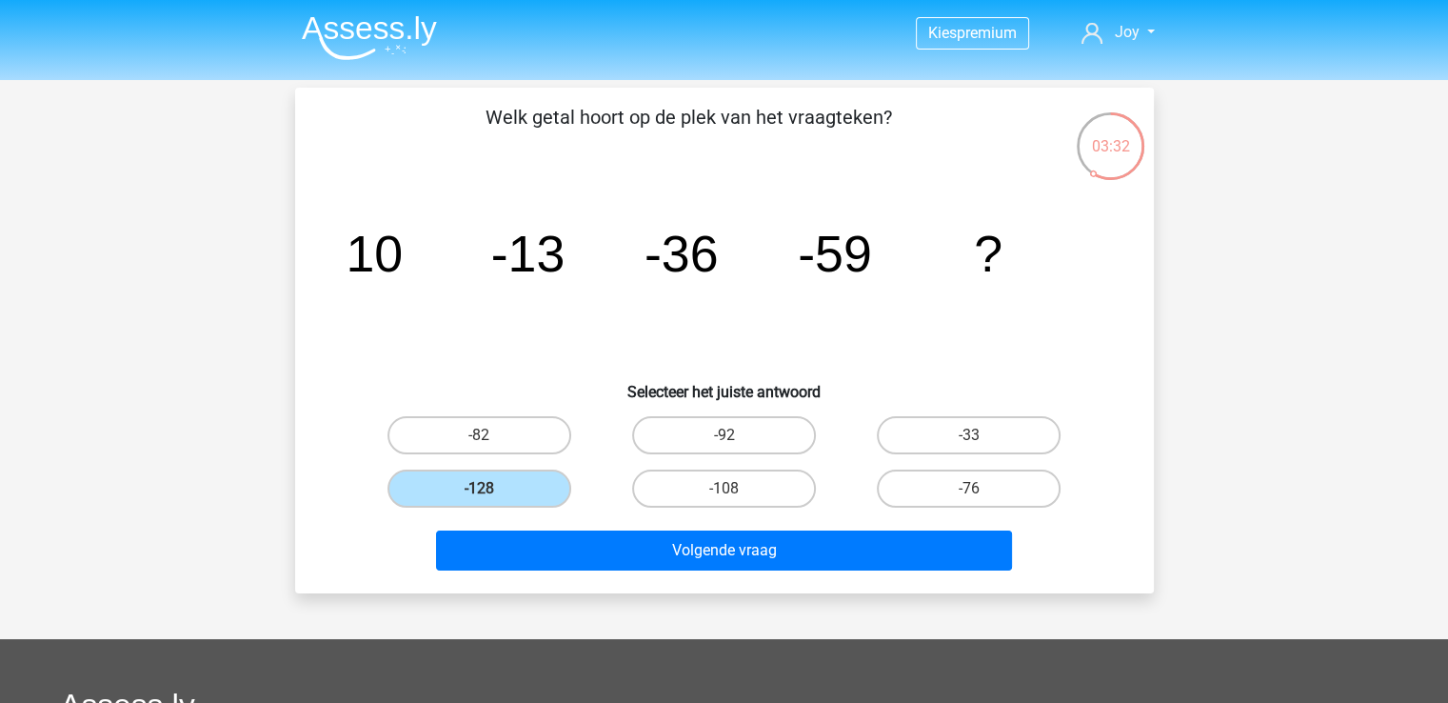
click at [677, 490] on label "-108" at bounding box center [724, 488] width 184 height 38
click at [724, 490] on input "-108" at bounding box center [730, 494] width 12 height 12
radio input "true"
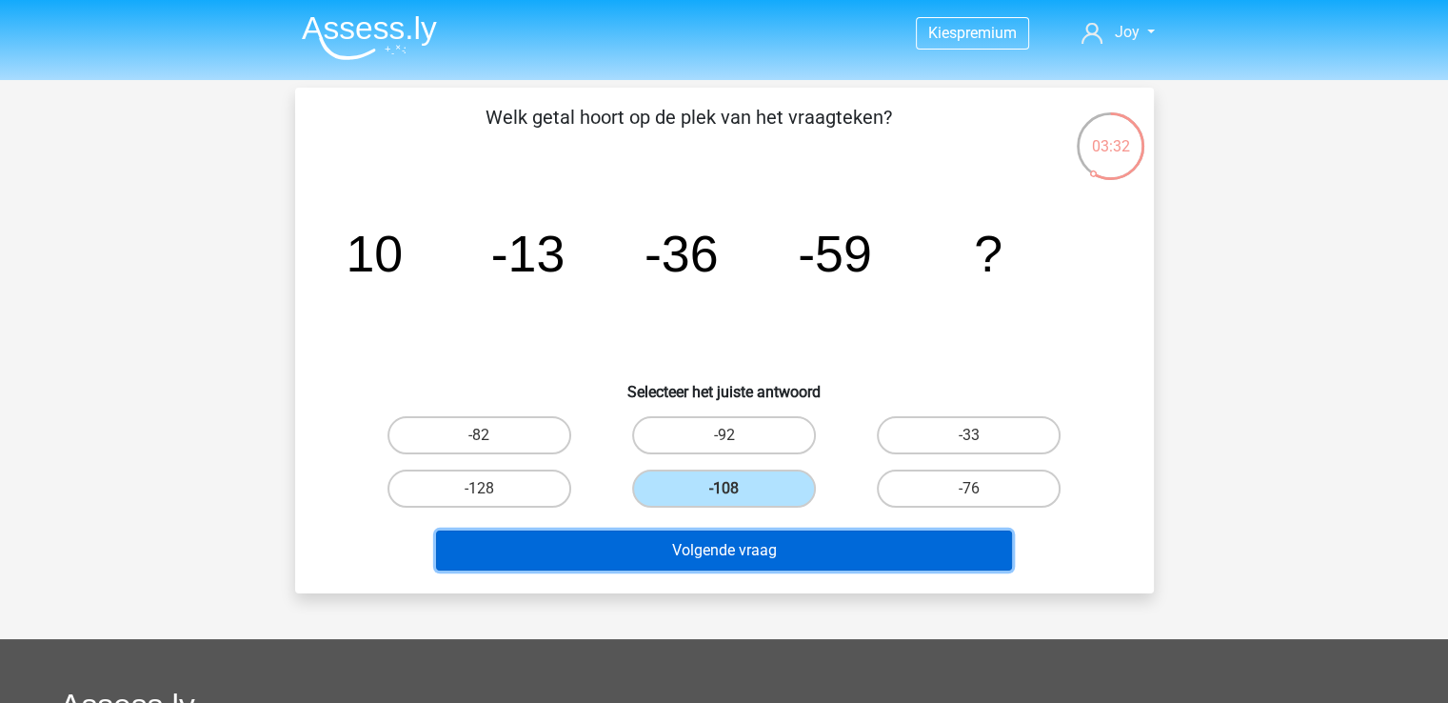
click at [748, 542] on button "Volgende vraag" at bounding box center [724, 550] width 576 height 40
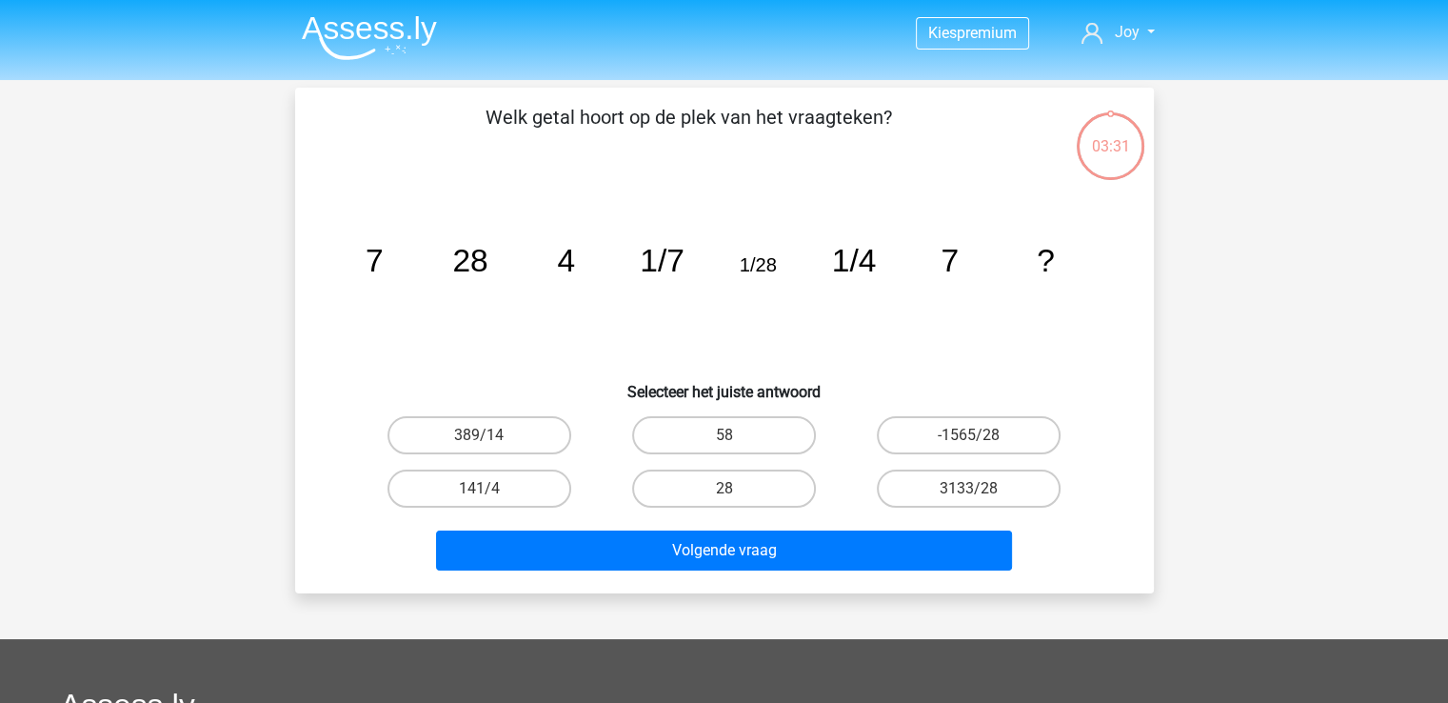
scroll to position [88, 0]
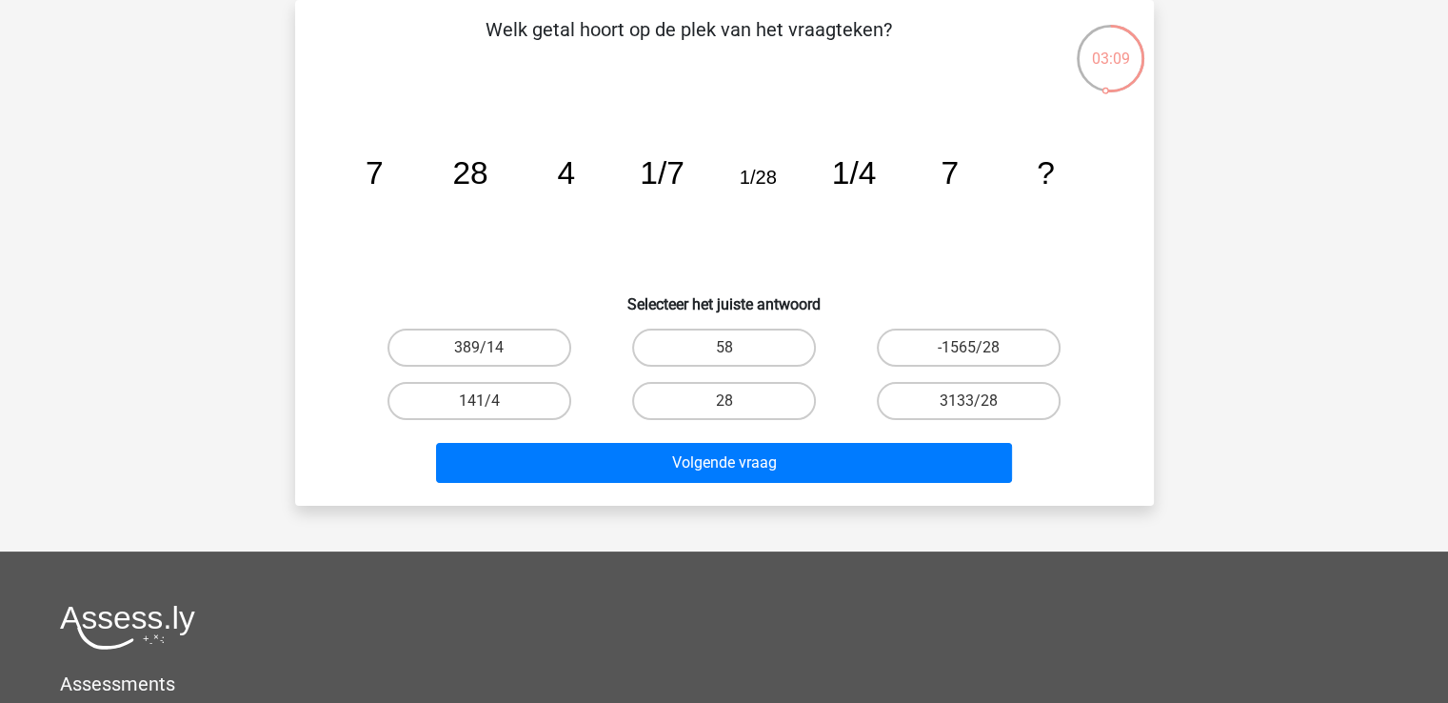
click at [762, 403] on label "28" at bounding box center [724, 401] width 184 height 38
click at [736, 403] on input "28" at bounding box center [730, 407] width 12 height 12
radio input "true"
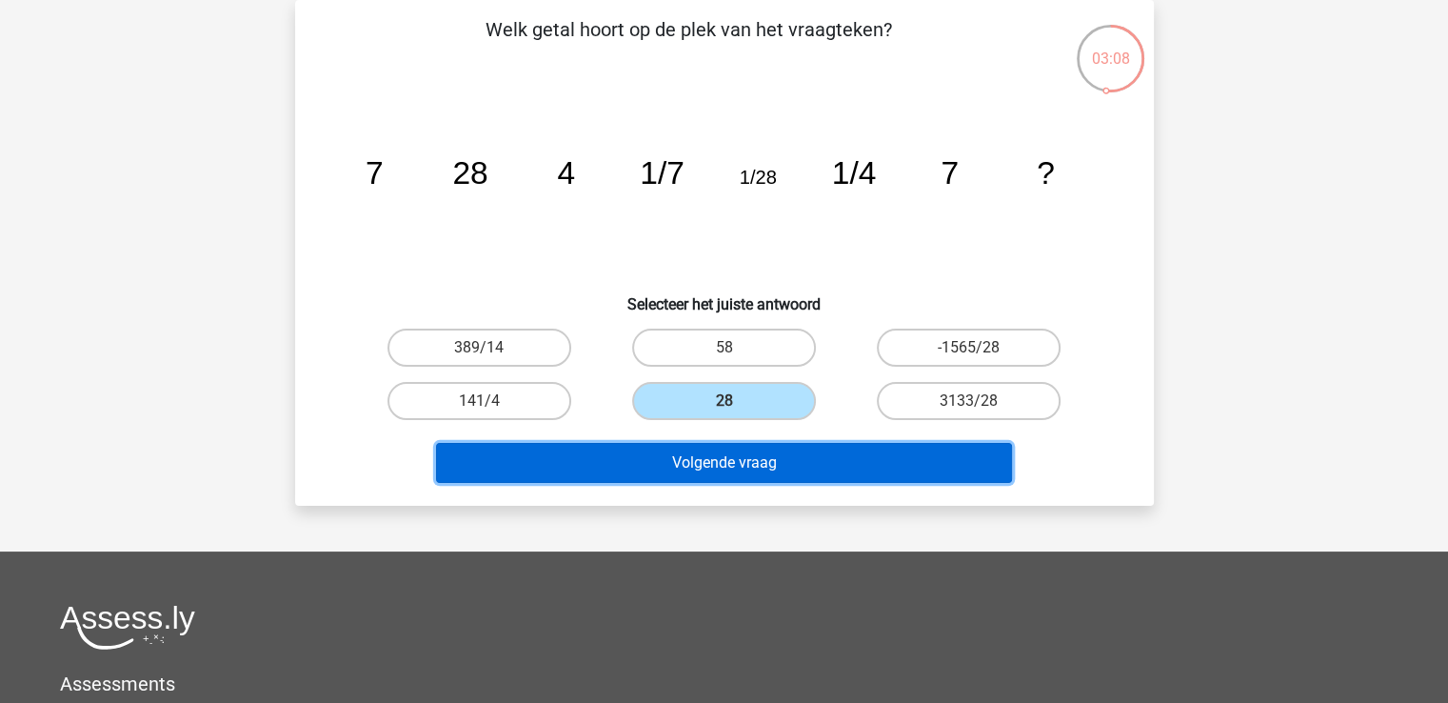
click at [790, 463] on button "Volgende vraag" at bounding box center [724, 463] width 576 height 40
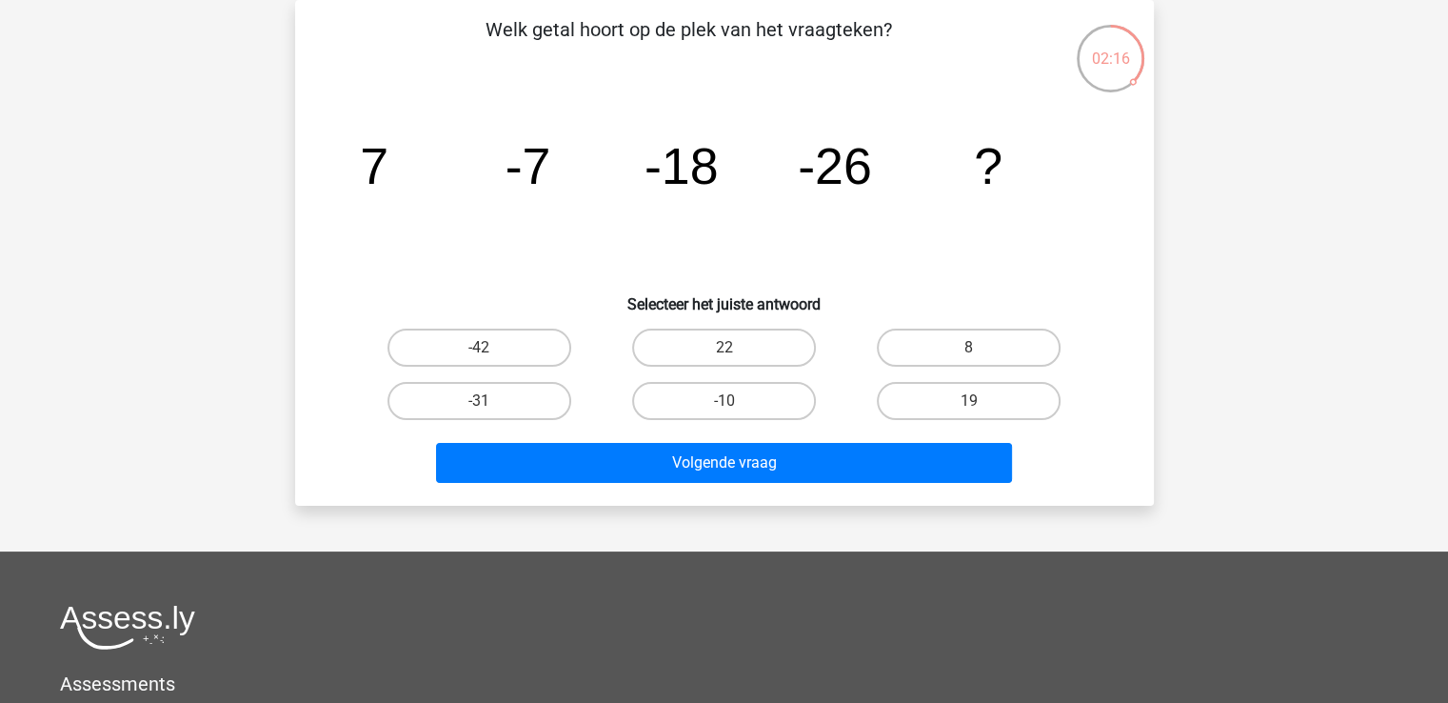
drag, startPoint x: 731, startPoint y: 343, endPoint x: 877, endPoint y: 411, distance: 161.0
click at [877, 411] on div "-42 22 8 -31 -10" at bounding box center [724, 374] width 735 height 107
click at [521, 399] on label "-31" at bounding box center [480, 401] width 184 height 38
click at [491, 401] on input "-31" at bounding box center [485, 407] width 12 height 12
radio input "true"
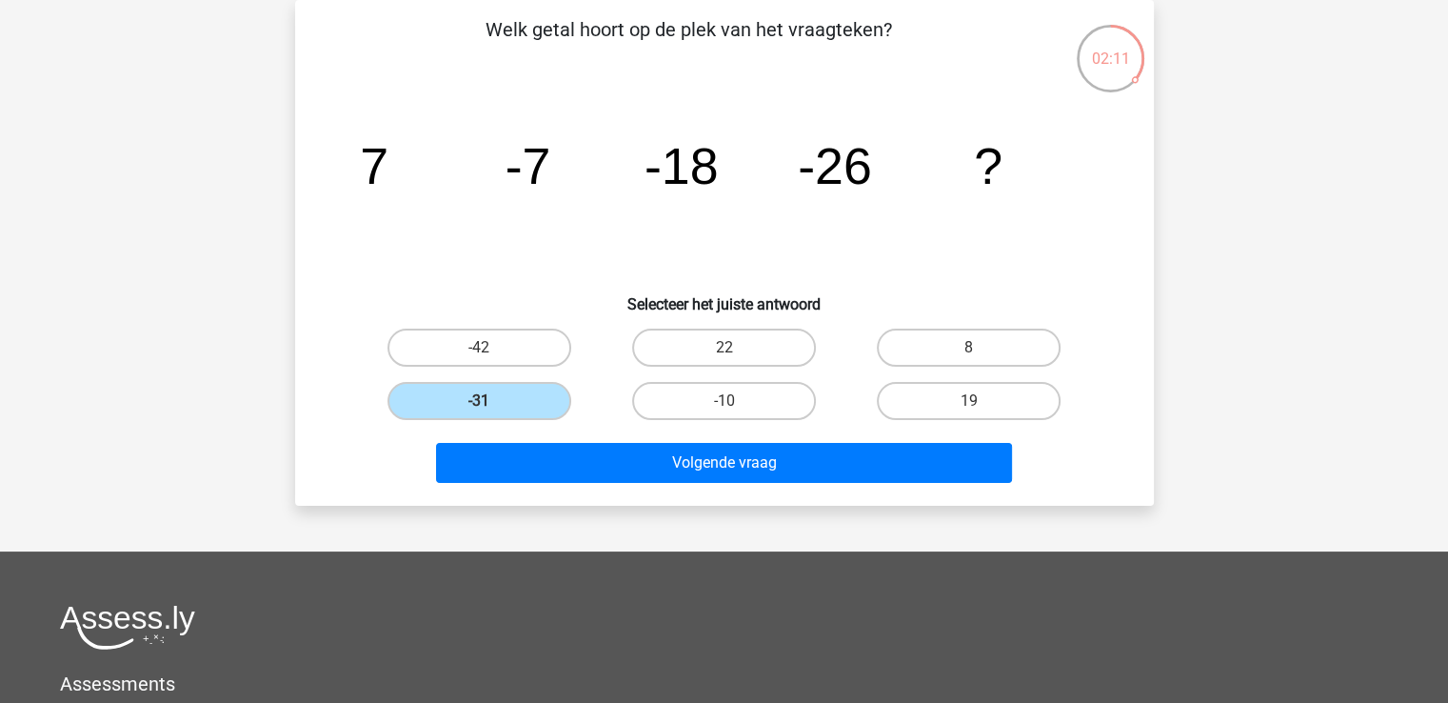
click at [750, 439] on div "Volgende vraag" at bounding box center [725, 459] width 798 height 63
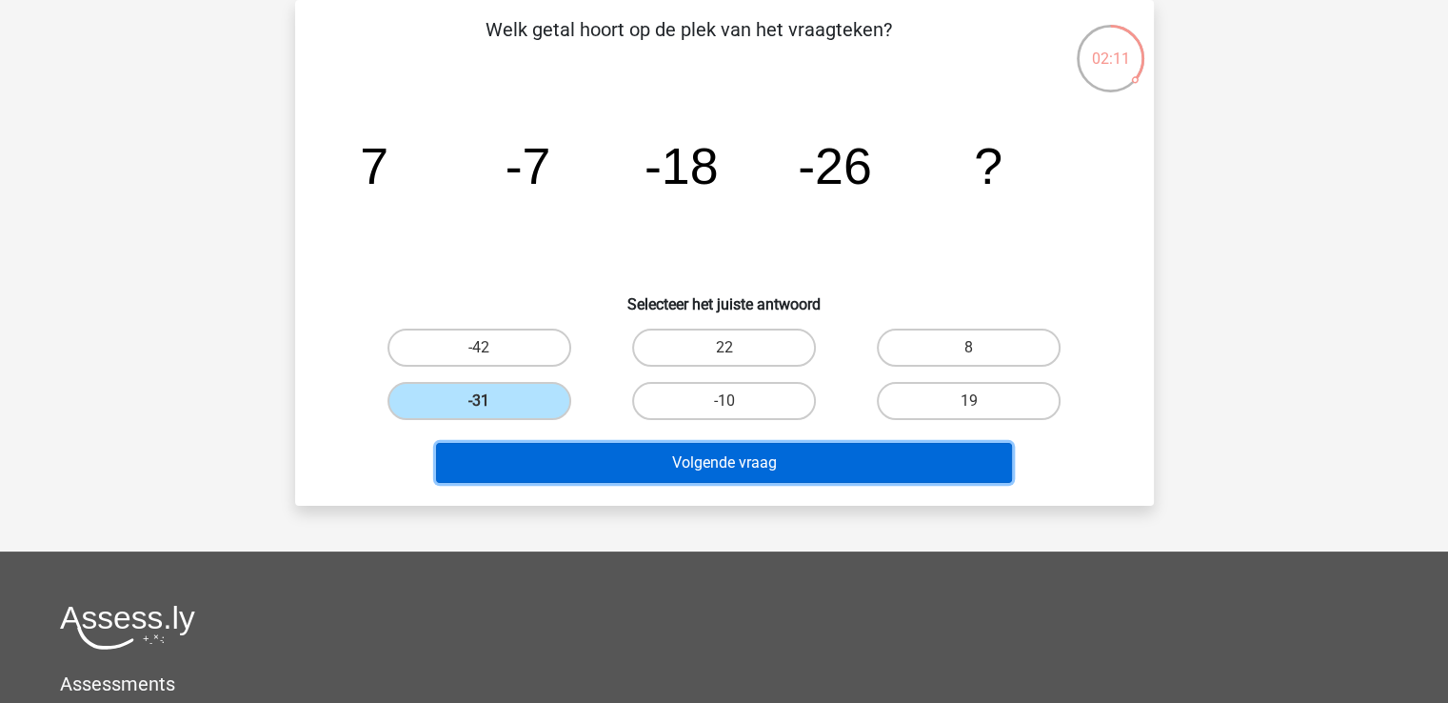
click at [756, 452] on button "Volgende vraag" at bounding box center [724, 463] width 576 height 40
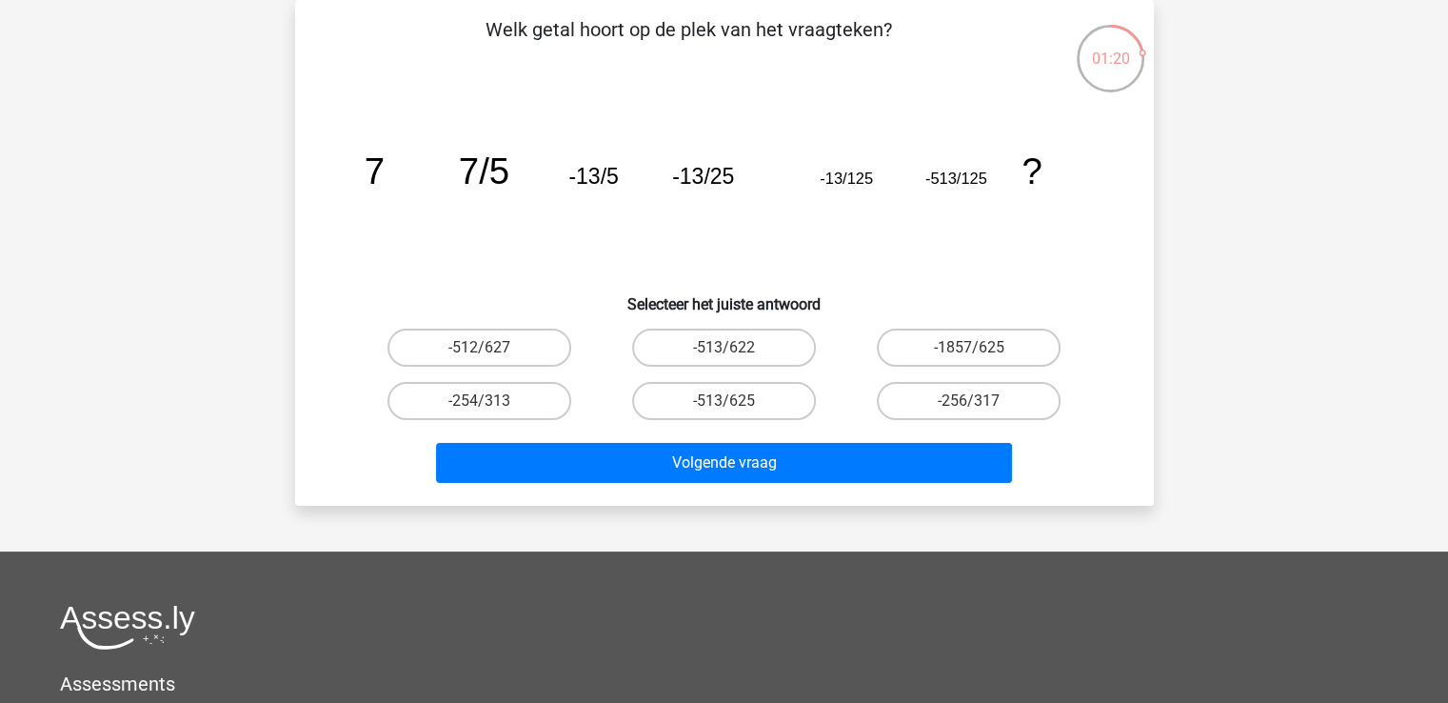
click at [716, 401] on label "-513/625" at bounding box center [724, 401] width 184 height 38
click at [724, 401] on input "-513/625" at bounding box center [730, 407] width 12 height 12
radio input "true"
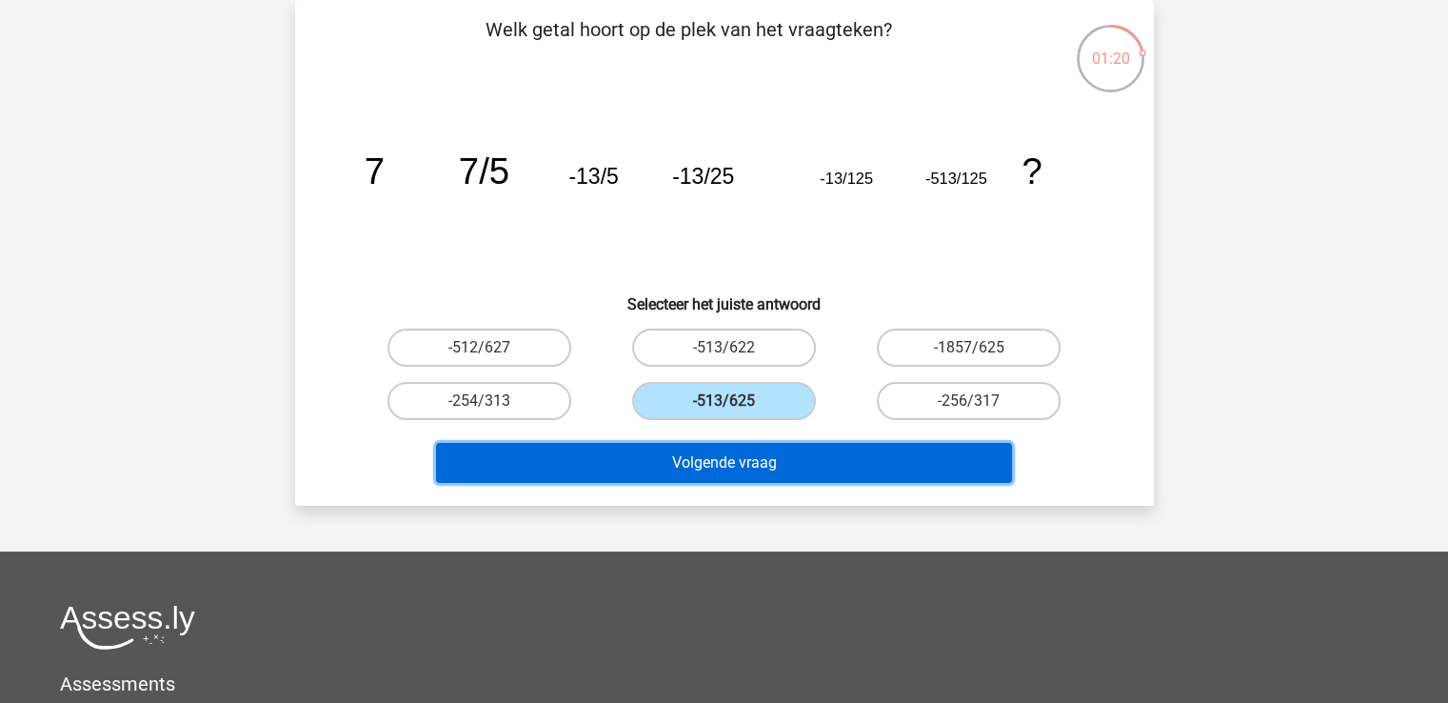
click at [747, 464] on button "Volgende vraag" at bounding box center [724, 463] width 576 height 40
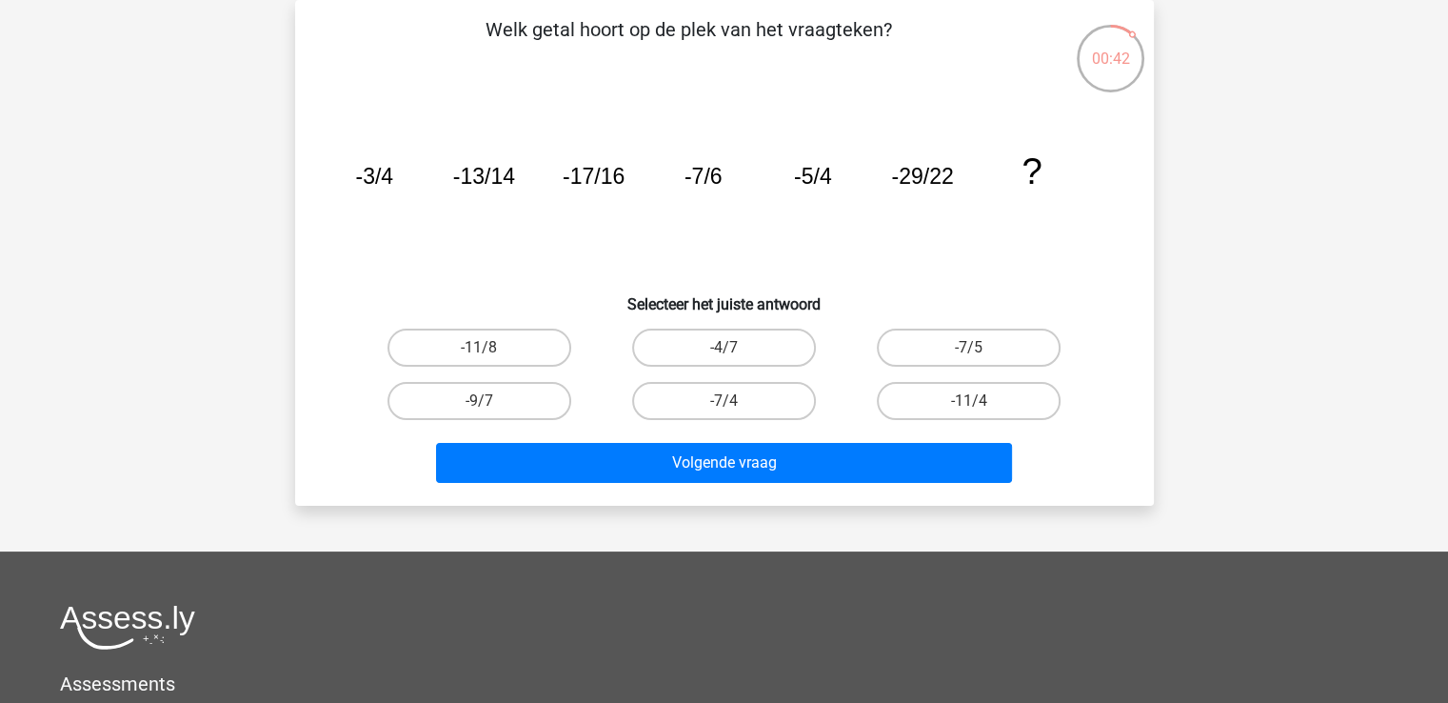
click at [766, 416] on label "-7/4" at bounding box center [724, 401] width 184 height 38
click at [736, 413] on input "-7/4" at bounding box center [730, 407] width 12 height 12
radio input "true"
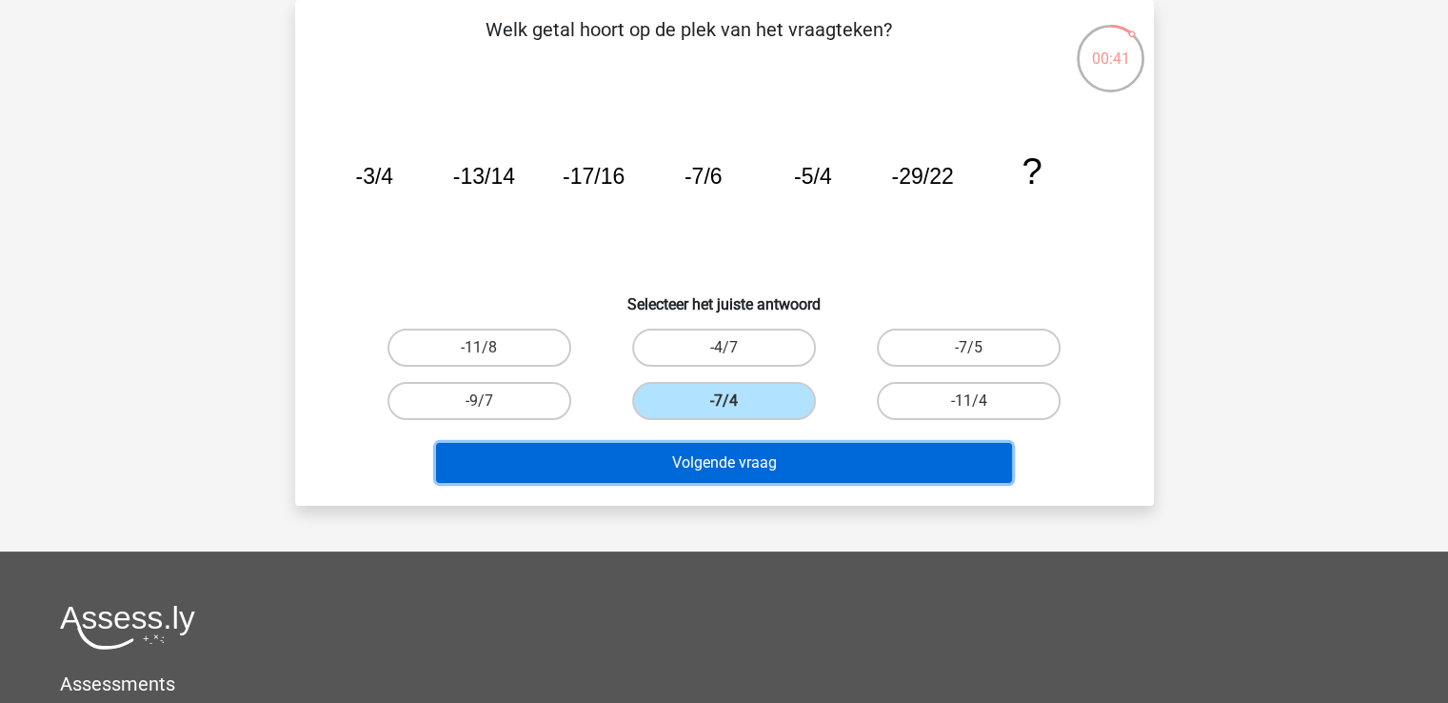
click at [764, 466] on button "Volgende vraag" at bounding box center [724, 463] width 576 height 40
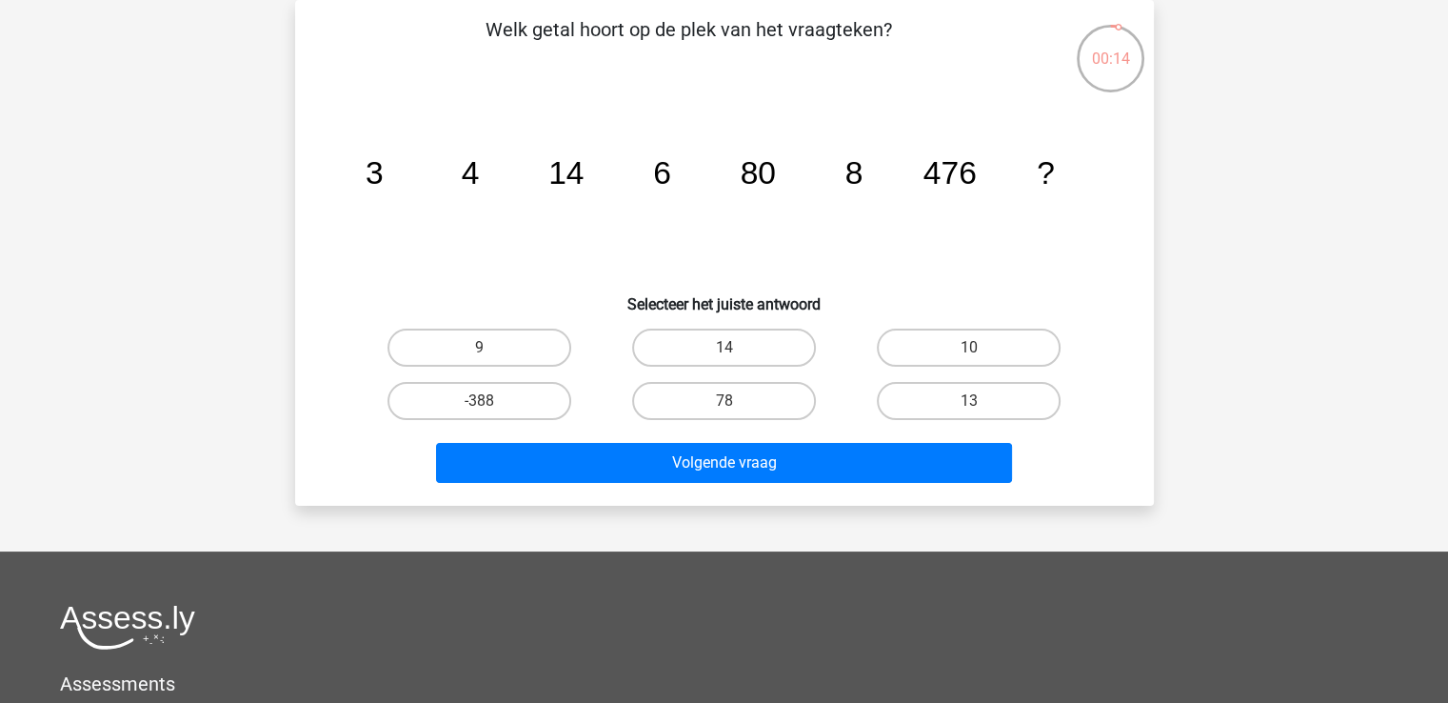
click at [693, 395] on label "78" at bounding box center [724, 401] width 184 height 38
click at [724, 401] on input "78" at bounding box center [730, 407] width 12 height 12
radio input "true"
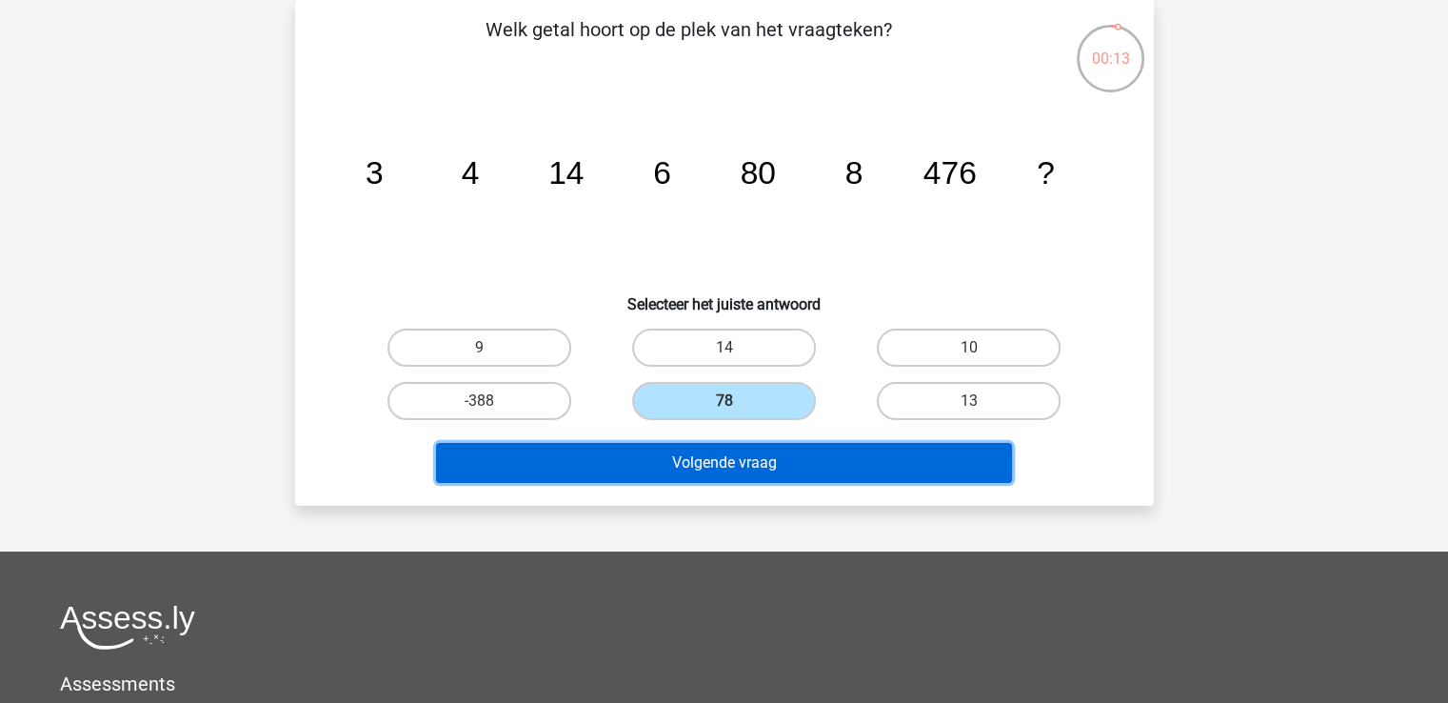
click at [769, 454] on button "Volgende vraag" at bounding box center [724, 463] width 576 height 40
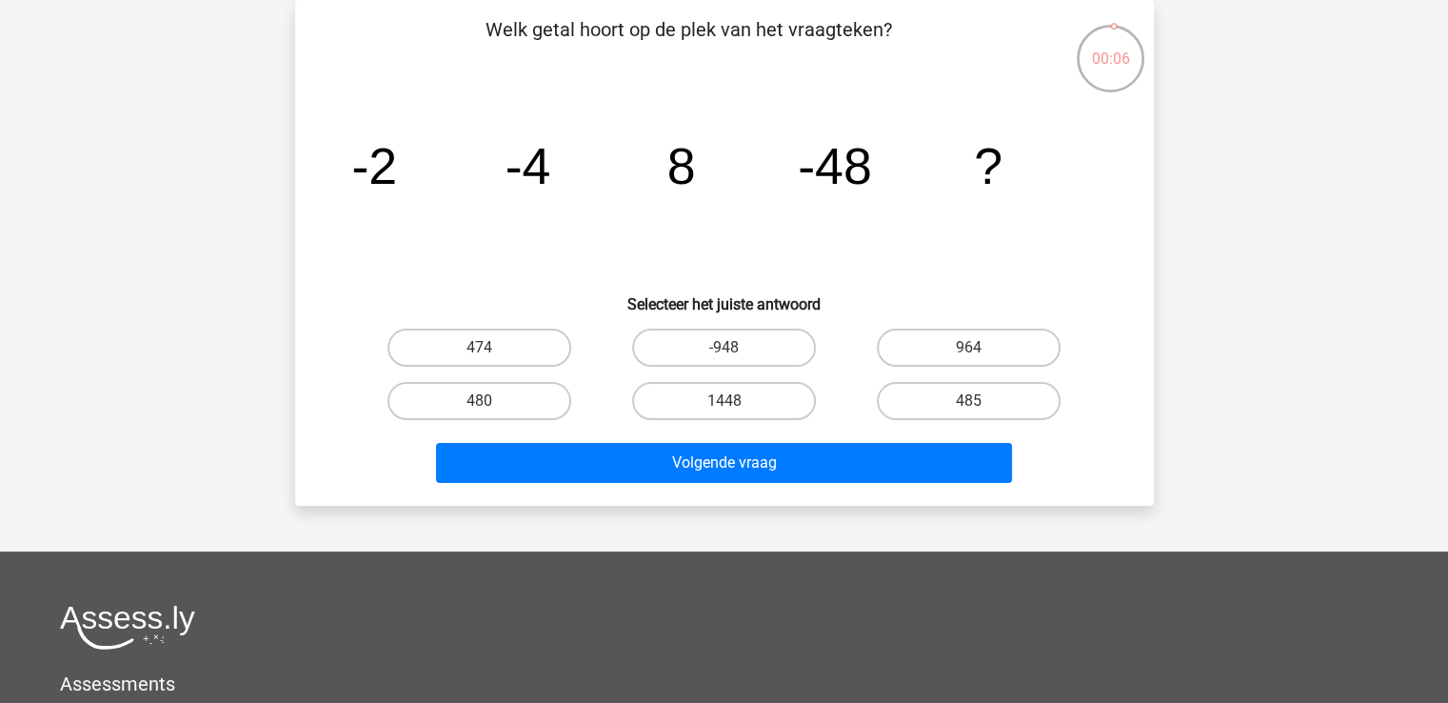
click at [518, 398] on label "480" at bounding box center [480, 401] width 184 height 38
click at [491, 401] on input "480" at bounding box center [485, 407] width 12 height 12
radio input "true"
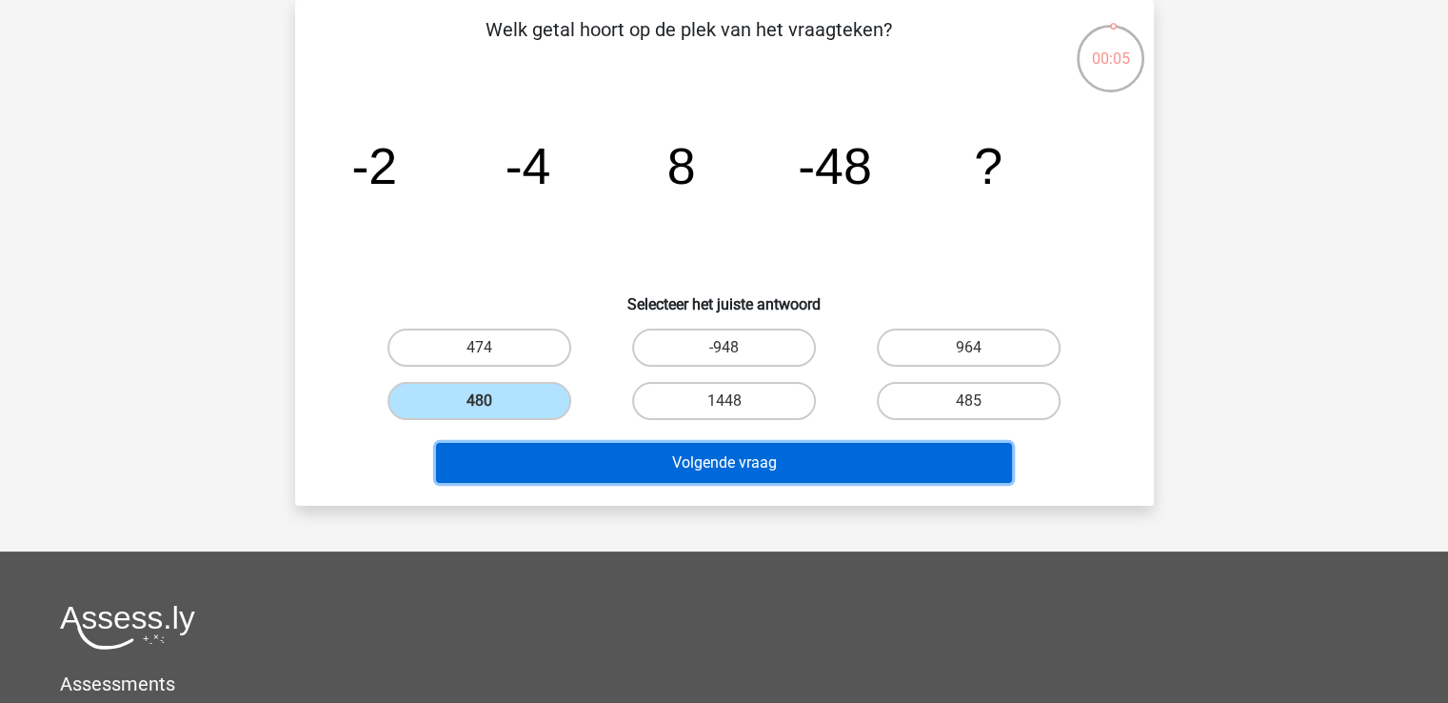
click at [677, 454] on button "Volgende vraag" at bounding box center [724, 463] width 576 height 40
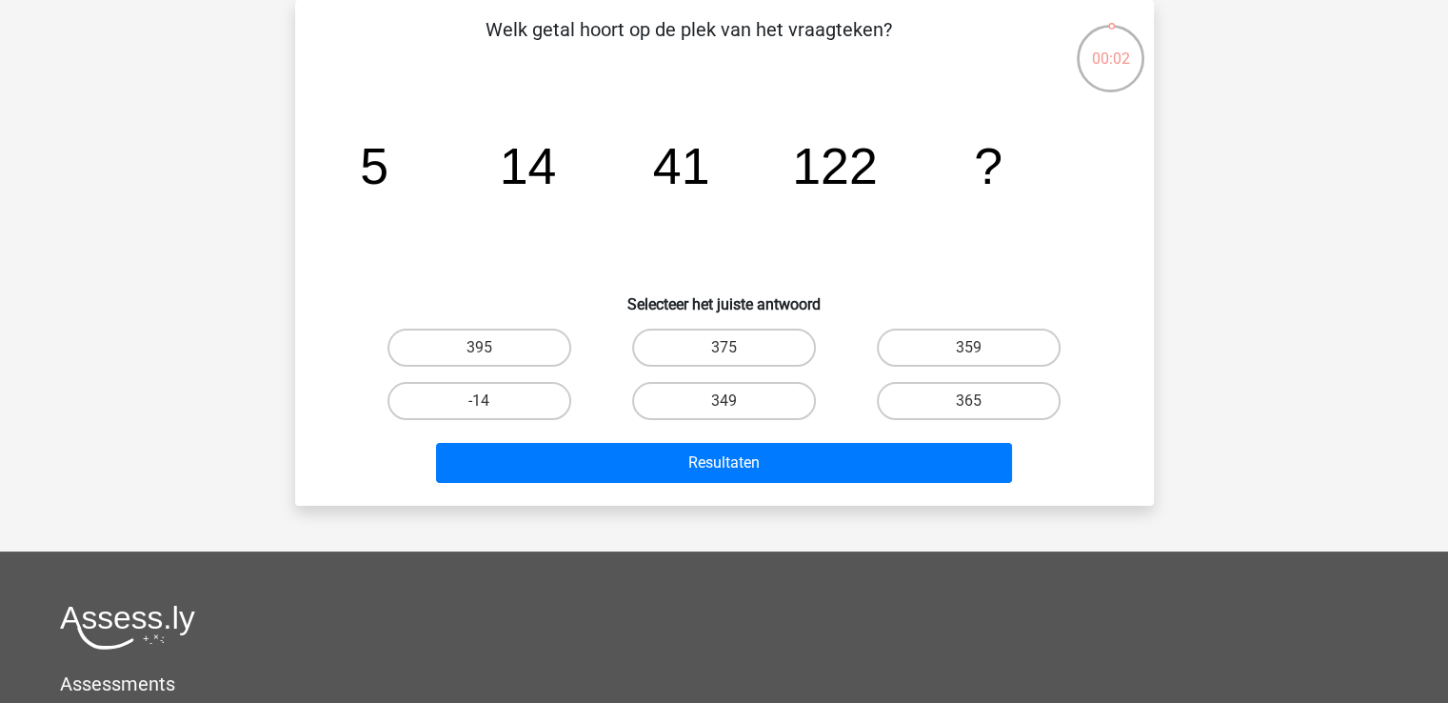
click at [770, 400] on label "349" at bounding box center [724, 401] width 184 height 38
click at [736, 401] on input "349" at bounding box center [730, 407] width 12 height 12
radio input "true"
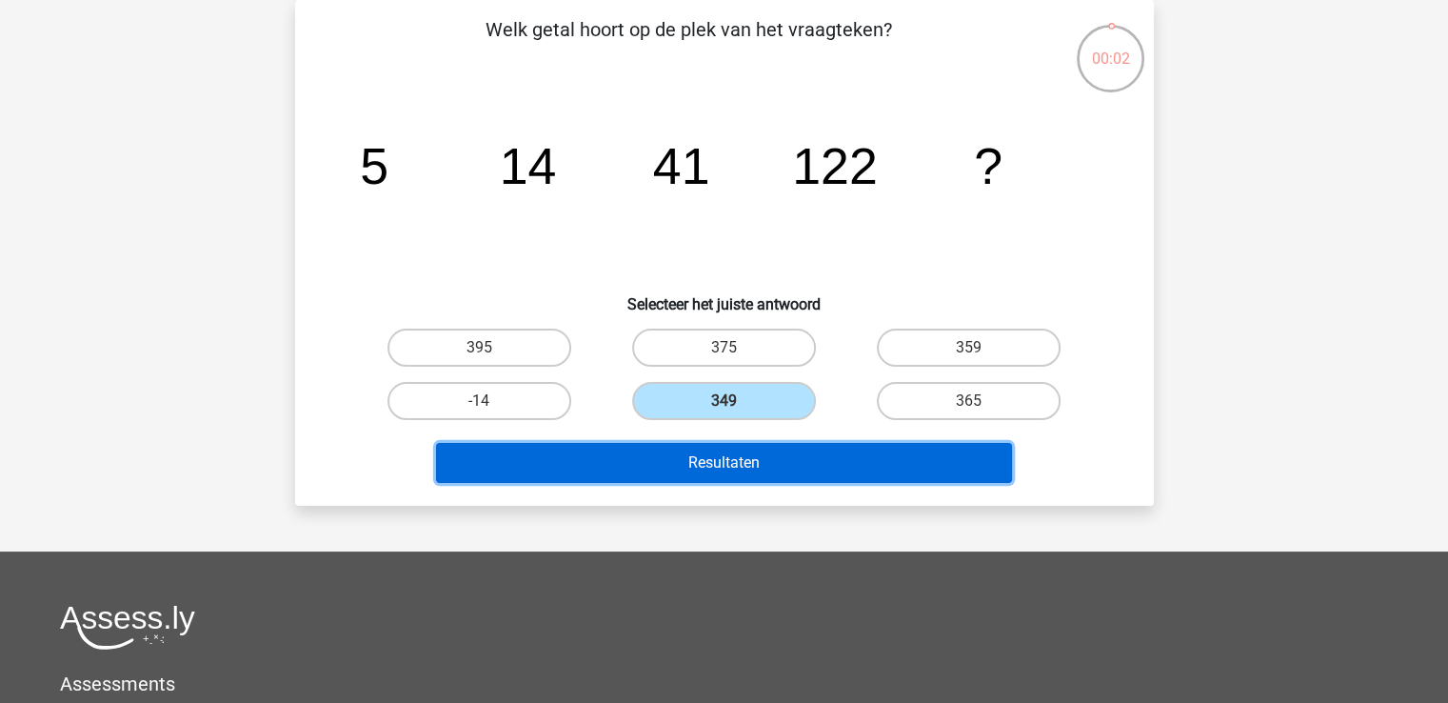
click at [794, 462] on button "Resultaten" at bounding box center [724, 463] width 576 height 40
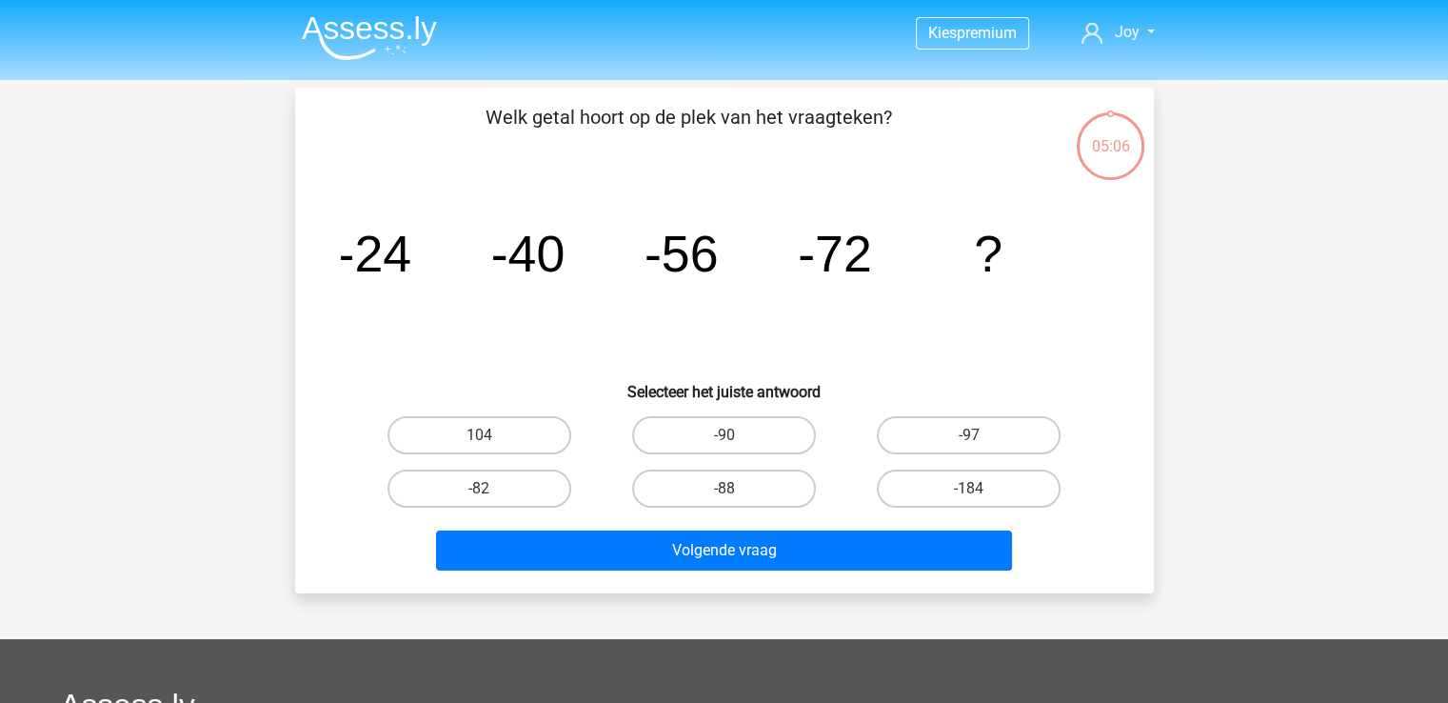
click at [761, 484] on label "-88" at bounding box center [724, 488] width 184 height 38
click at [736, 488] on input "-88" at bounding box center [730, 494] width 12 height 12
radio input "true"
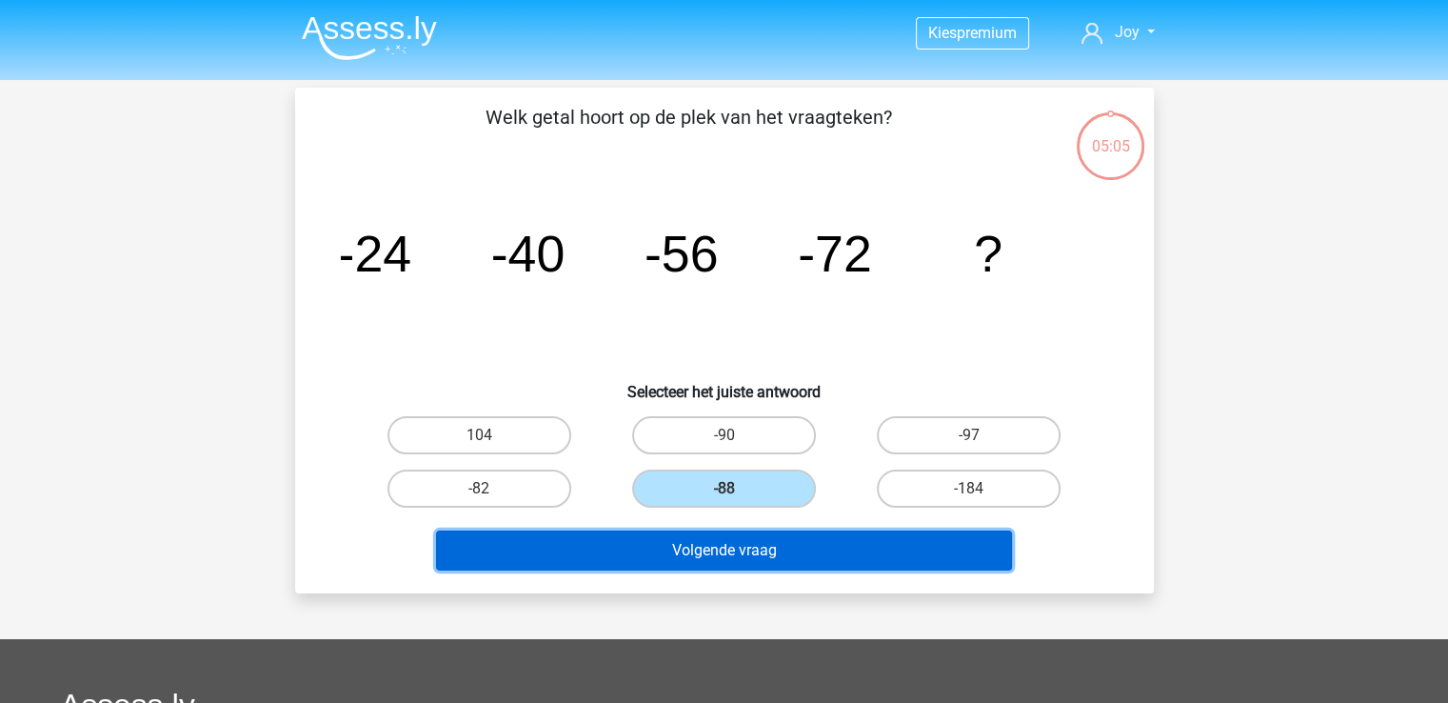
click at [747, 546] on button "Volgende vraag" at bounding box center [724, 550] width 576 height 40
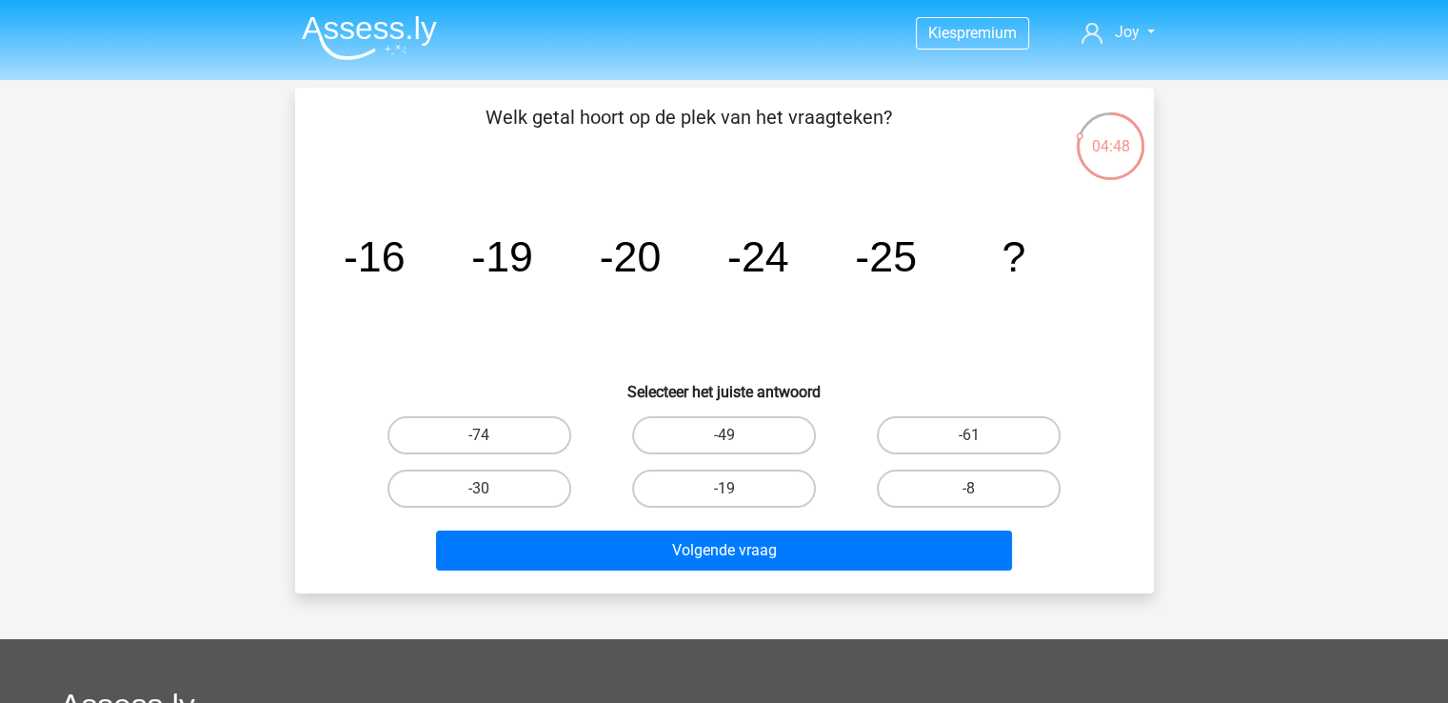
click at [488, 488] on input "-30" at bounding box center [485, 494] width 12 height 12
radio input "true"
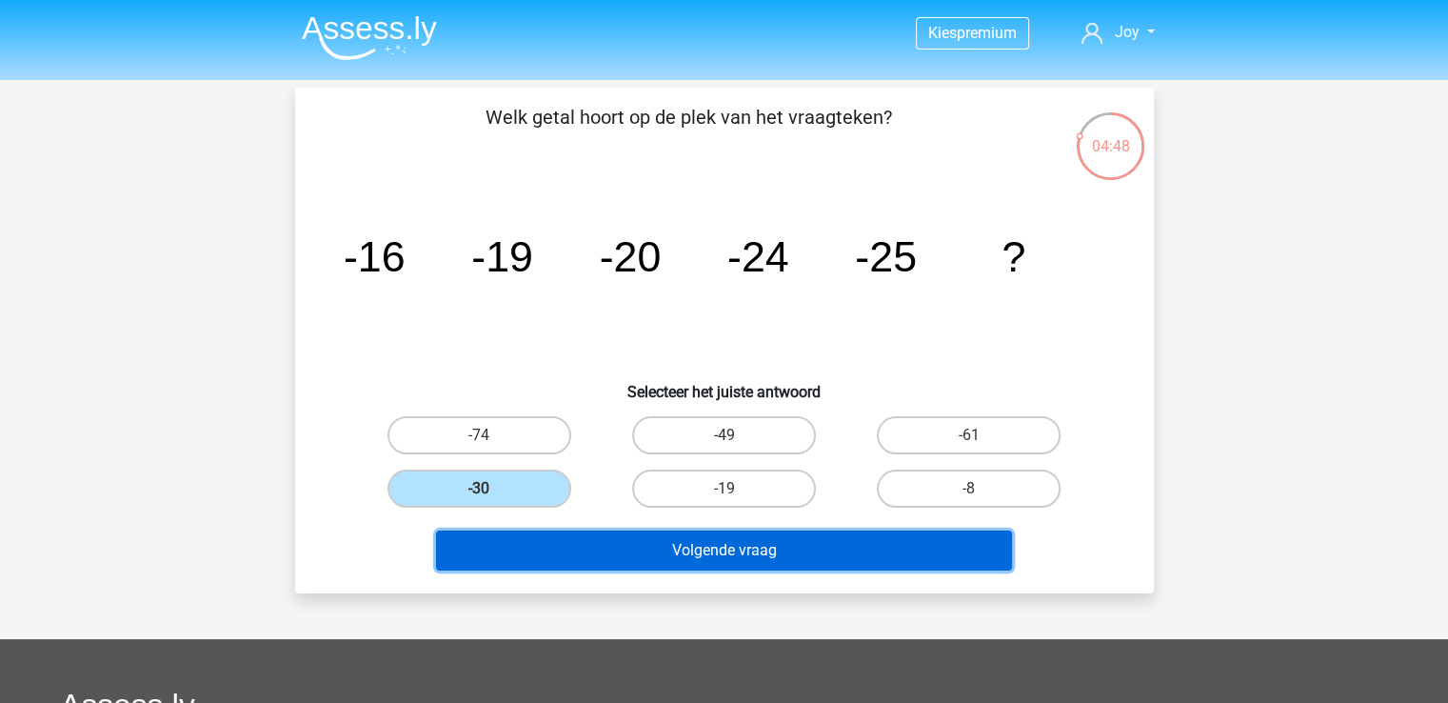
click at [693, 539] on button "Volgende vraag" at bounding box center [724, 550] width 576 height 40
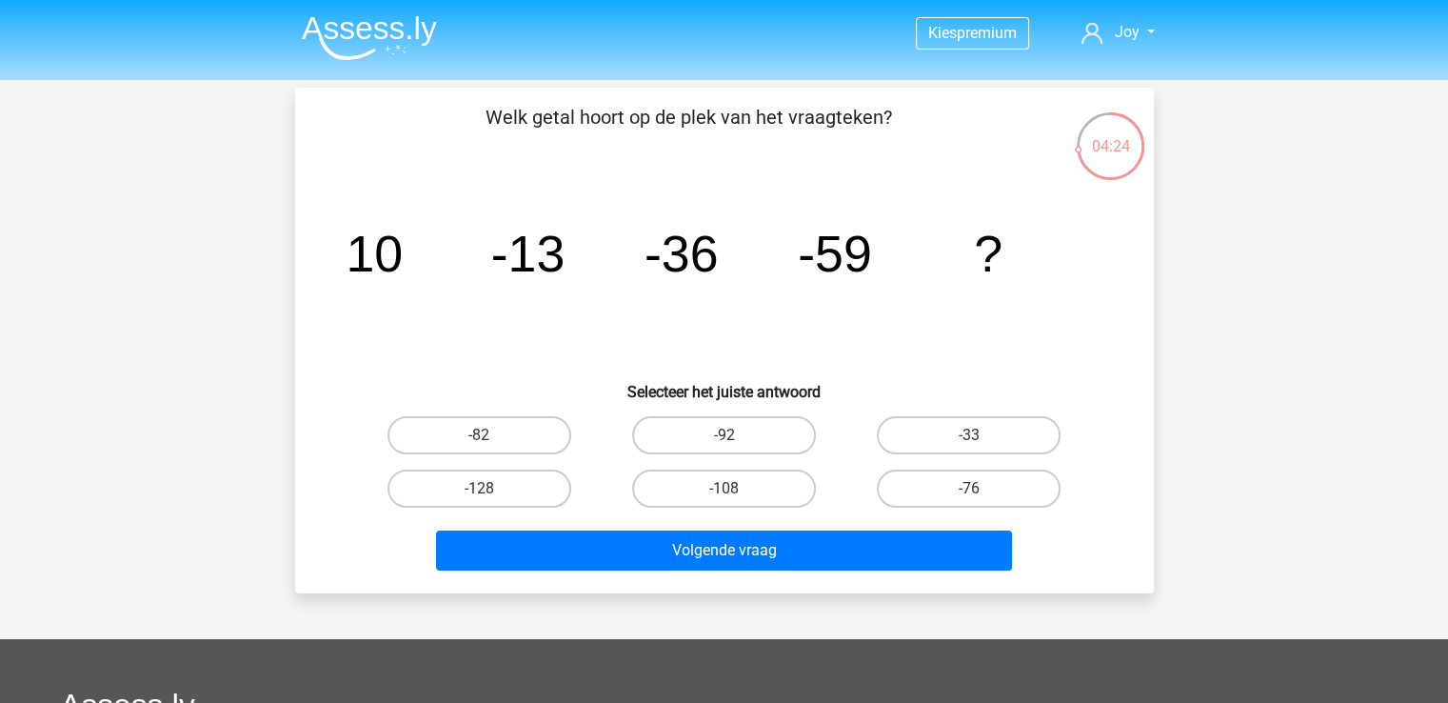
click at [500, 436] on label "-82" at bounding box center [480, 435] width 184 height 38
click at [491, 436] on input "-82" at bounding box center [485, 441] width 12 height 12
radio input "true"
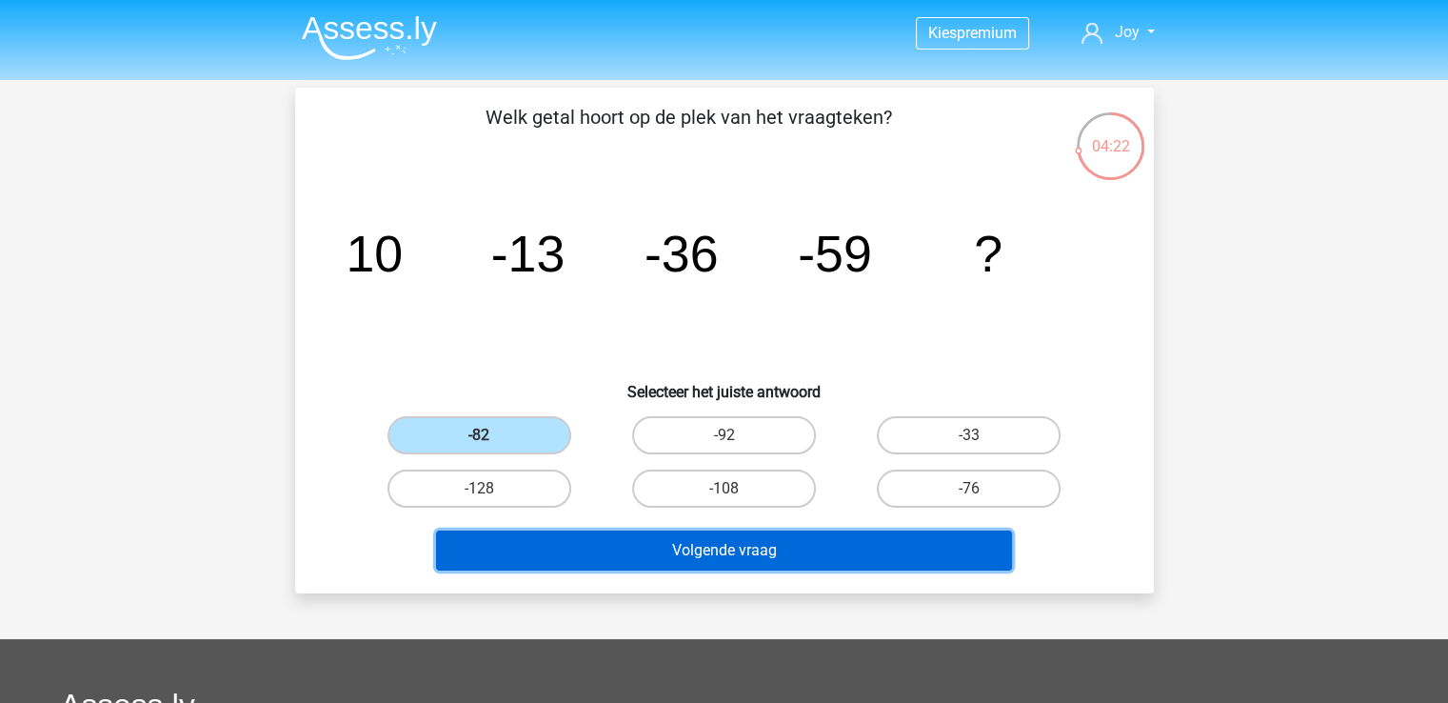
click at [689, 554] on button "Volgende vraag" at bounding box center [724, 550] width 576 height 40
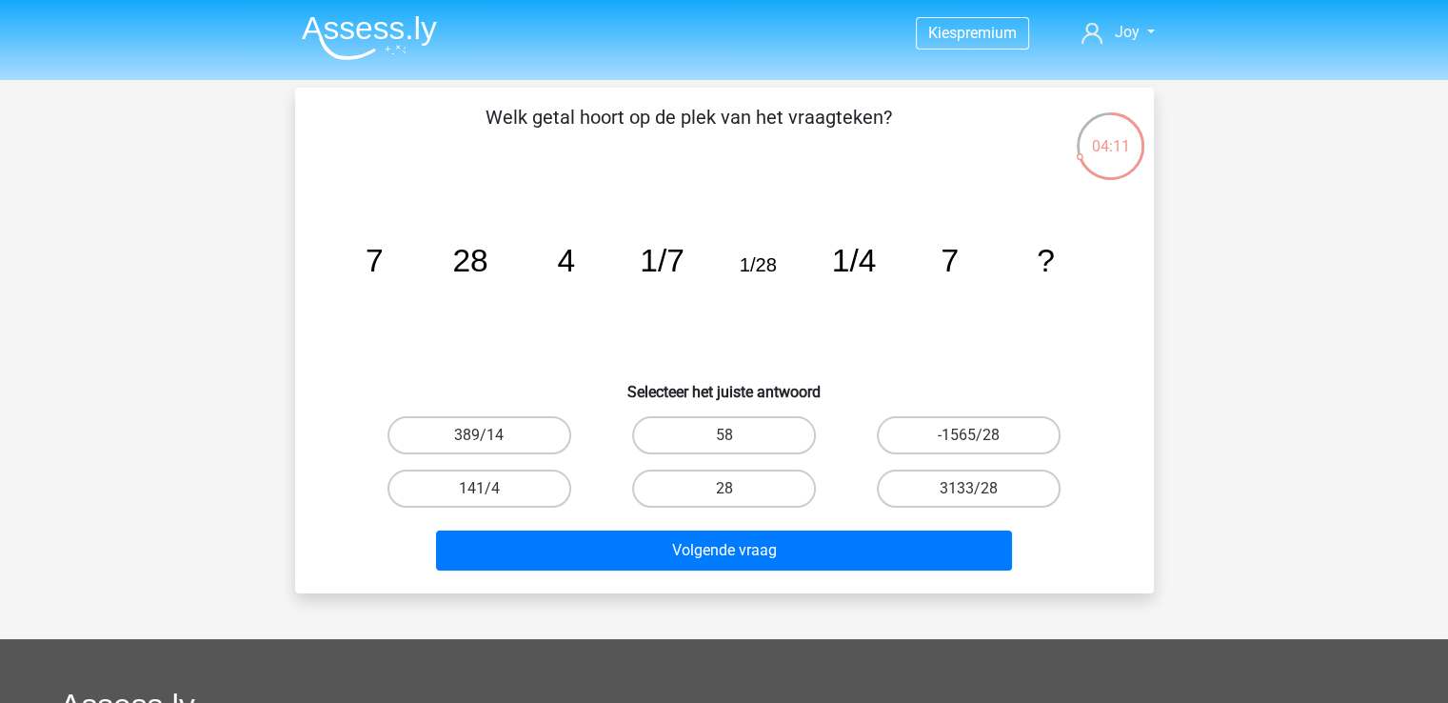
click at [727, 490] on input "28" at bounding box center [730, 494] width 12 height 12
radio input "true"
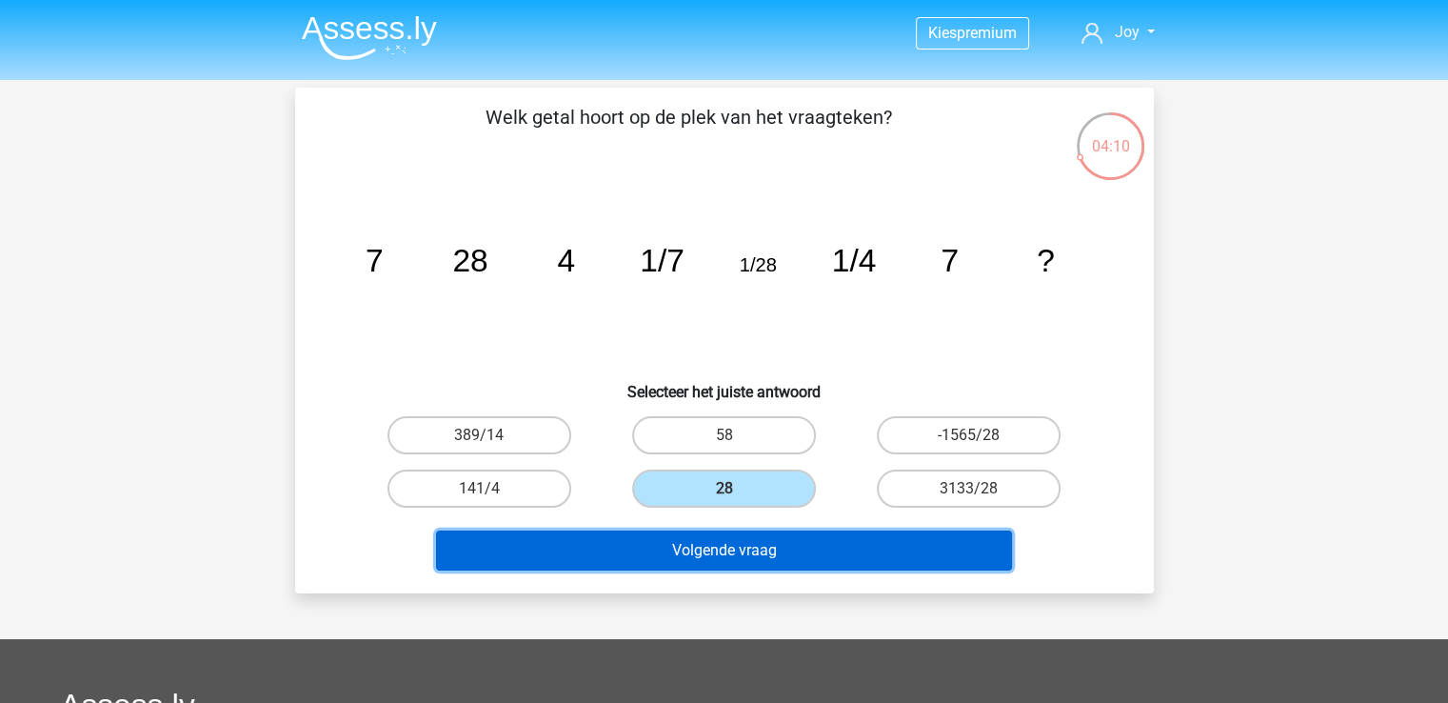
click at [736, 553] on button "Volgende vraag" at bounding box center [724, 550] width 576 height 40
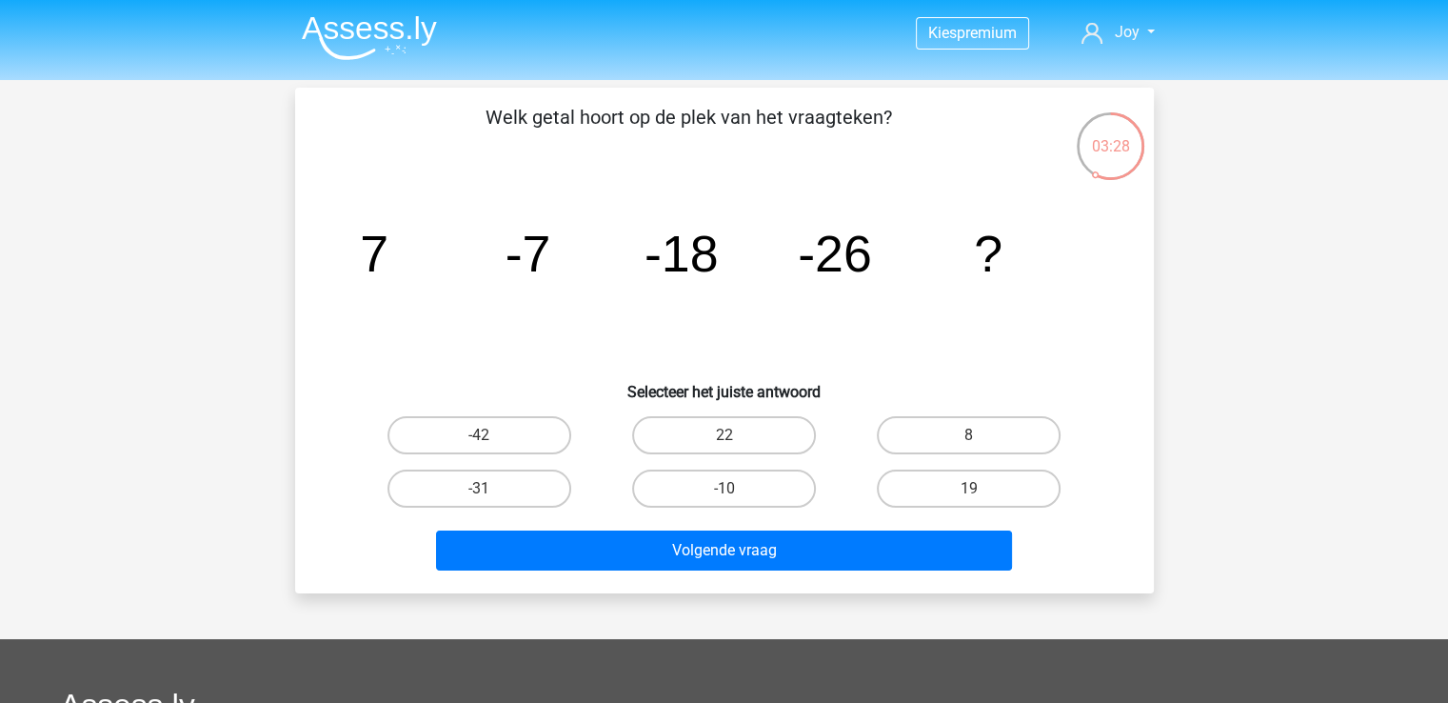
click at [514, 492] on label "-31" at bounding box center [480, 488] width 184 height 38
click at [491, 492] on input "-31" at bounding box center [485, 494] width 12 height 12
radio input "true"
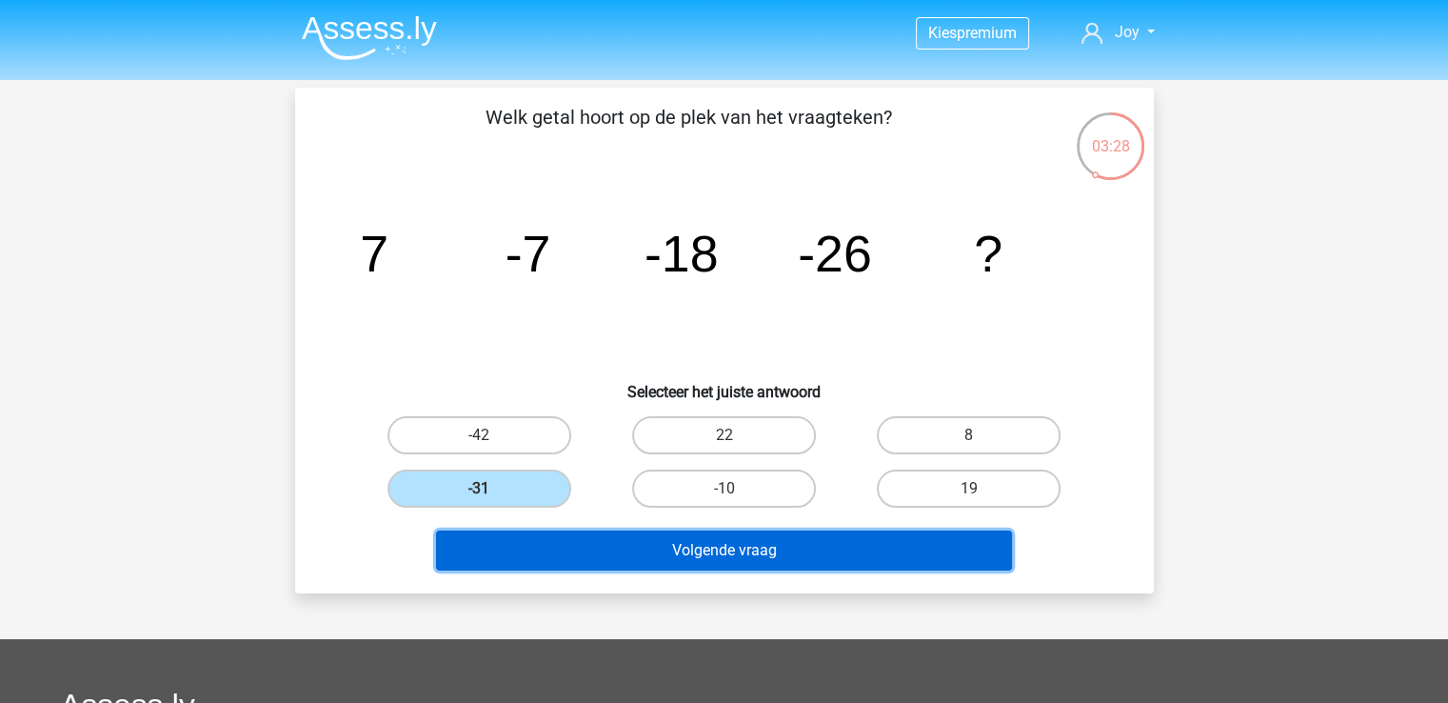
click at [671, 548] on button "Volgende vraag" at bounding box center [724, 550] width 576 height 40
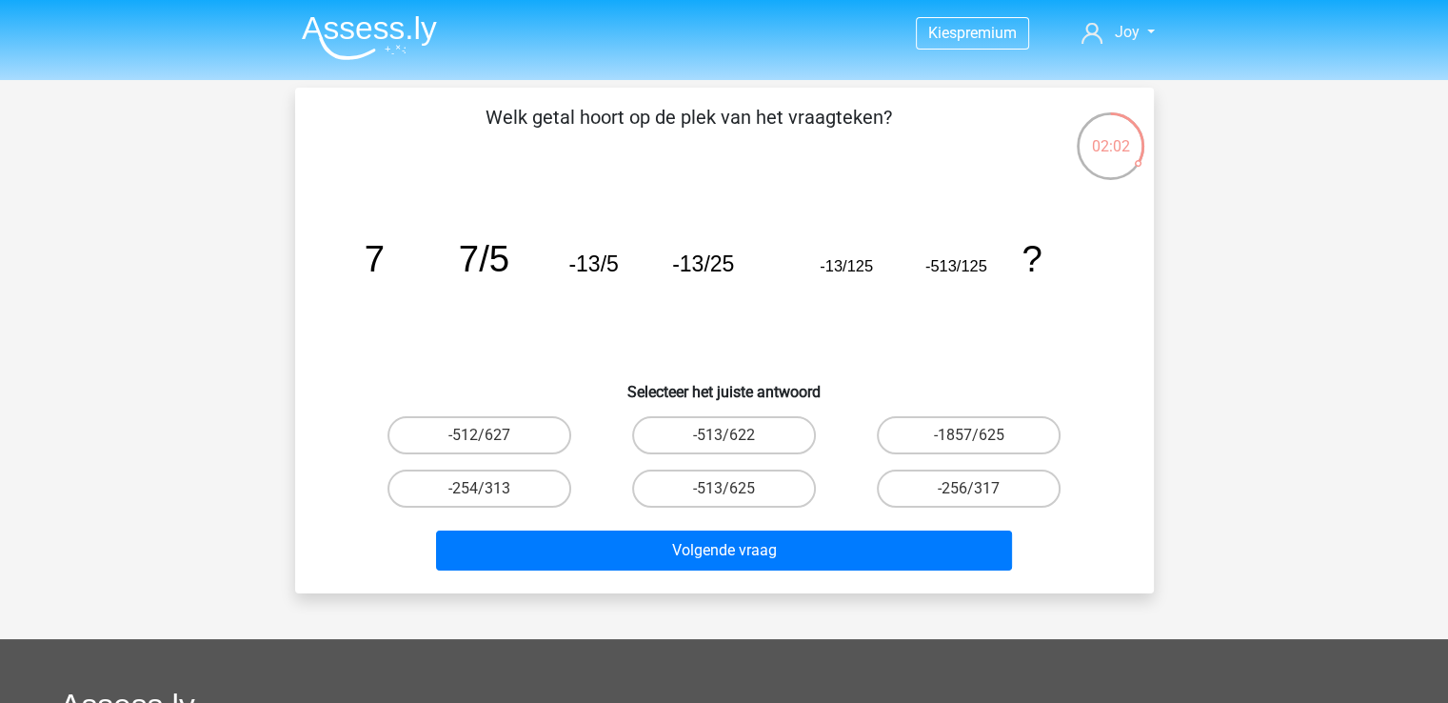
click at [711, 486] on label "-513/625" at bounding box center [724, 488] width 184 height 38
click at [724, 488] on input "-513/625" at bounding box center [730, 494] width 12 height 12
radio input "true"
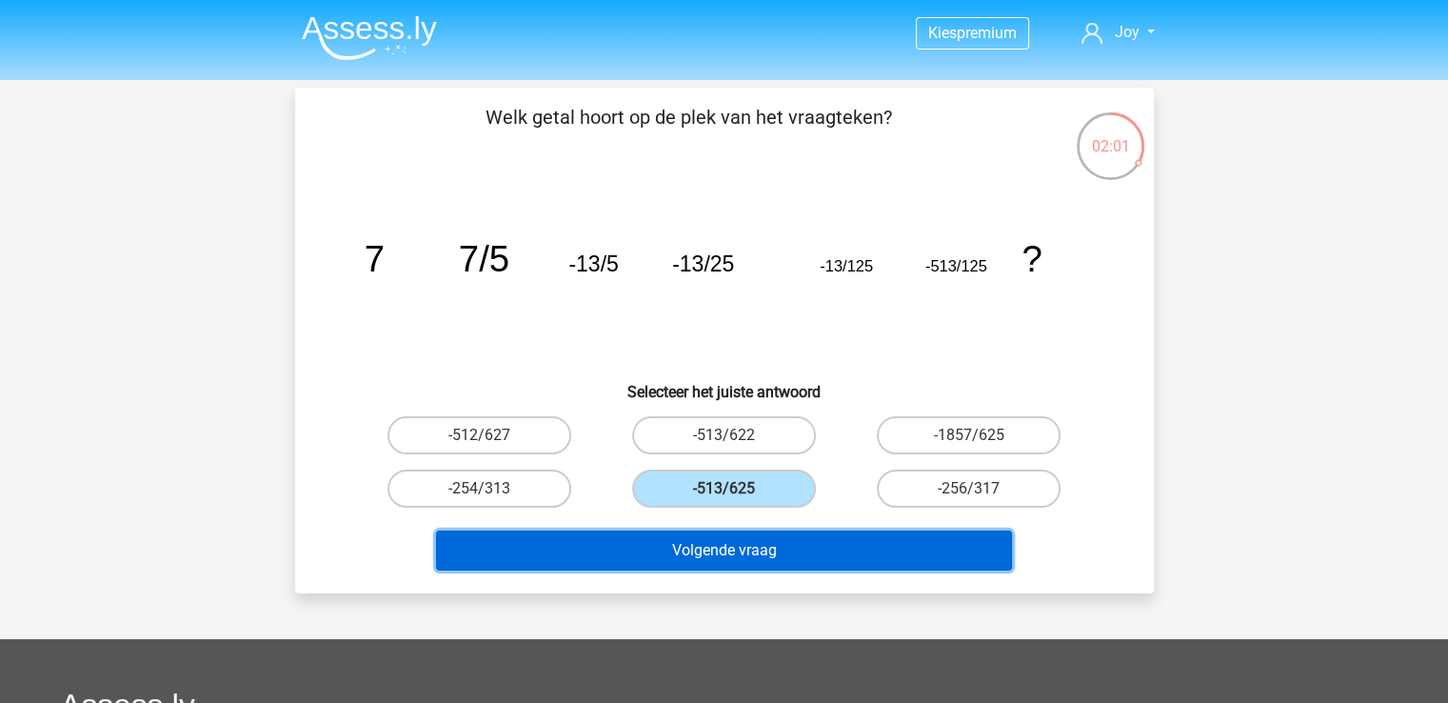
click at [732, 557] on button "Volgende vraag" at bounding box center [724, 550] width 576 height 40
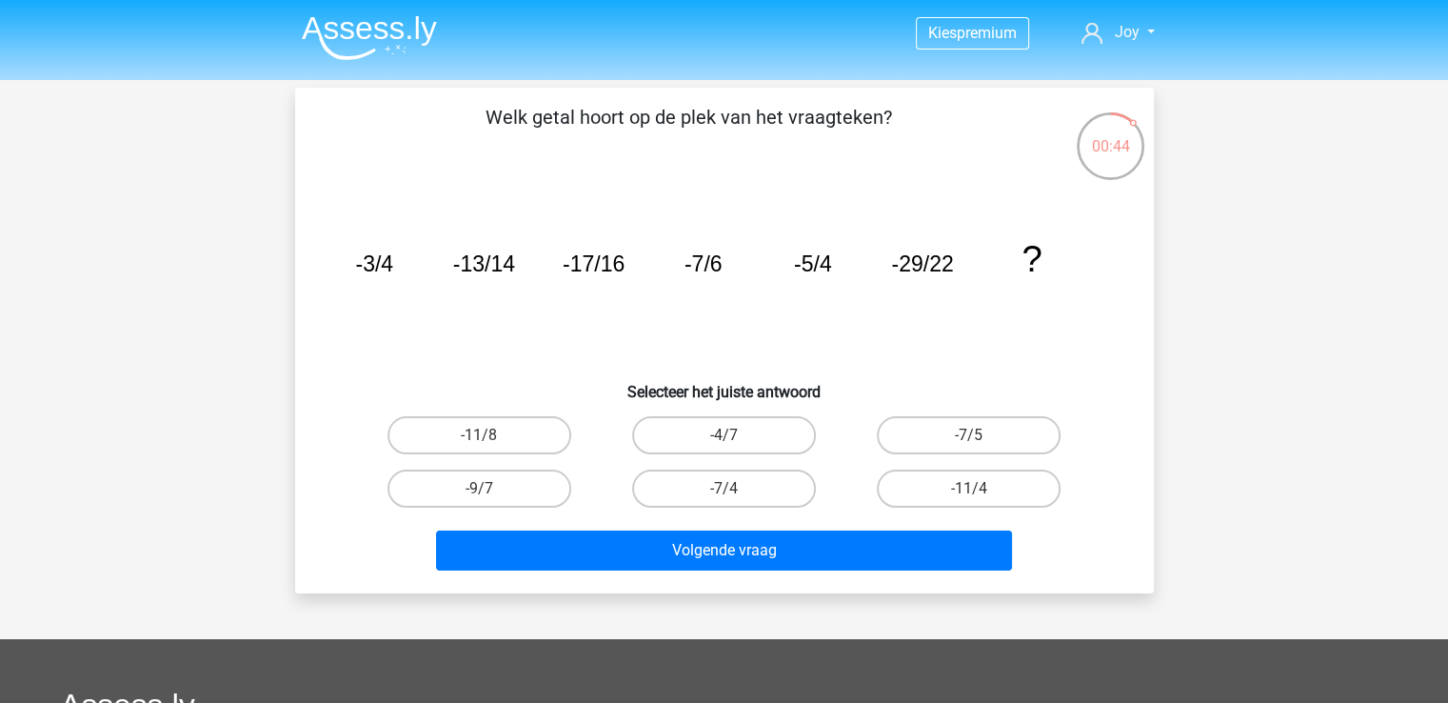
click at [507, 432] on label "-11/8" at bounding box center [480, 435] width 184 height 38
click at [491, 435] on input "-11/8" at bounding box center [485, 441] width 12 height 12
radio input "true"
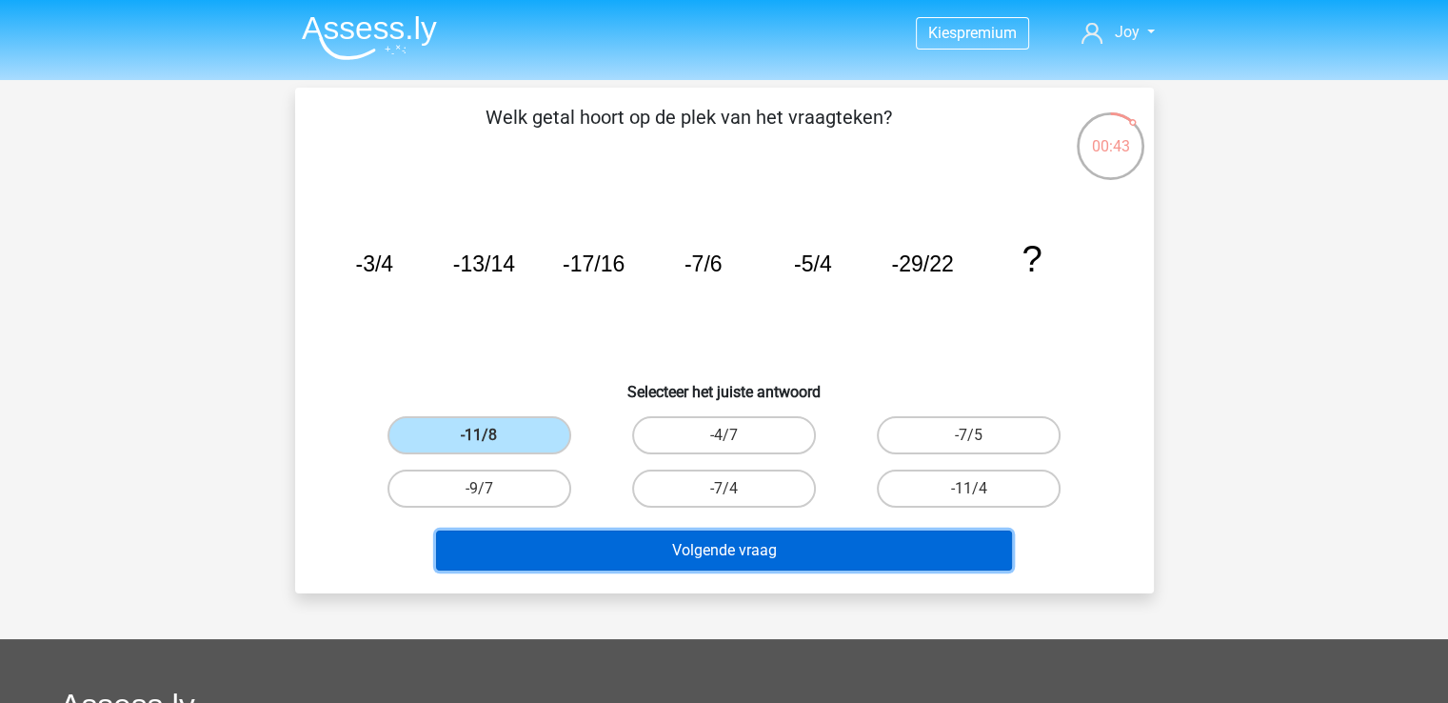
click at [733, 531] on button "Volgende vraag" at bounding box center [724, 550] width 576 height 40
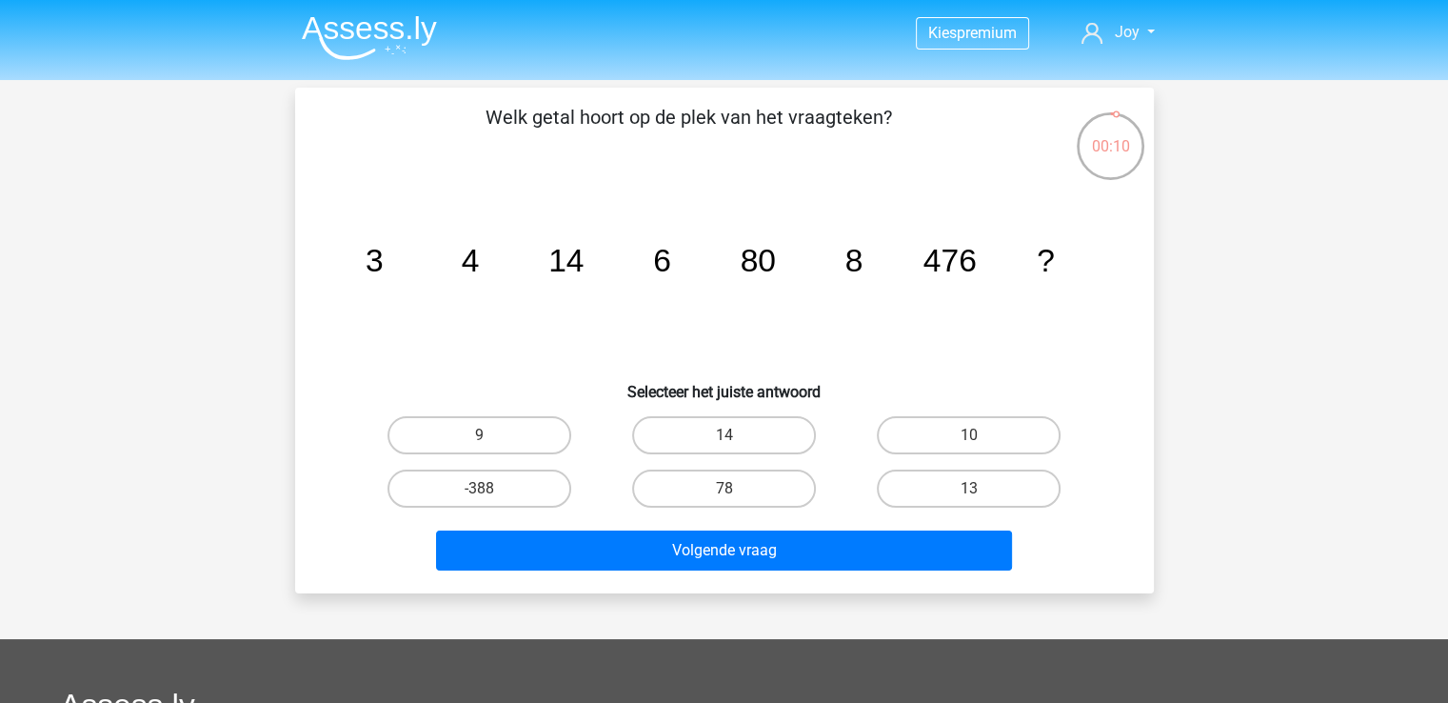
click at [745, 496] on label "78" at bounding box center [724, 488] width 184 height 38
click at [736, 496] on input "78" at bounding box center [730, 494] width 12 height 12
radio input "true"
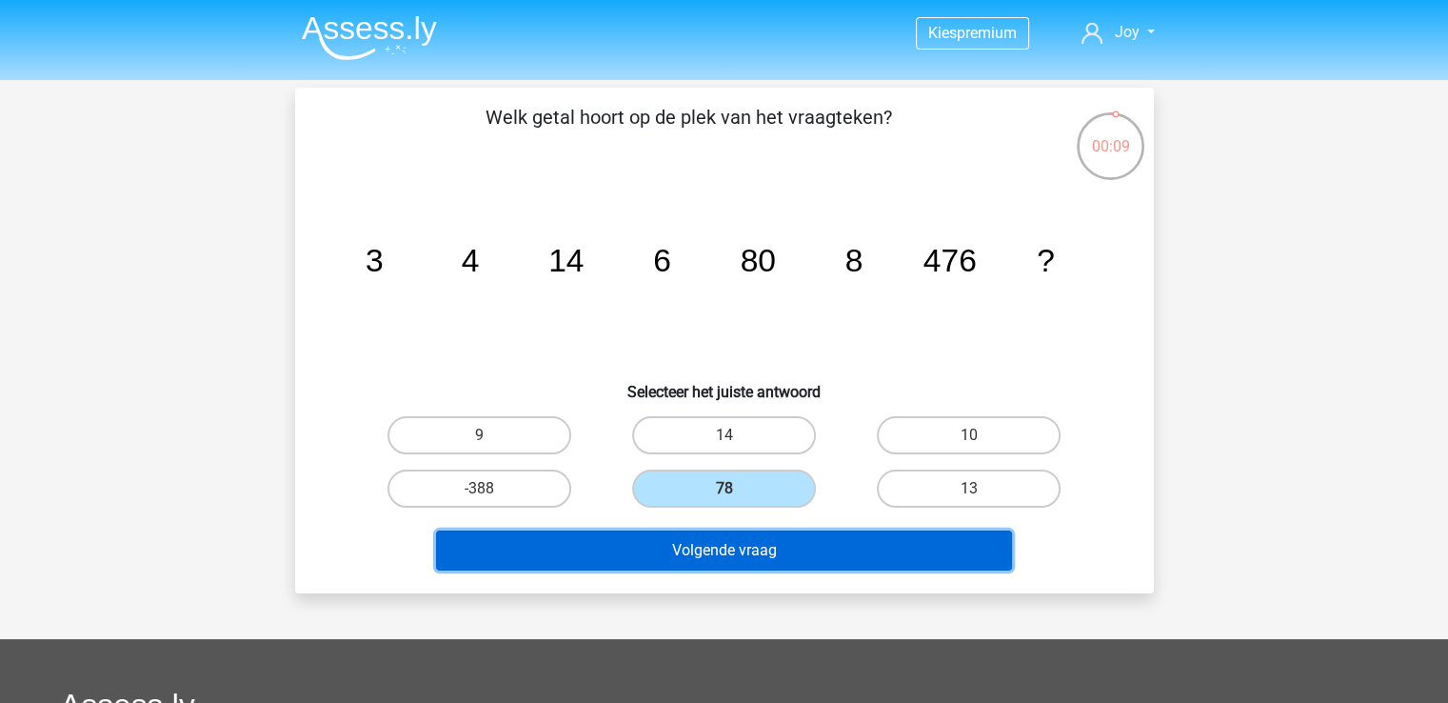
click at [778, 552] on button "Volgende vraag" at bounding box center [724, 550] width 576 height 40
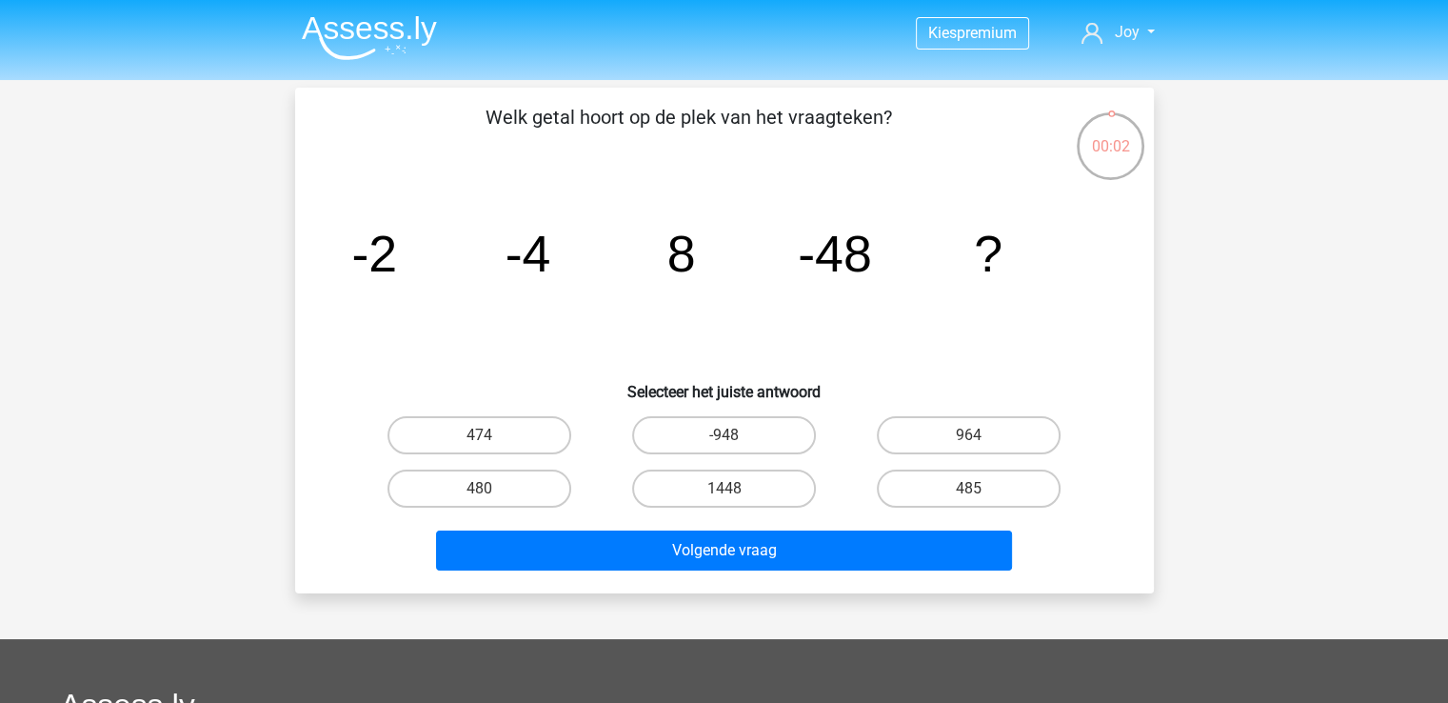
click at [711, 431] on label "-948" at bounding box center [724, 435] width 184 height 38
click at [724, 435] on input "-948" at bounding box center [730, 441] width 12 height 12
radio input "true"
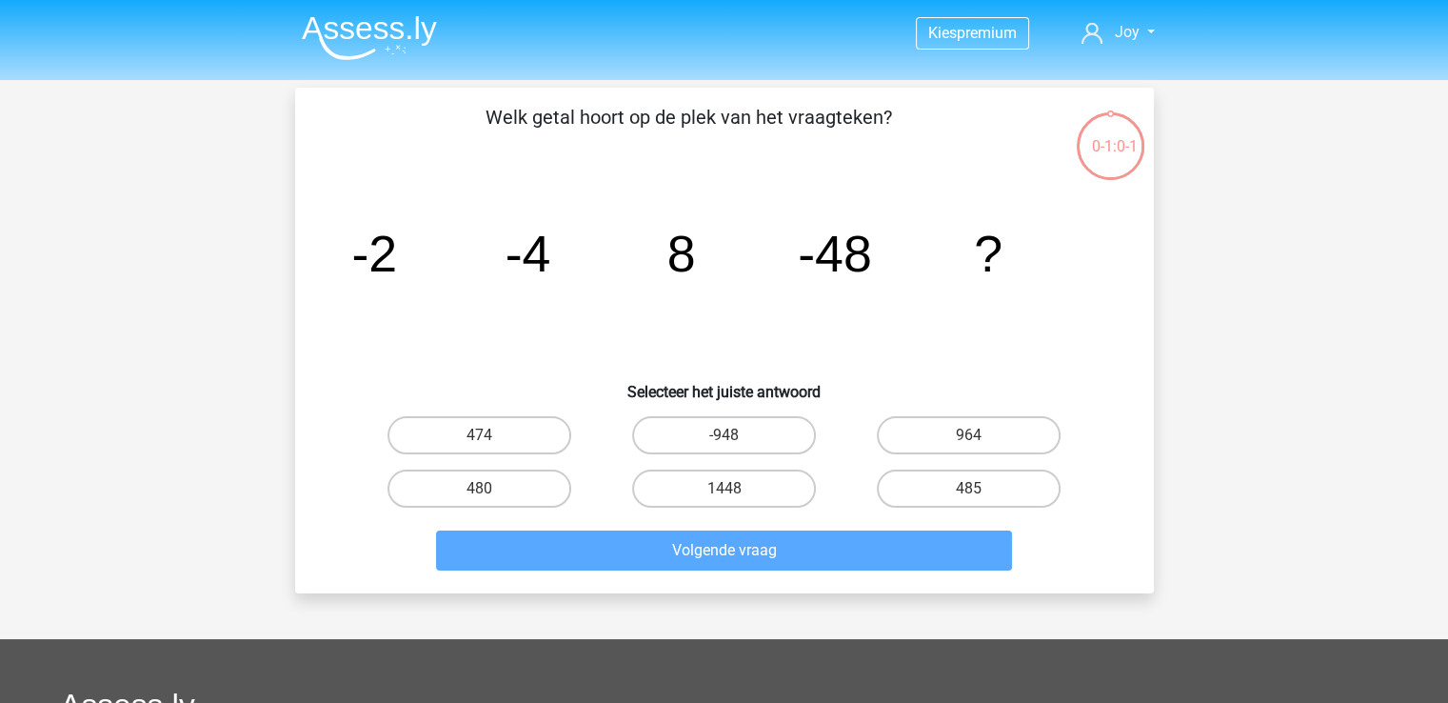
click at [743, 428] on label "-948" at bounding box center [724, 435] width 184 height 38
click at [736, 435] on input "-948" at bounding box center [730, 441] width 12 height 12
radio input "true"
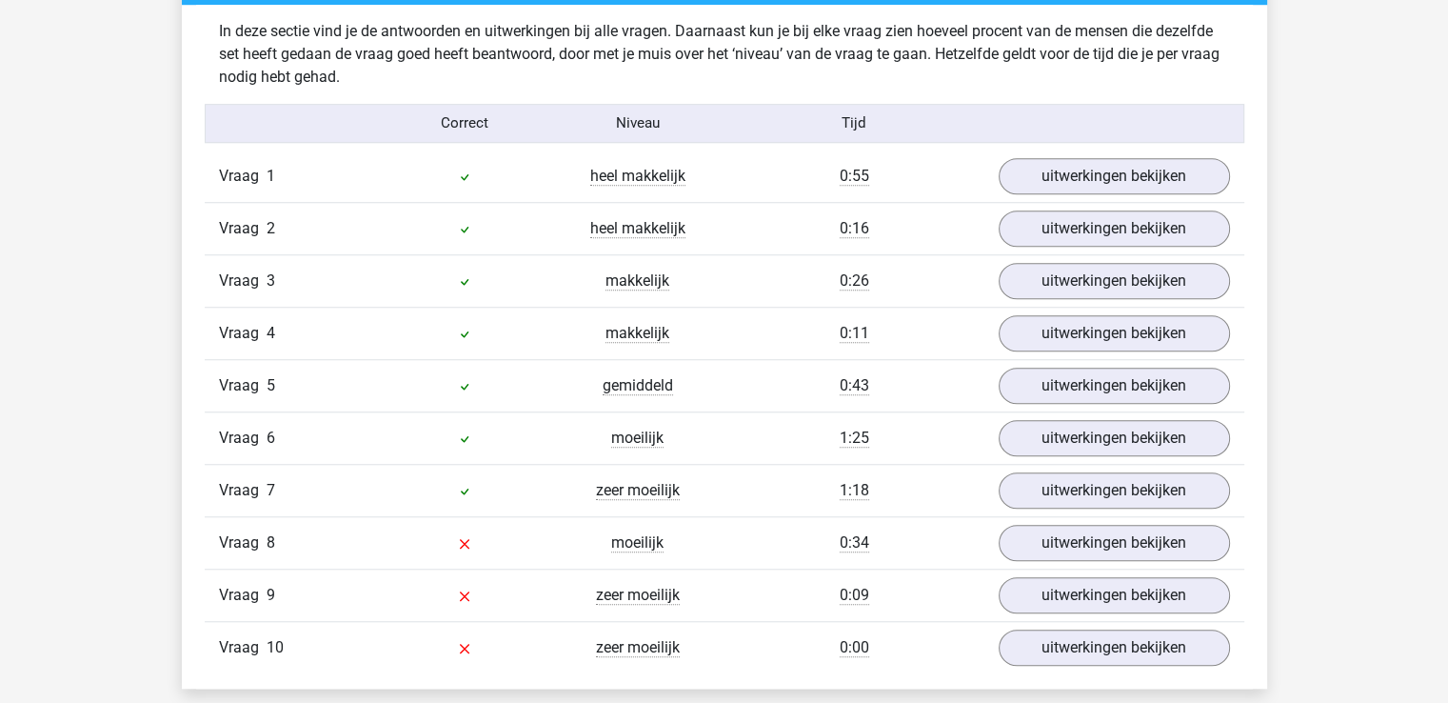
scroll to position [1524, 0]
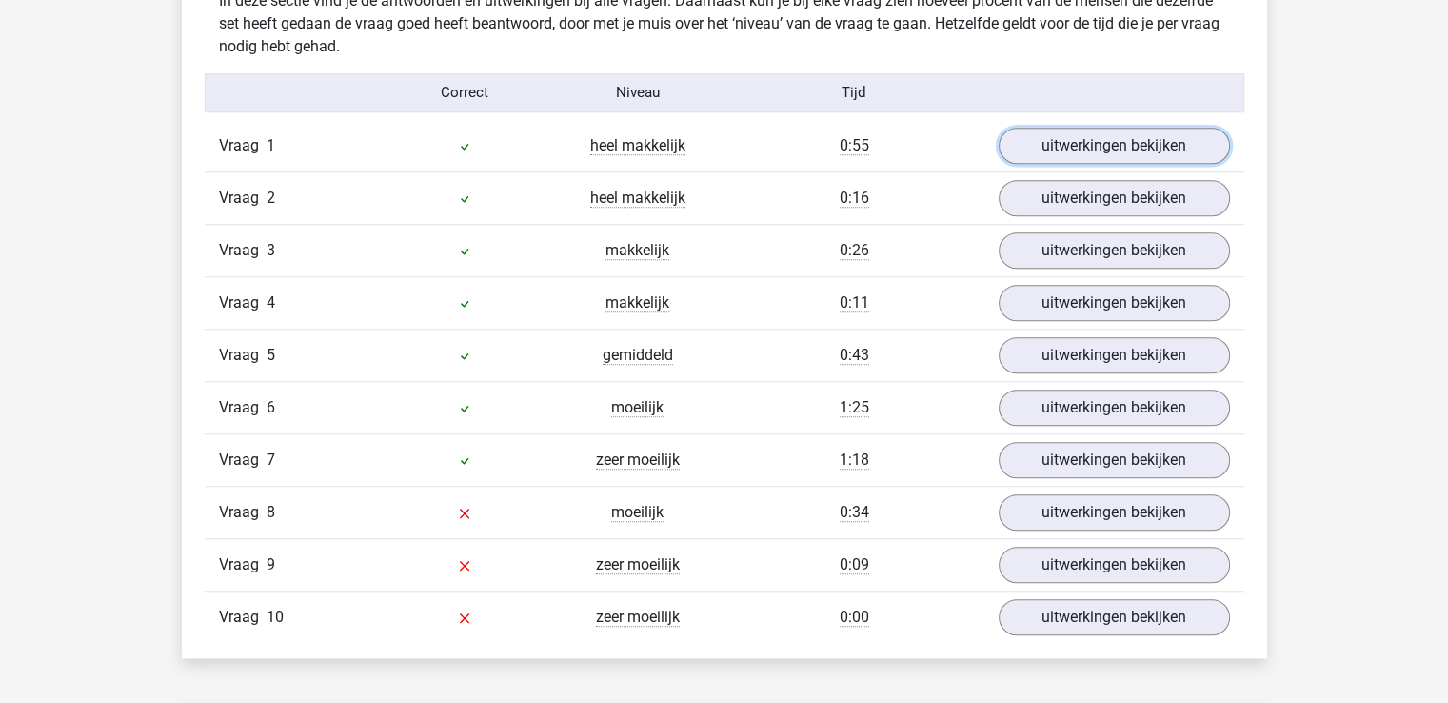
click at [1162, 149] on link "uitwerkingen bekijken" at bounding box center [1114, 146] width 231 height 36
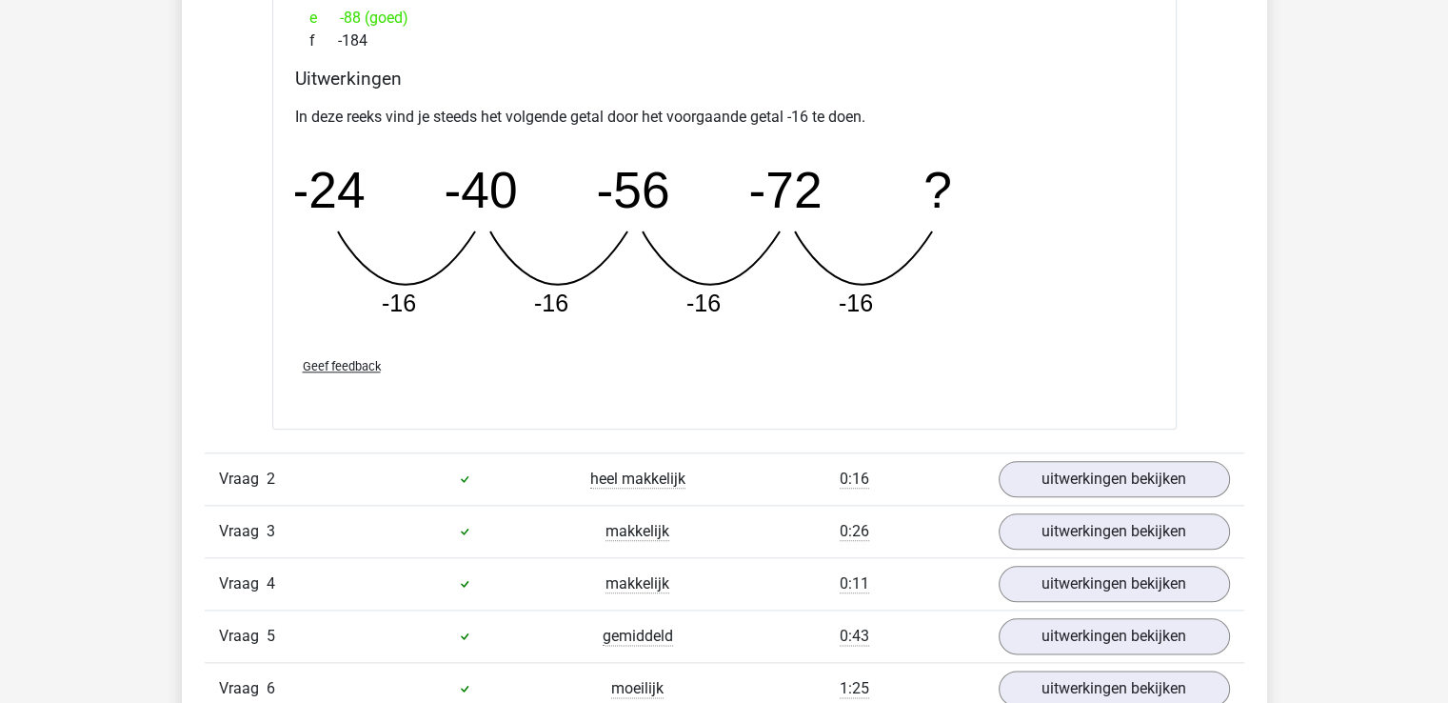
scroll to position [2095, 0]
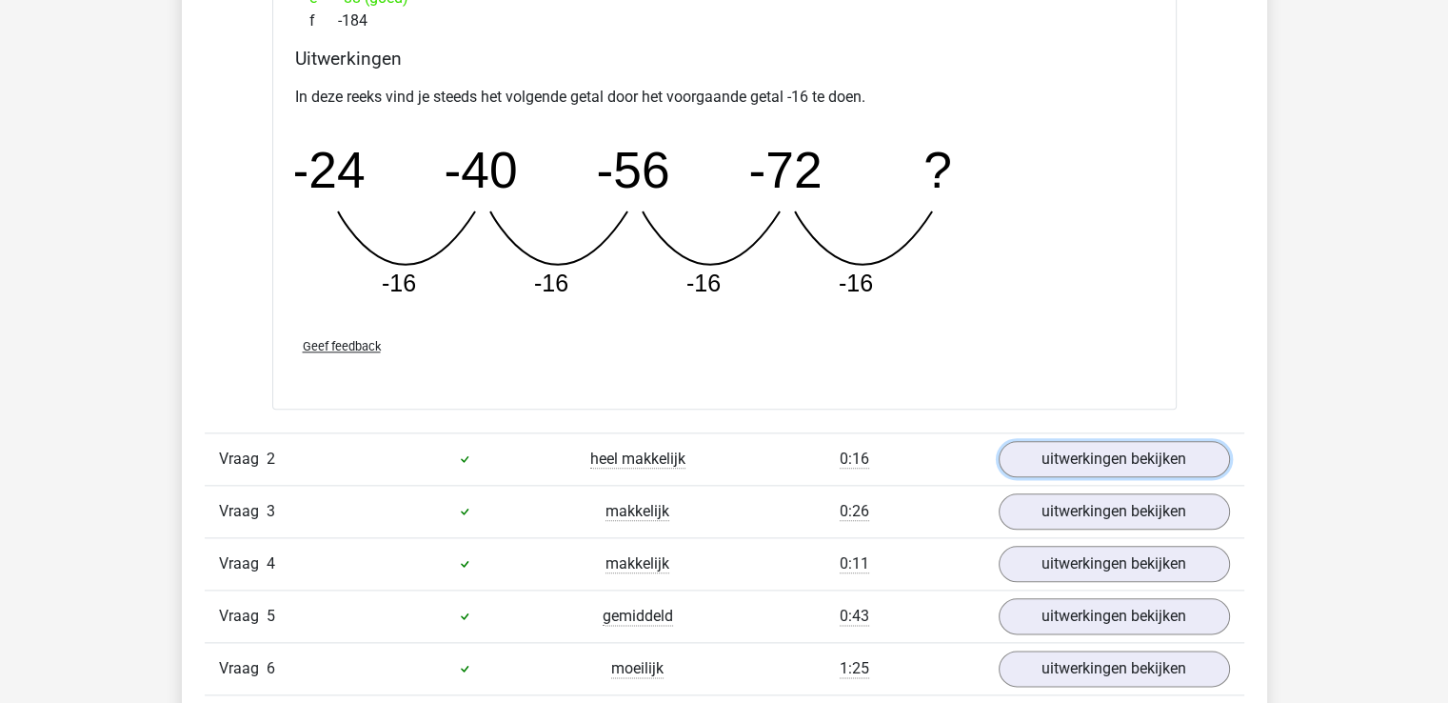
click at [1063, 462] on link "uitwerkingen bekijken" at bounding box center [1114, 459] width 231 height 36
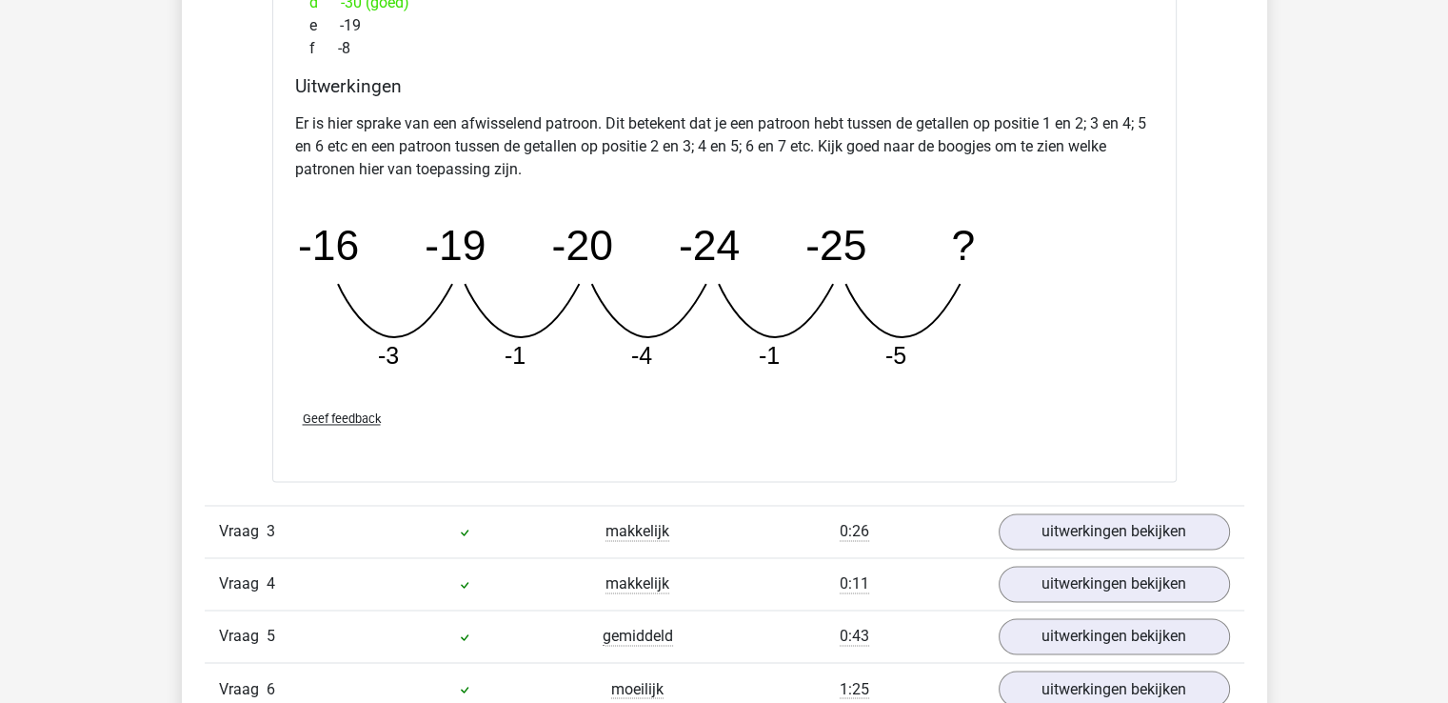
scroll to position [3047, 0]
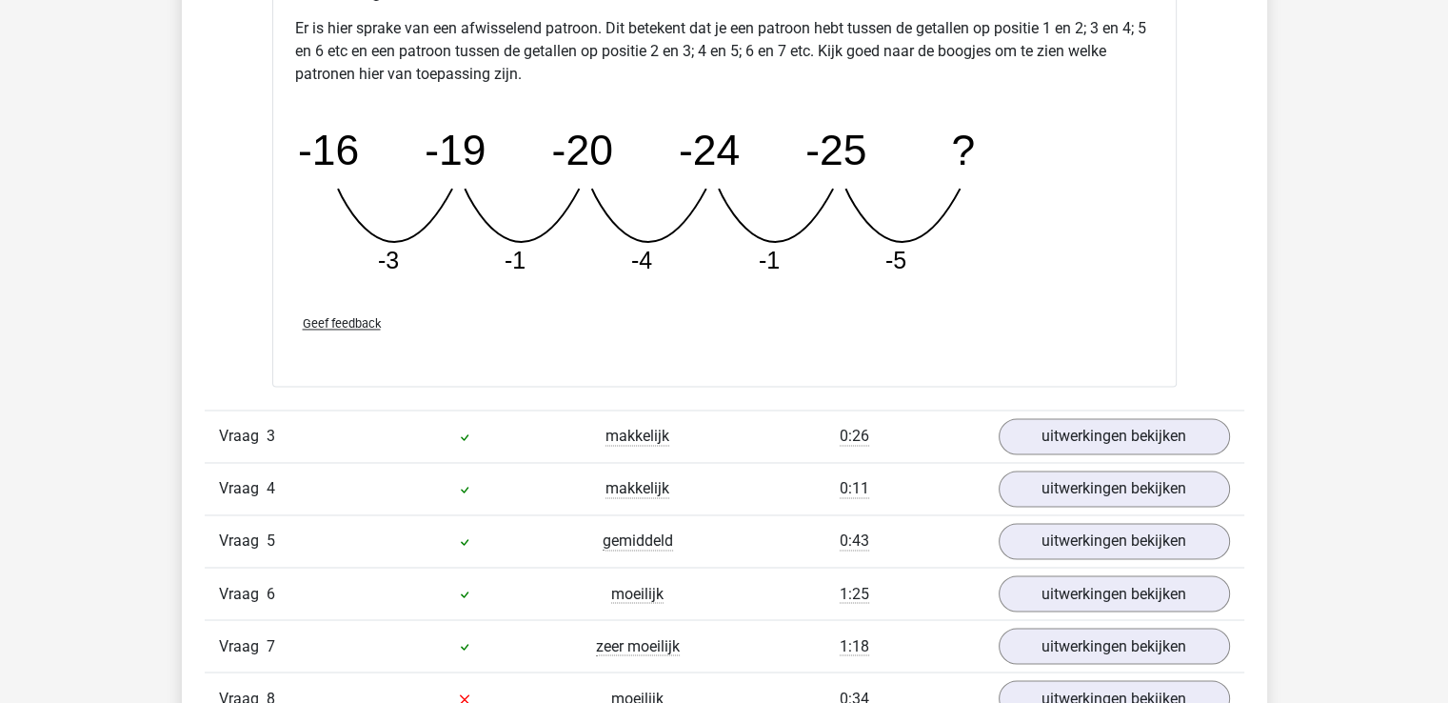
click at [1059, 456] on div "Vraag 3 makkelijk 0:26 uitwerkingen bekijken" at bounding box center [725, 435] width 1040 height 52
click at [1068, 444] on link "uitwerkingen bekijken" at bounding box center [1114, 436] width 231 height 36
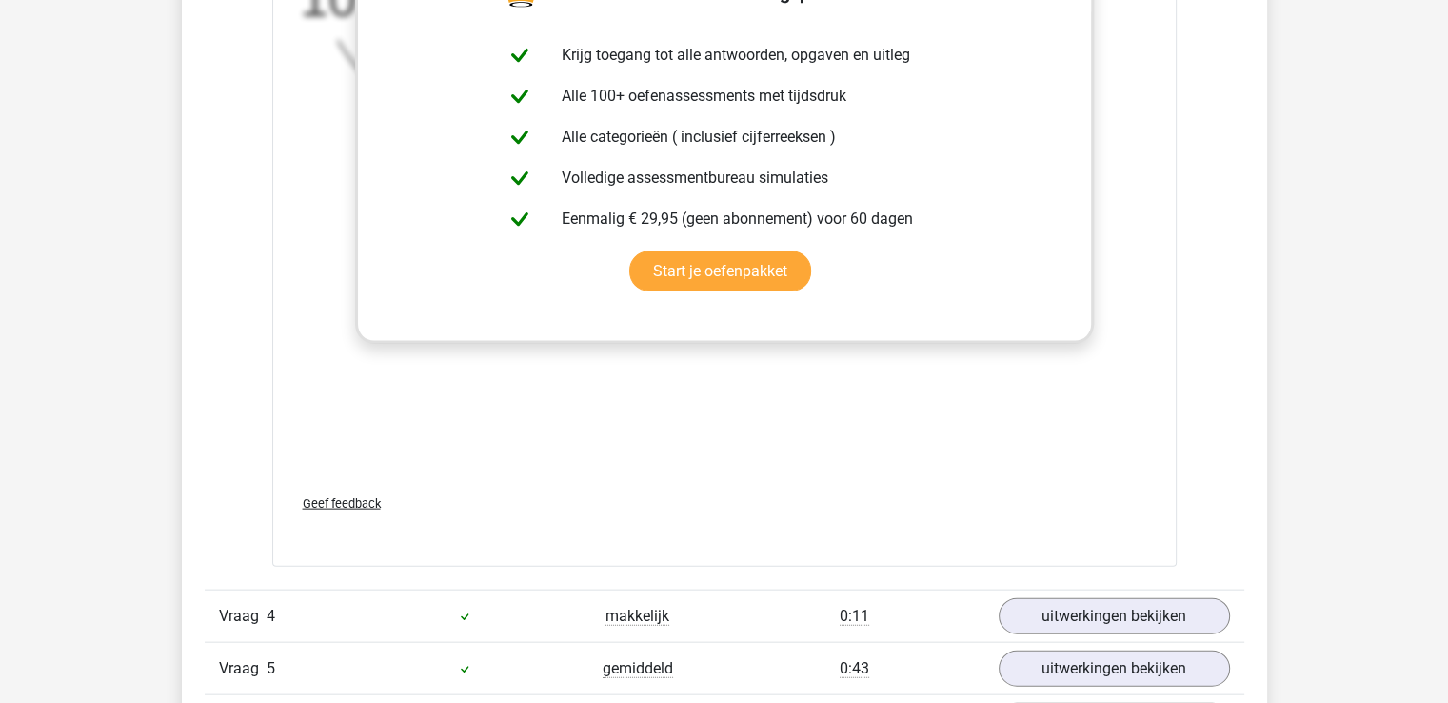
scroll to position [4285, 0]
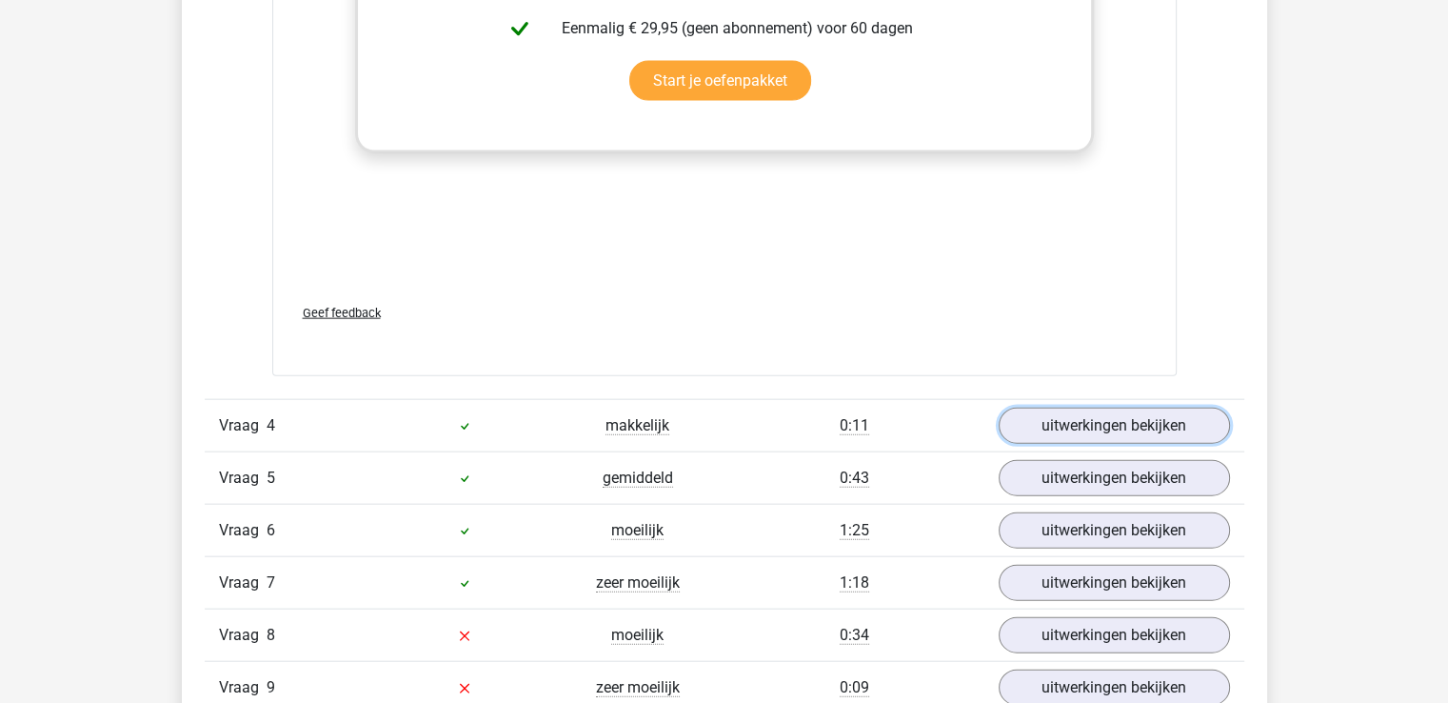
click at [1073, 425] on link "uitwerkingen bekijken" at bounding box center [1114, 426] width 231 height 36
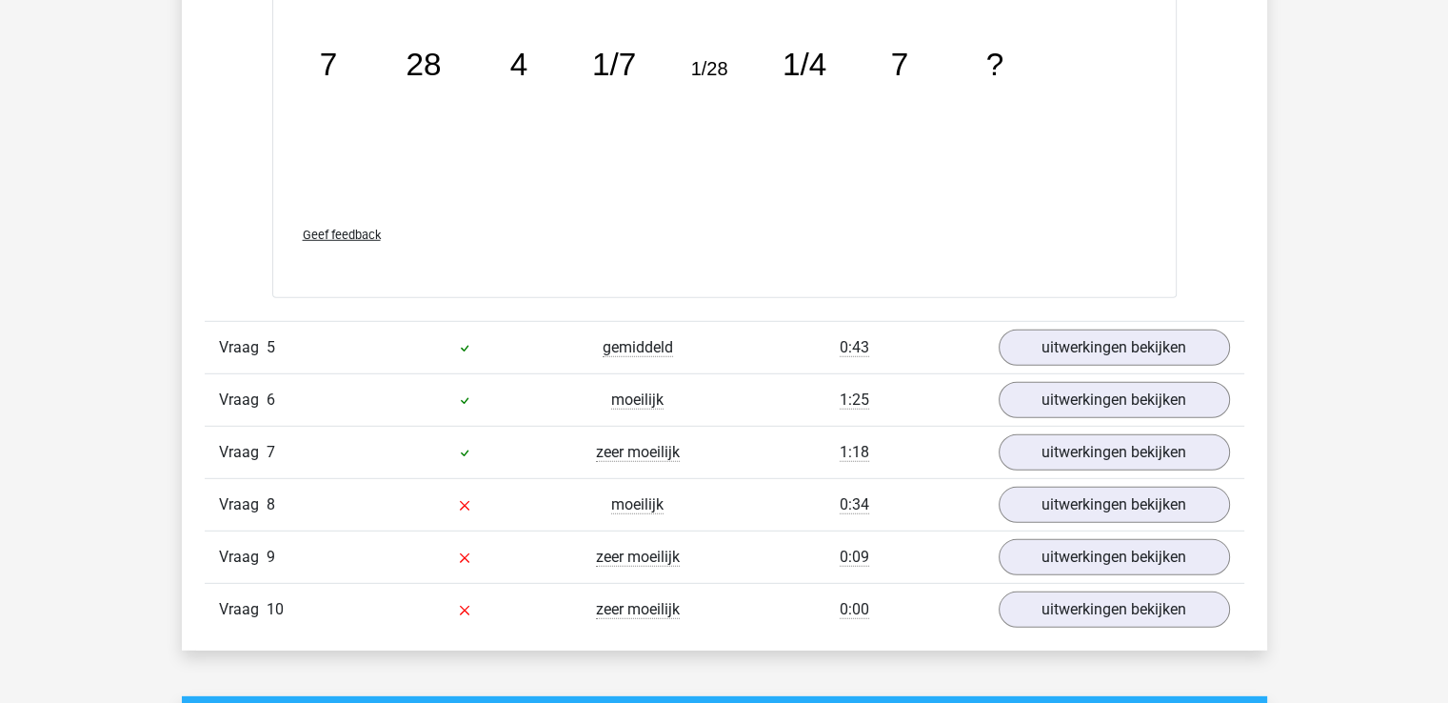
scroll to position [5428, 0]
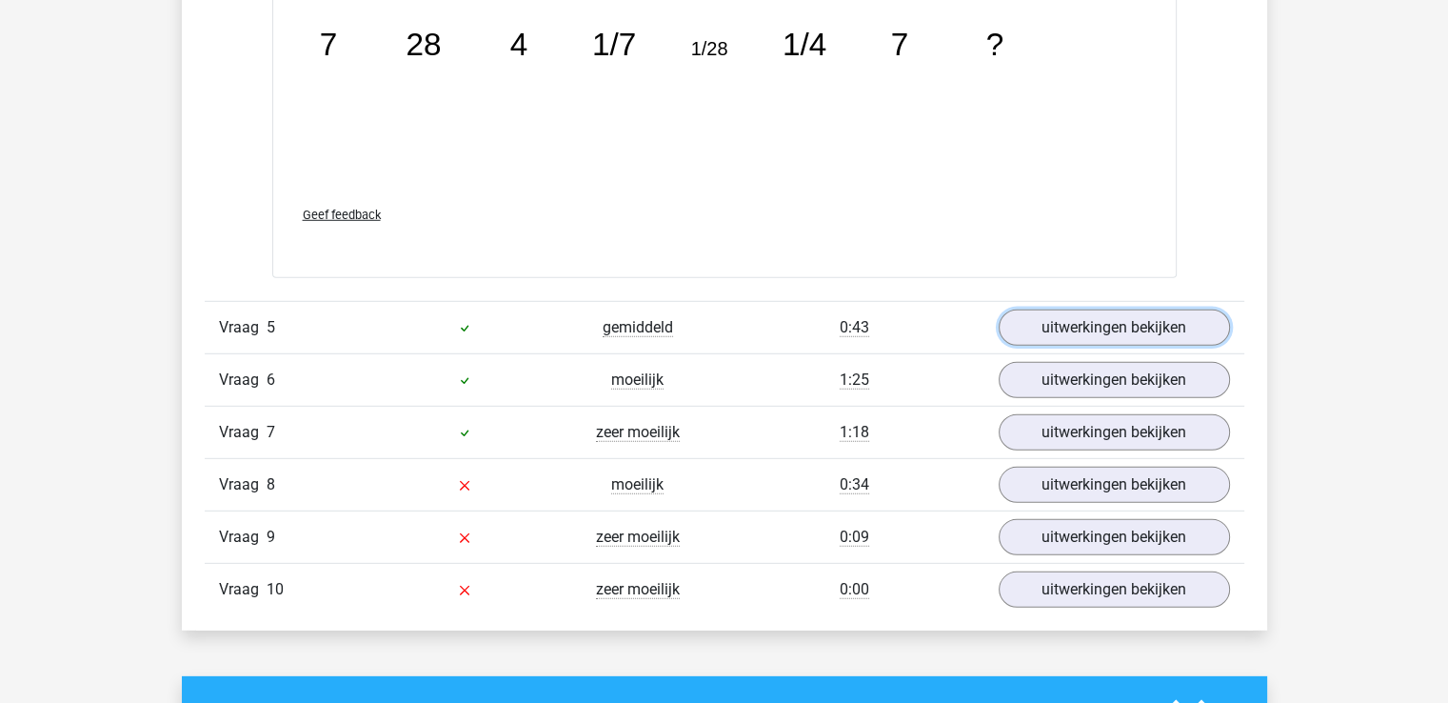
click at [1026, 328] on link "uitwerkingen bekijken" at bounding box center [1114, 327] width 231 height 36
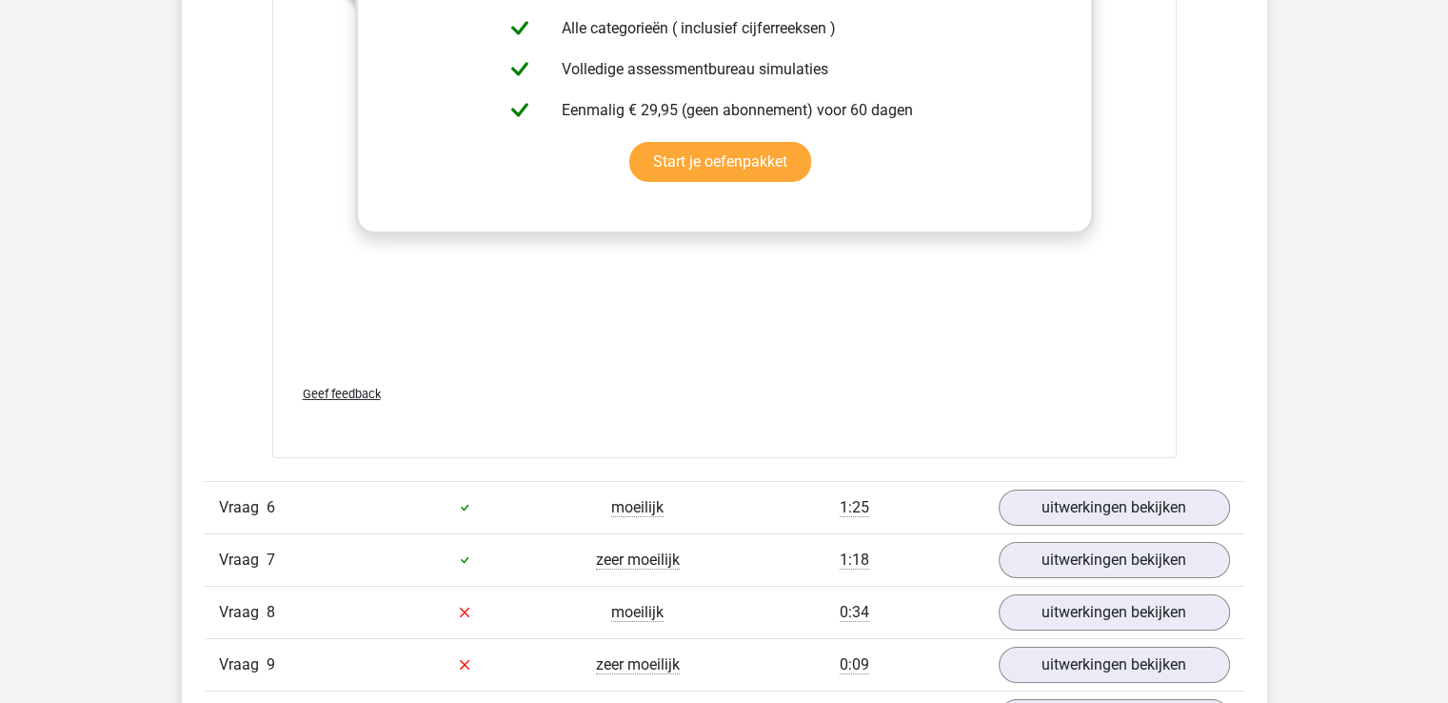
scroll to position [6761, 0]
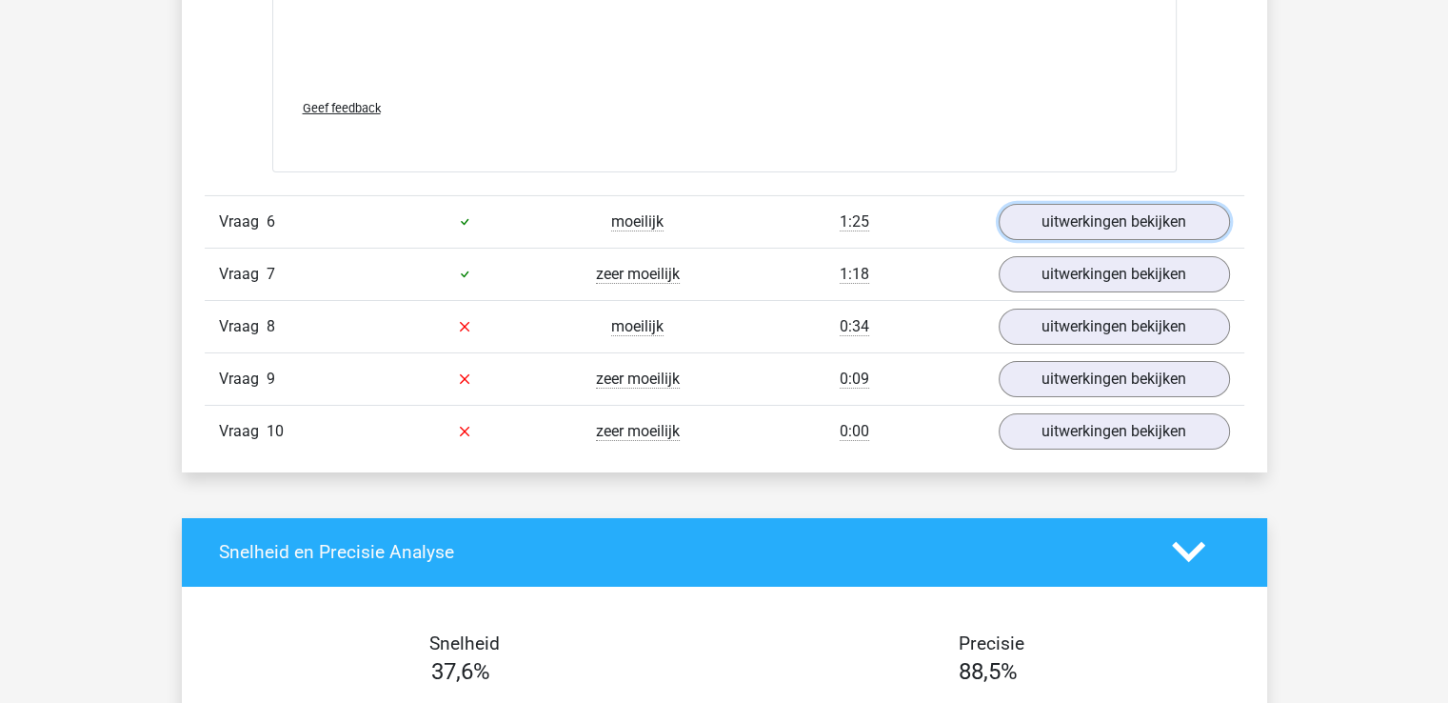
click at [1047, 225] on link "uitwerkingen bekijken" at bounding box center [1114, 222] width 231 height 36
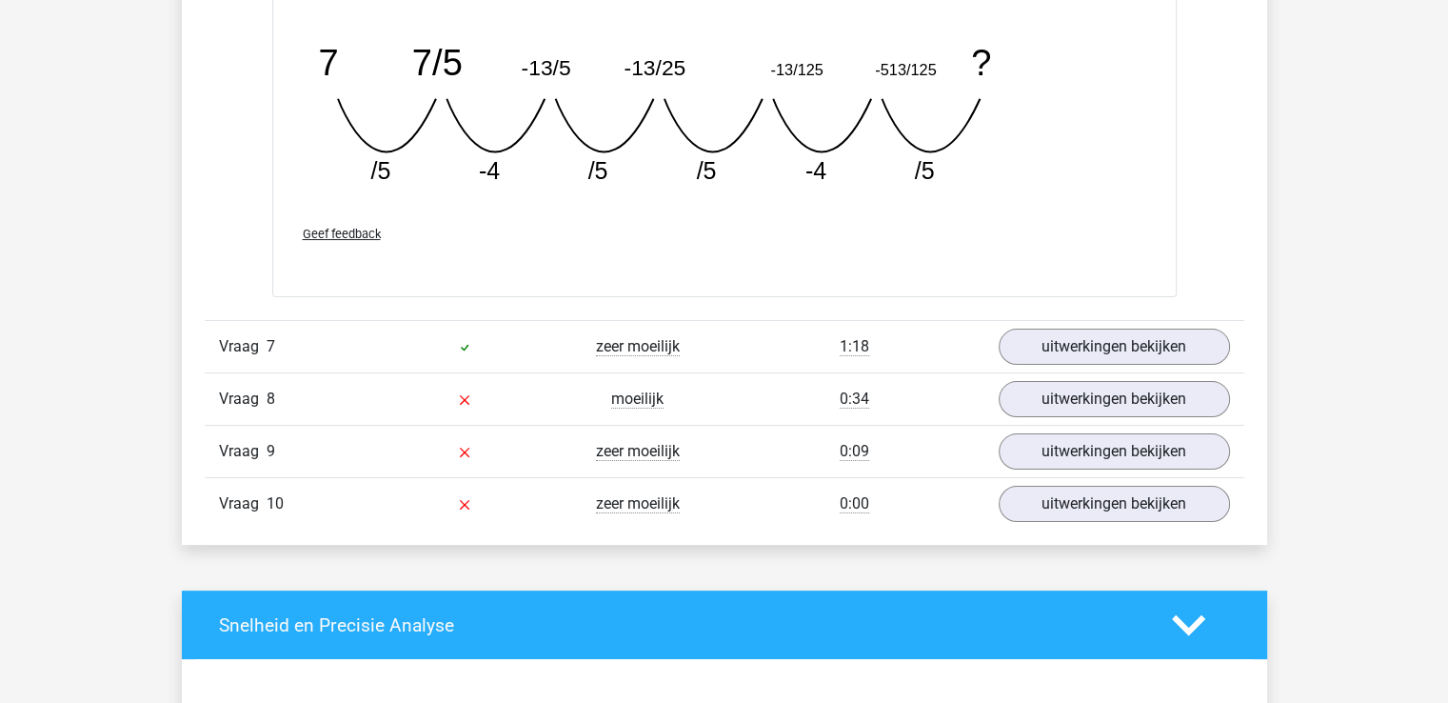
scroll to position [7522, 0]
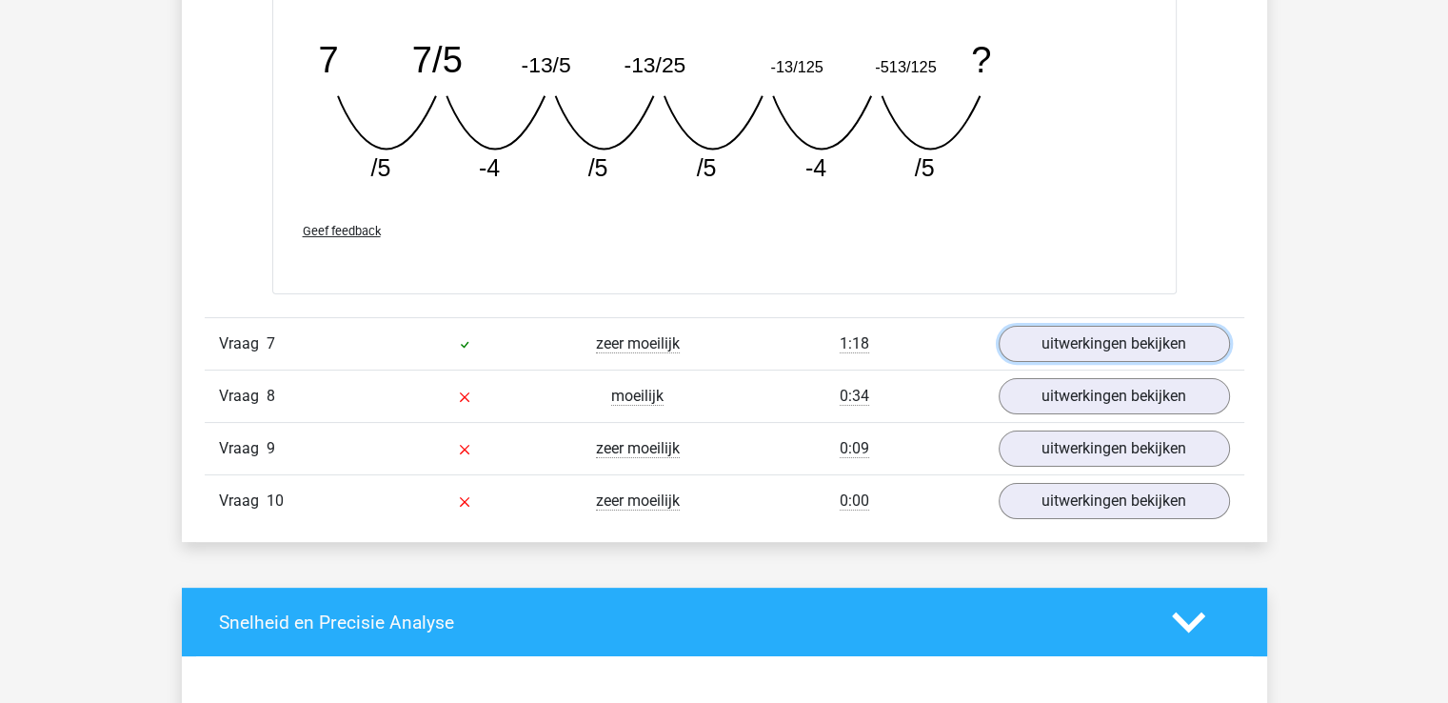
click at [1036, 335] on link "uitwerkingen bekijken" at bounding box center [1114, 344] width 231 height 36
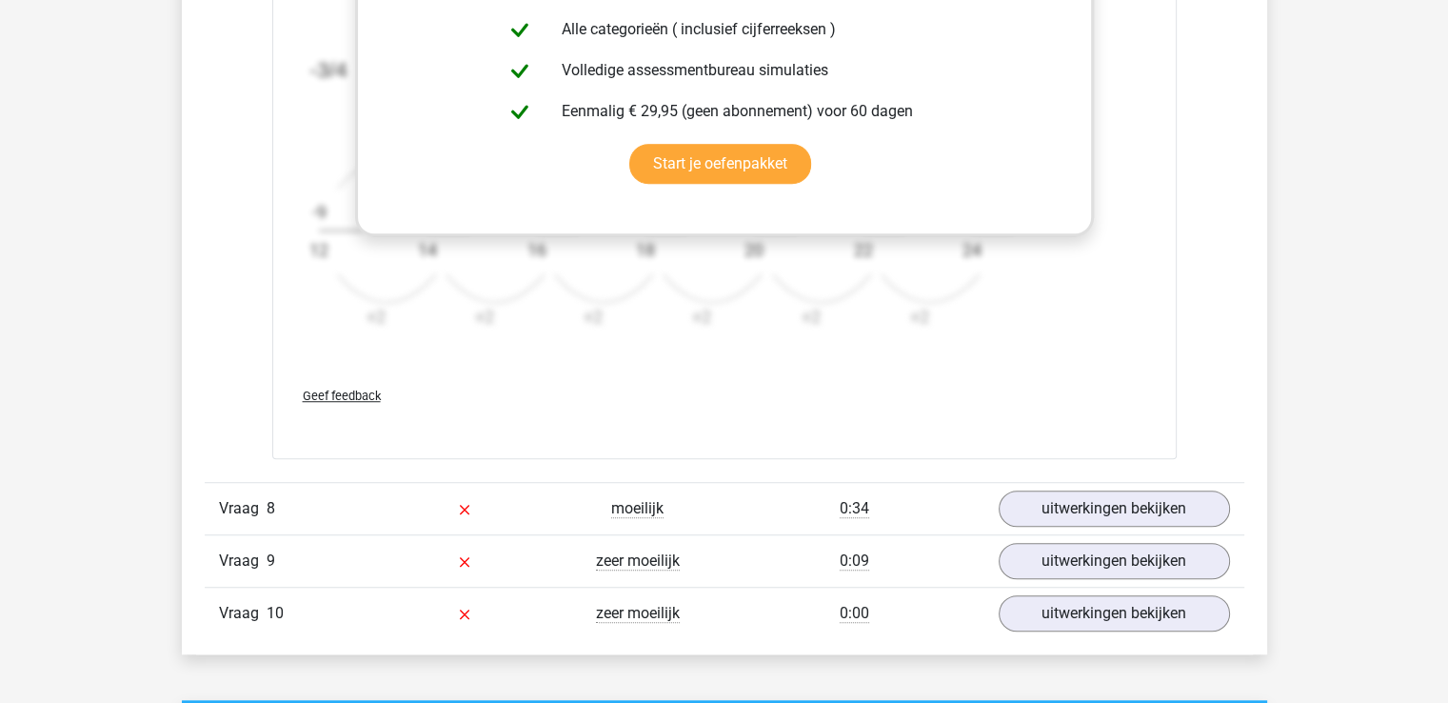
scroll to position [8760, 0]
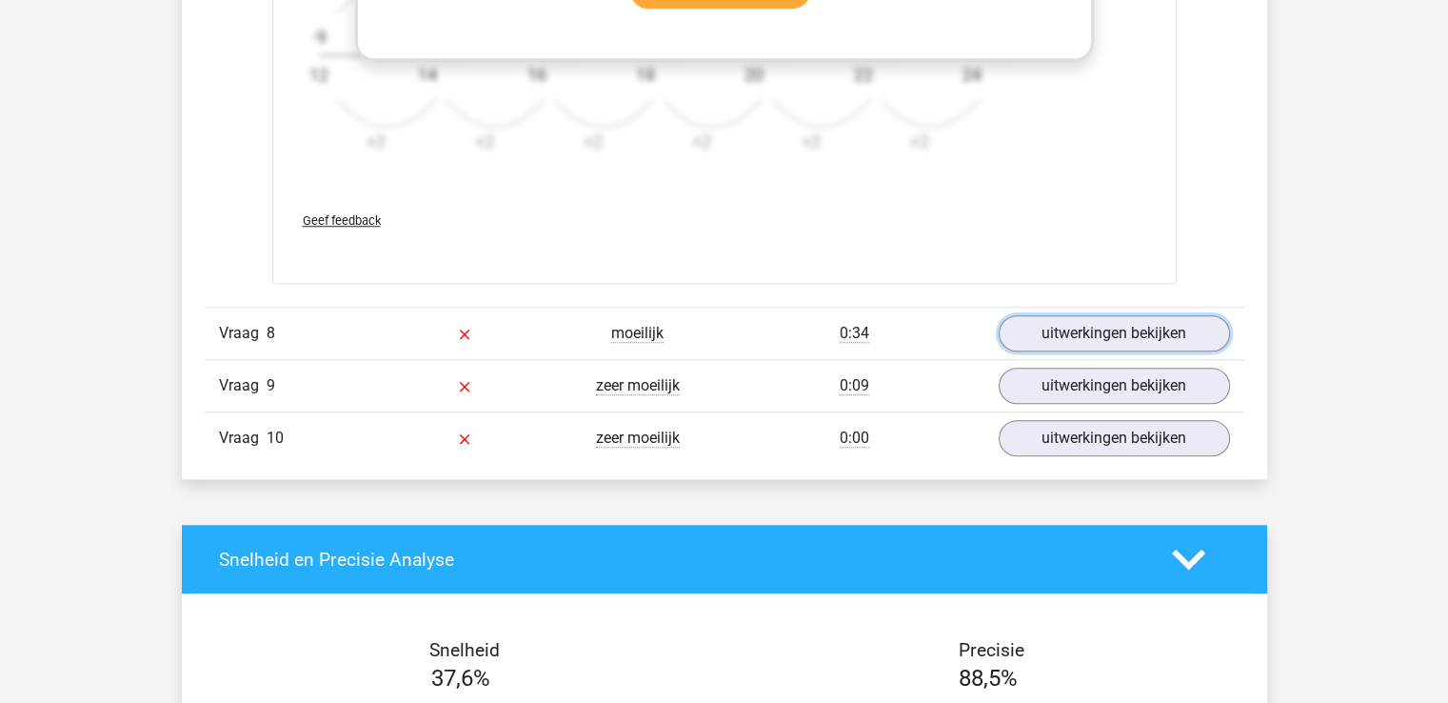
click at [1037, 327] on link "uitwerkingen bekijken" at bounding box center [1114, 333] width 231 height 36
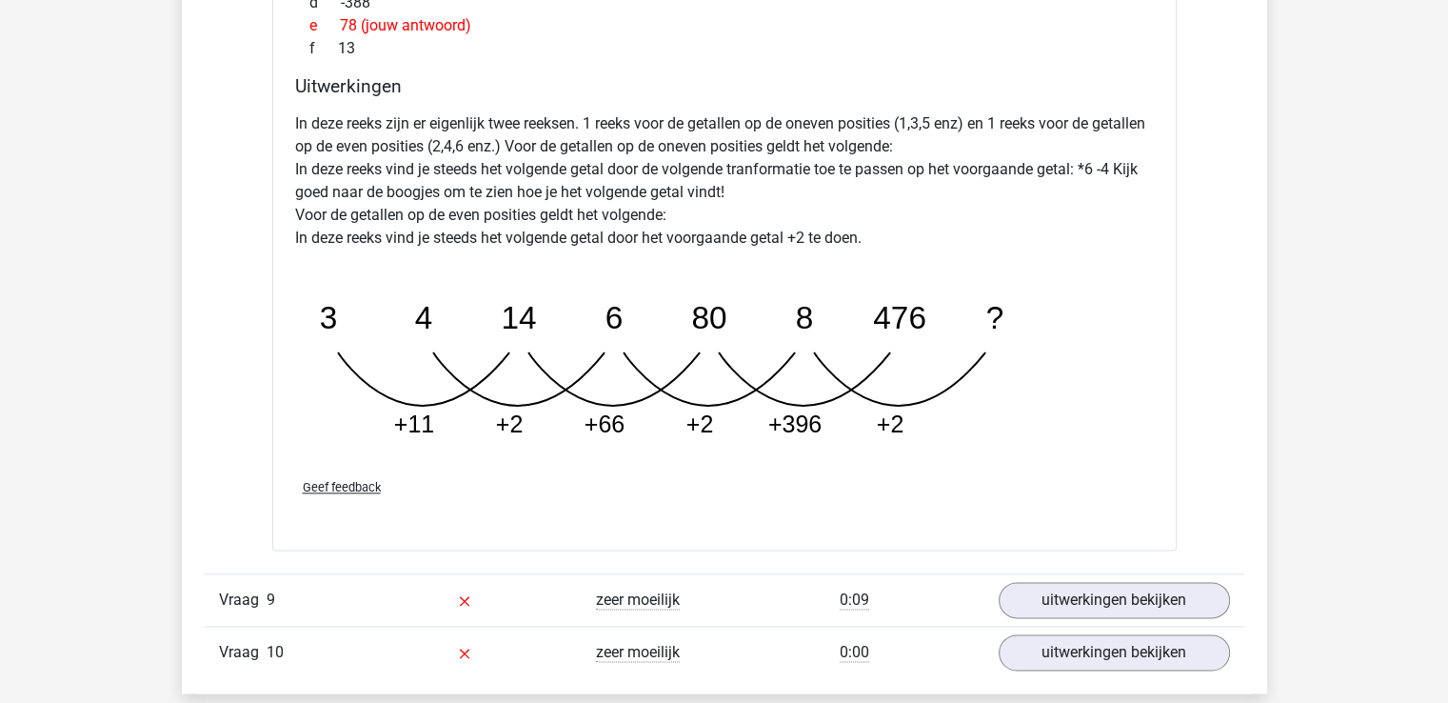
scroll to position [9522, 0]
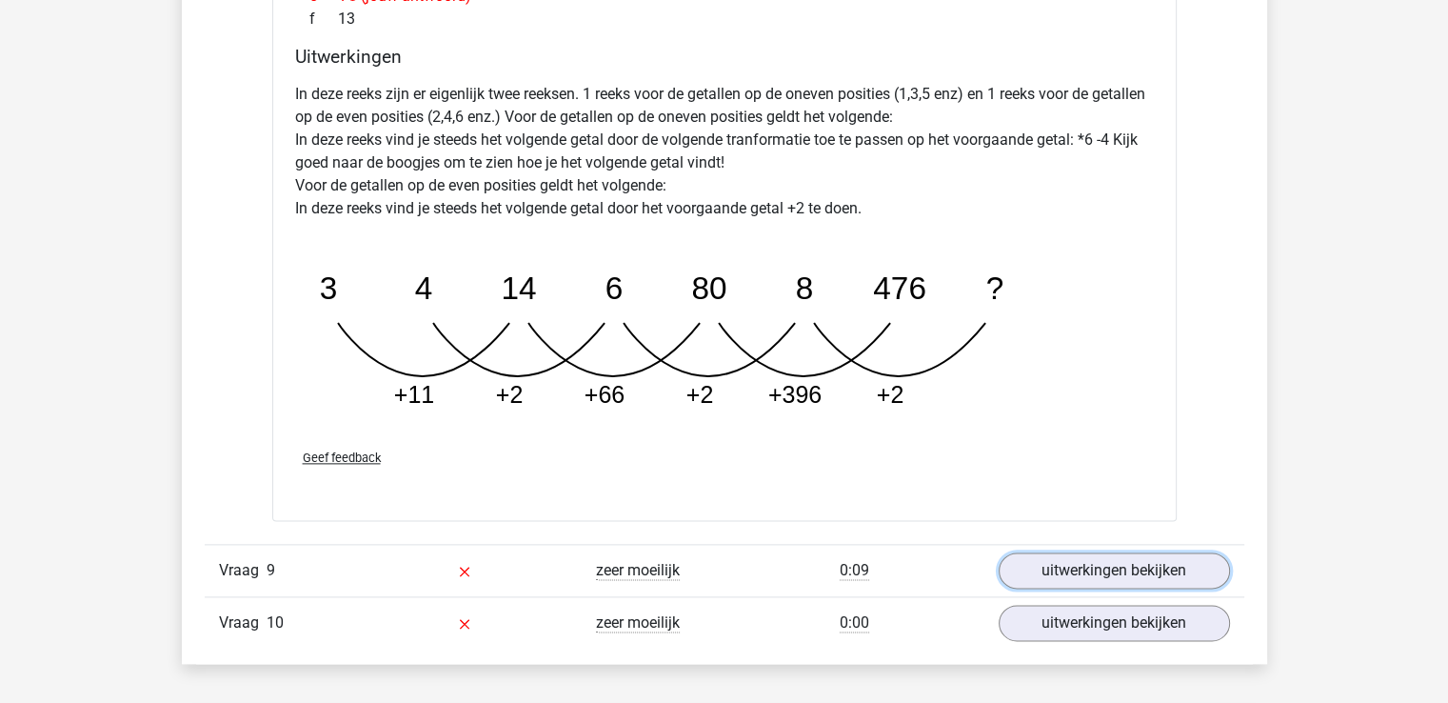
click at [1063, 558] on link "uitwerkingen bekijken" at bounding box center [1114, 570] width 231 height 36
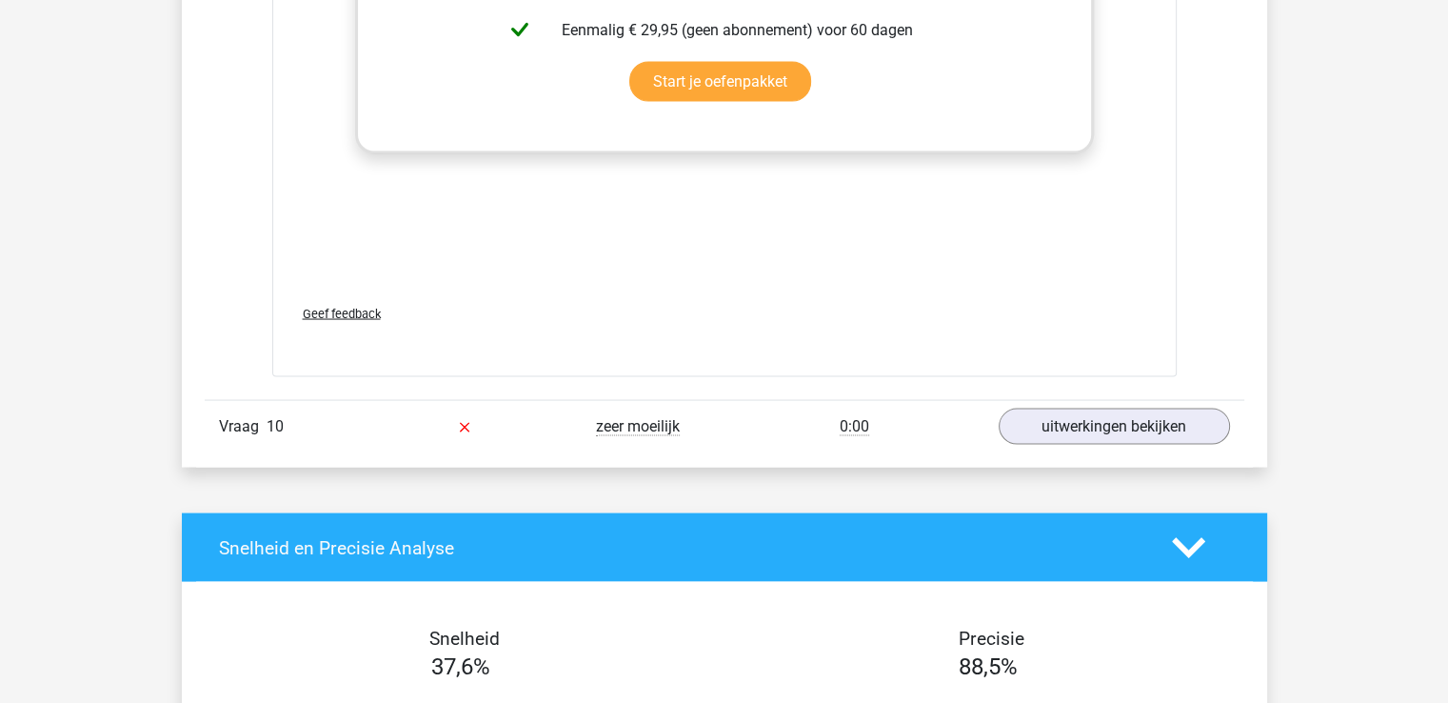
scroll to position [11045, 0]
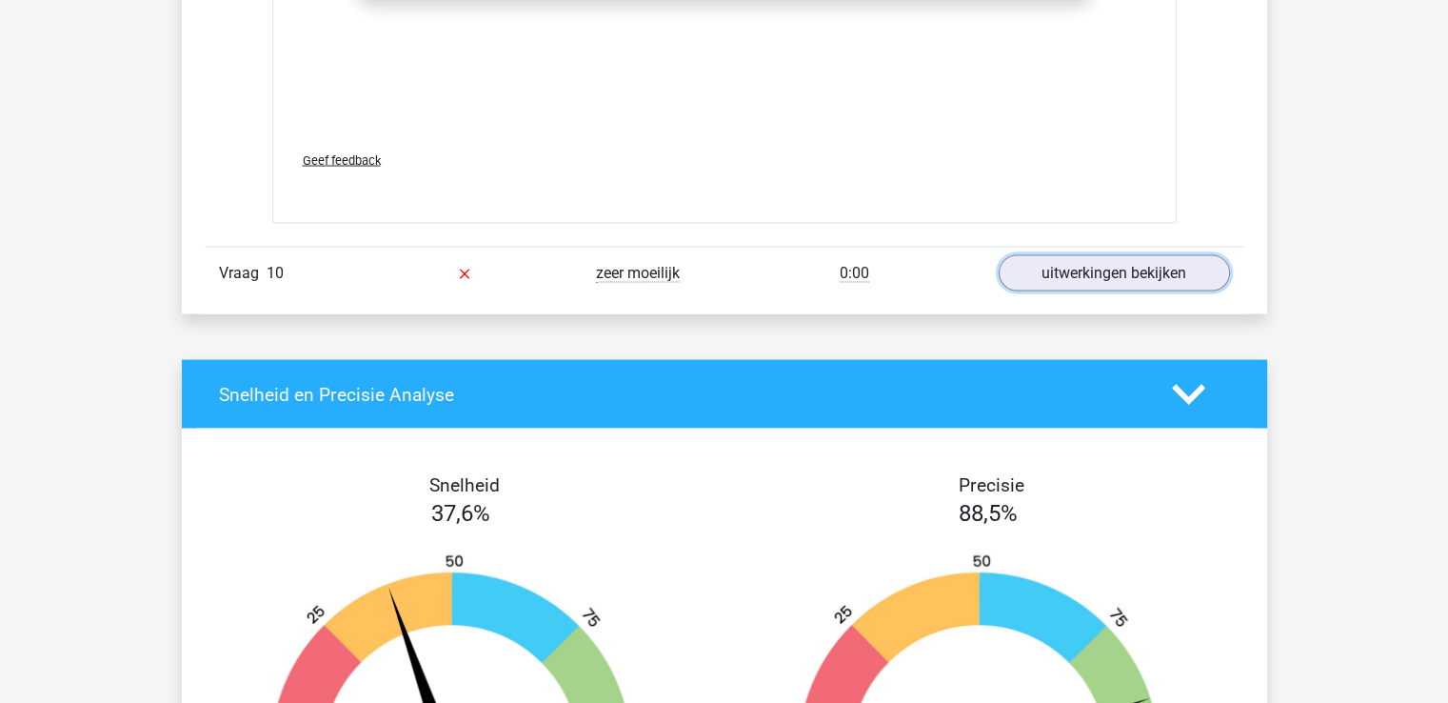
click at [1105, 277] on link "uitwerkingen bekijken" at bounding box center [1114, 273] width 231 height 36
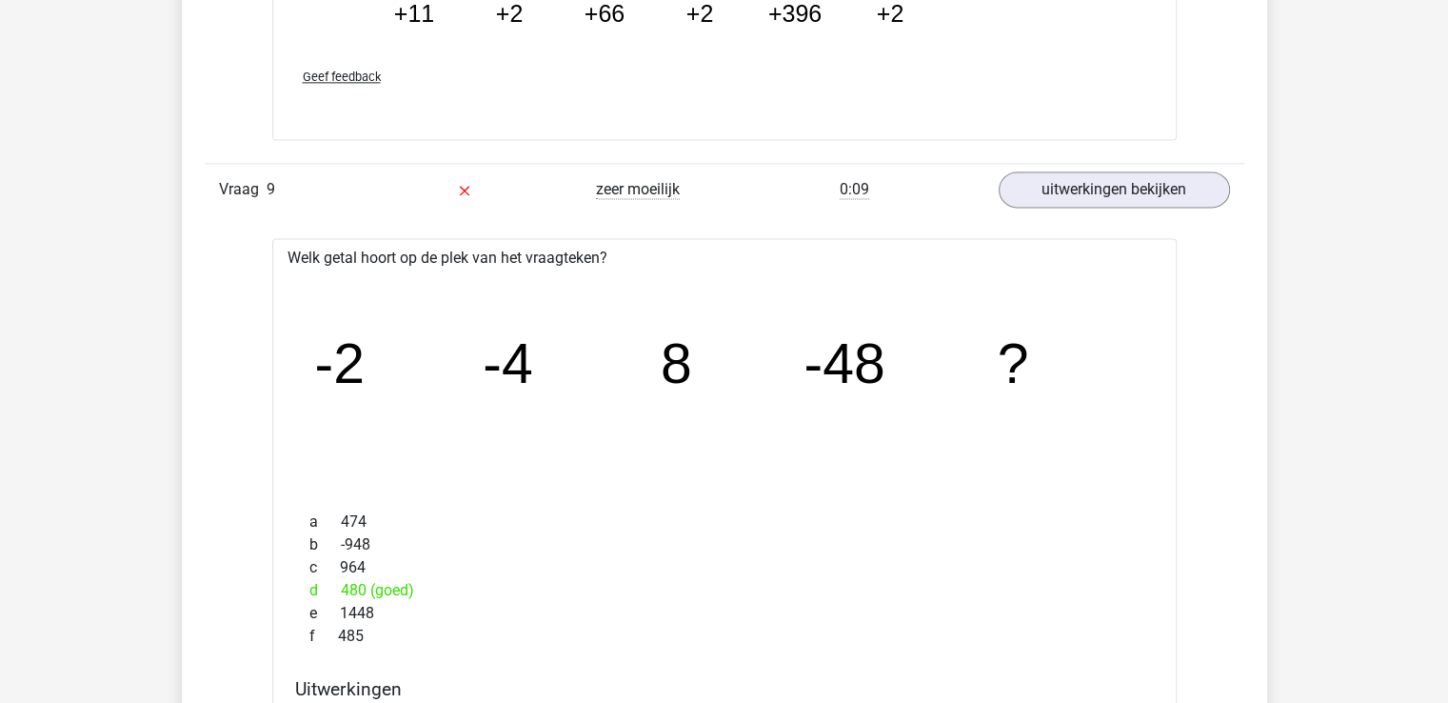
scroll to position [10093, 0]
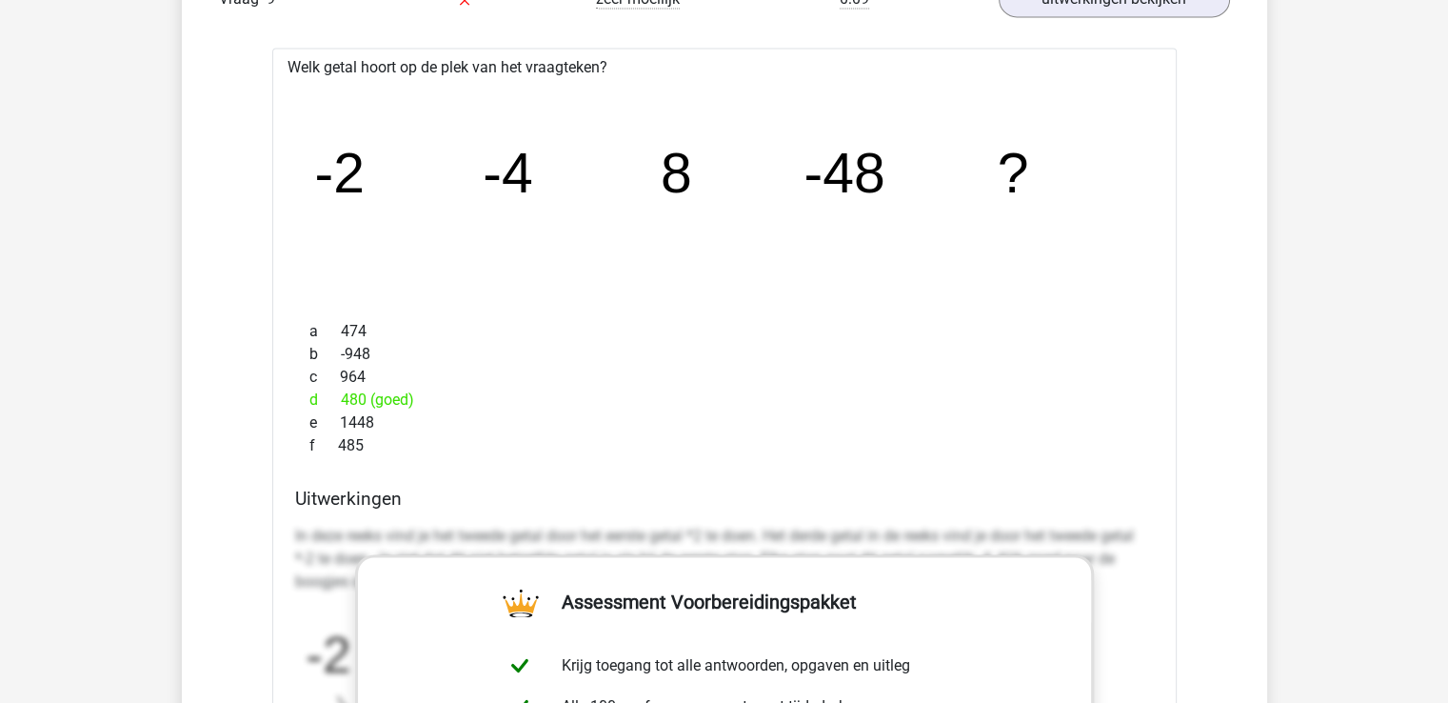
click at [658, 178] on icon "image/svg+xml -2 -4 8 -48 ?" at bounding box center [725, 192] width 844 height 211
click at [656, 174] on icon "image/svg+xml -2 -4 8 -48 ?" at bounding box center [725, 192] width 844 height 211
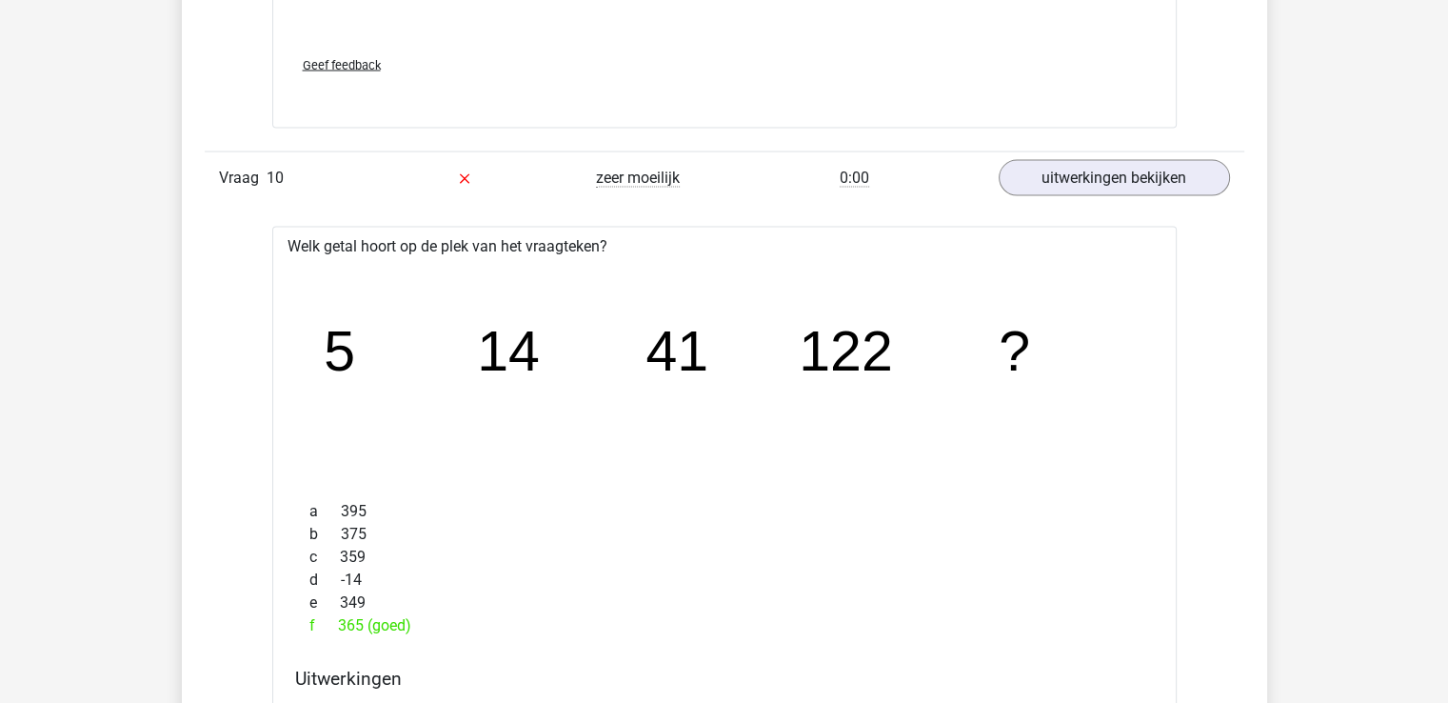
scroll to position [11236, 0]
